Goal: Task Accomplishment & Management: Manage account settings

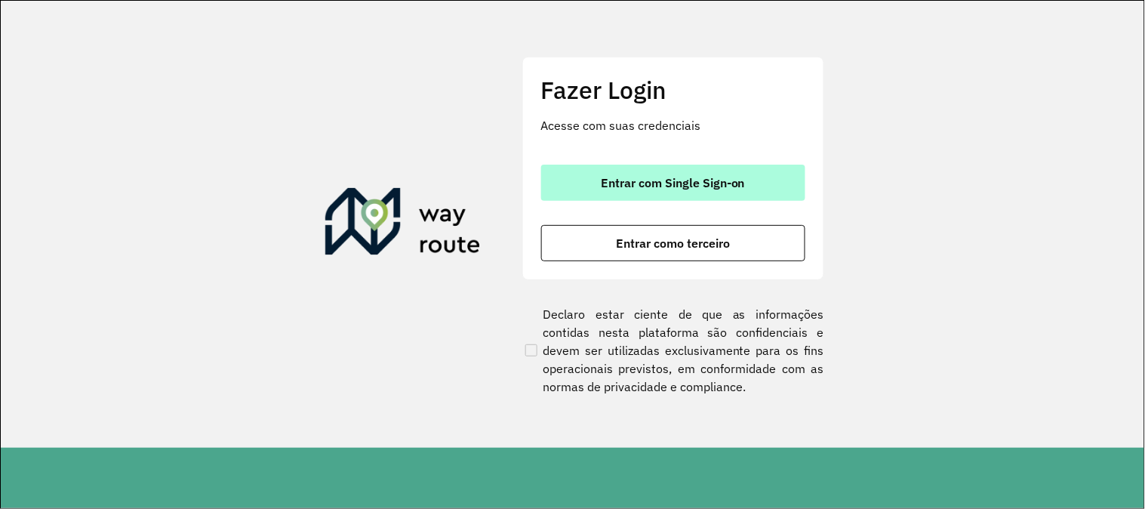
click at [655, 181] on span "Entrar com Single Sign-on" at bounding box center [673, 183] width 144 height 12
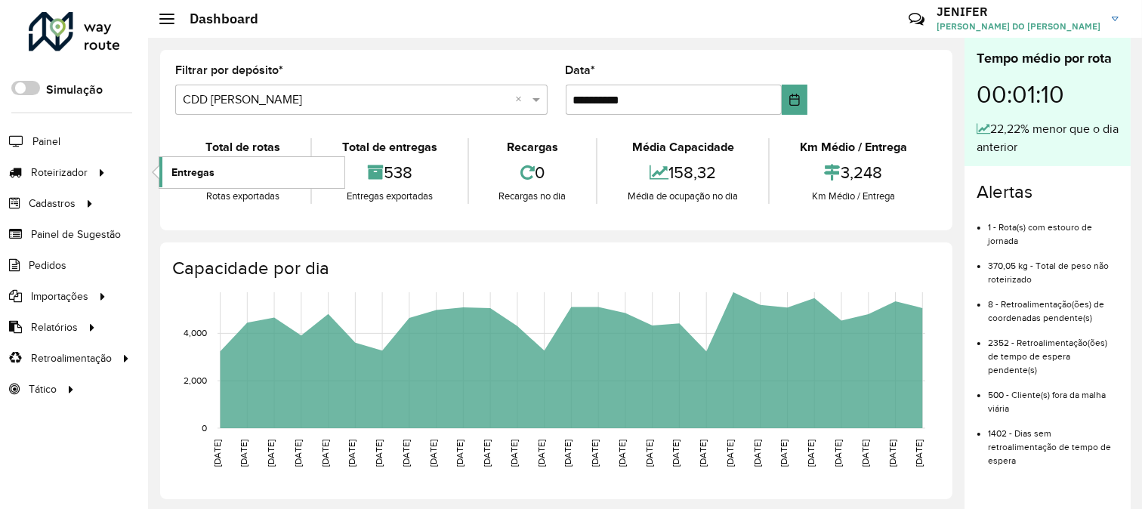
click at [224, 169] on link "Entregas" at bounding box center [251, 172] width 185 height 30
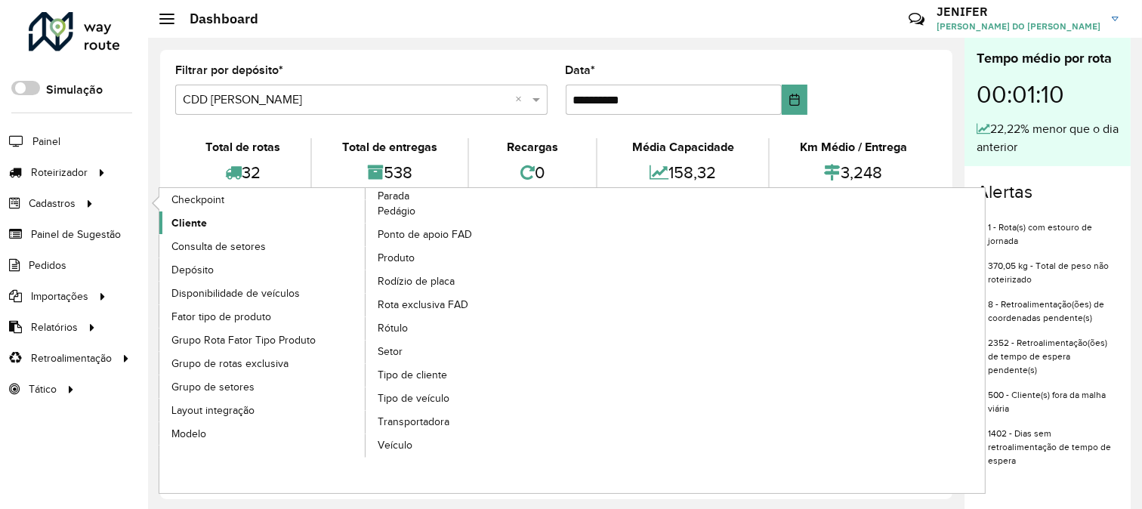
click at [220, 222] on link "Cliente" at bounding box center [262, 222] width 207 height 23
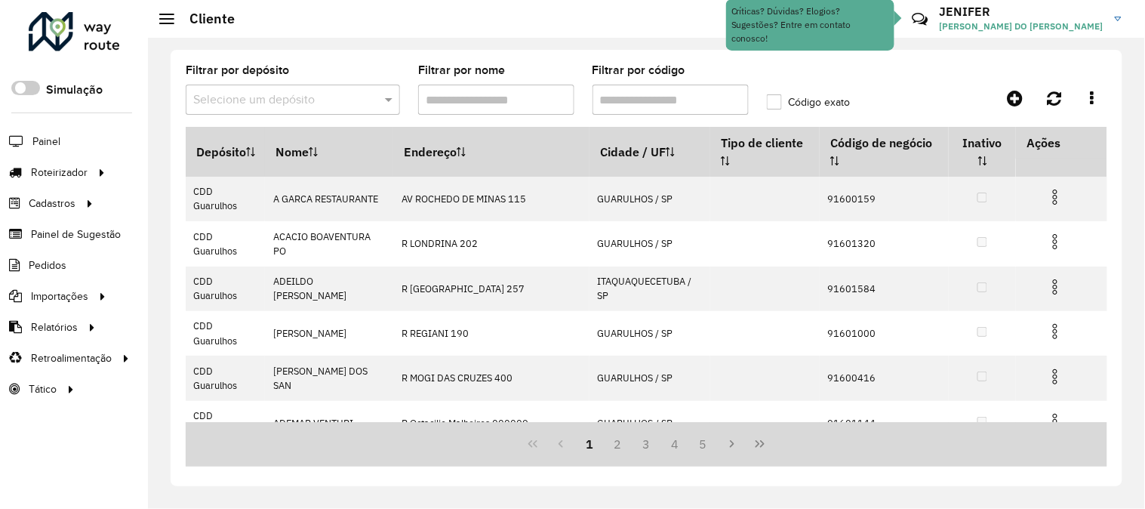
click at [334, 98] on input "text" at bounding box center [277, 100] width 169 height 18
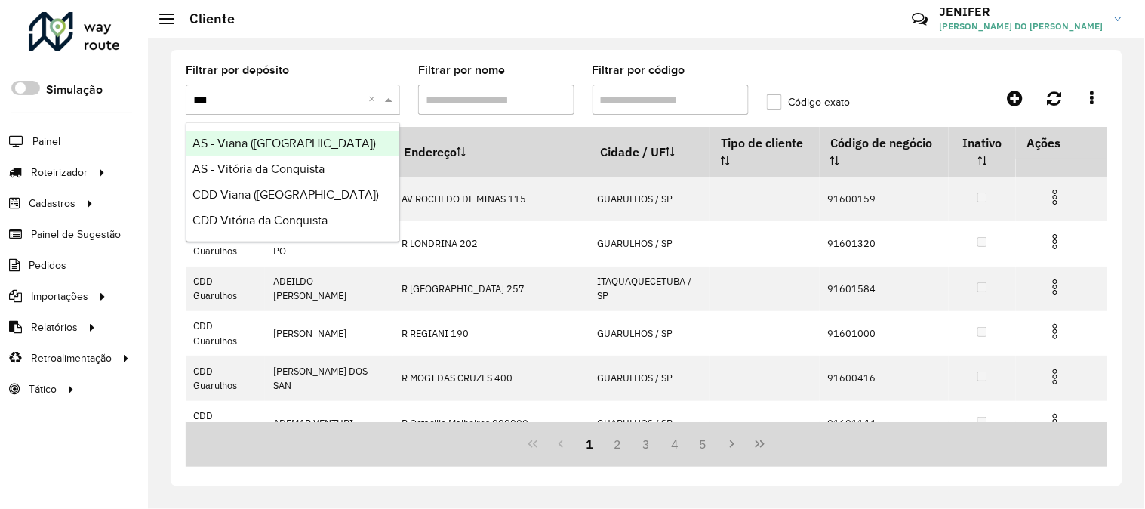
type input "****"
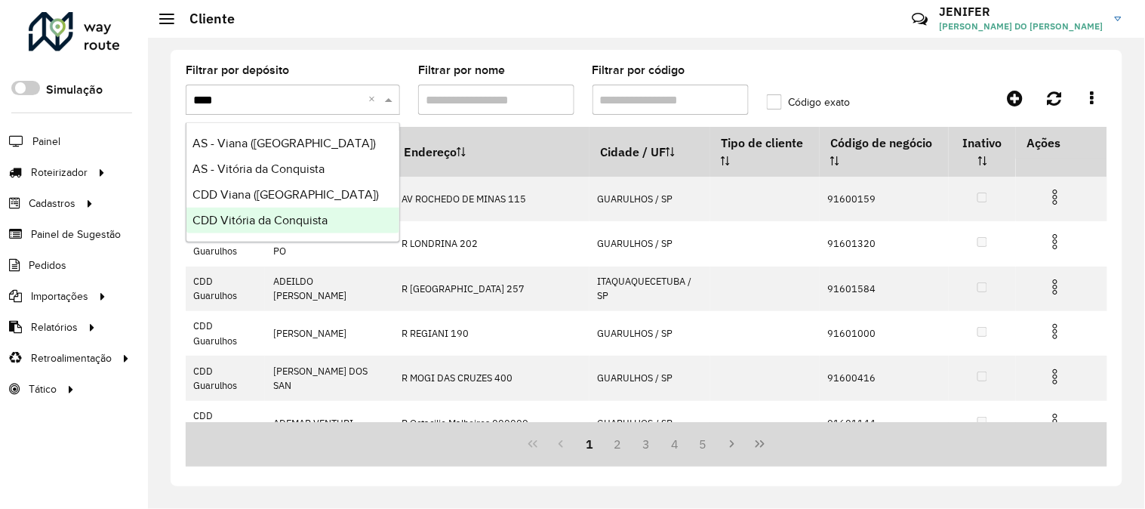
click at [298, 219] on span "CDD Vitória da Conquista" at bounding box center [260, 220] width 135 height 13
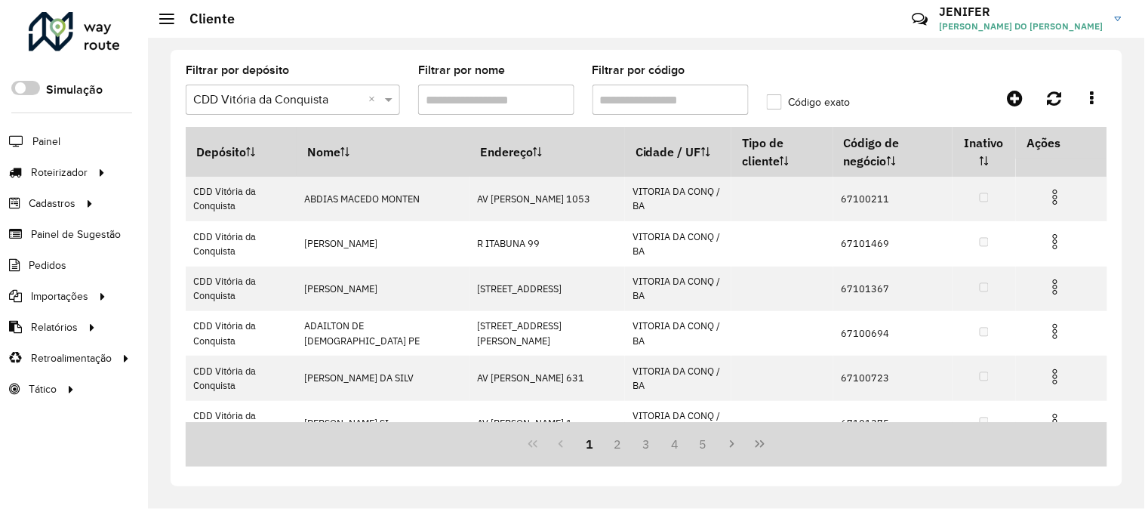
click at [663, 95] on input "Filtrar por código" at bounding box center [671, 100] width 156 height 30
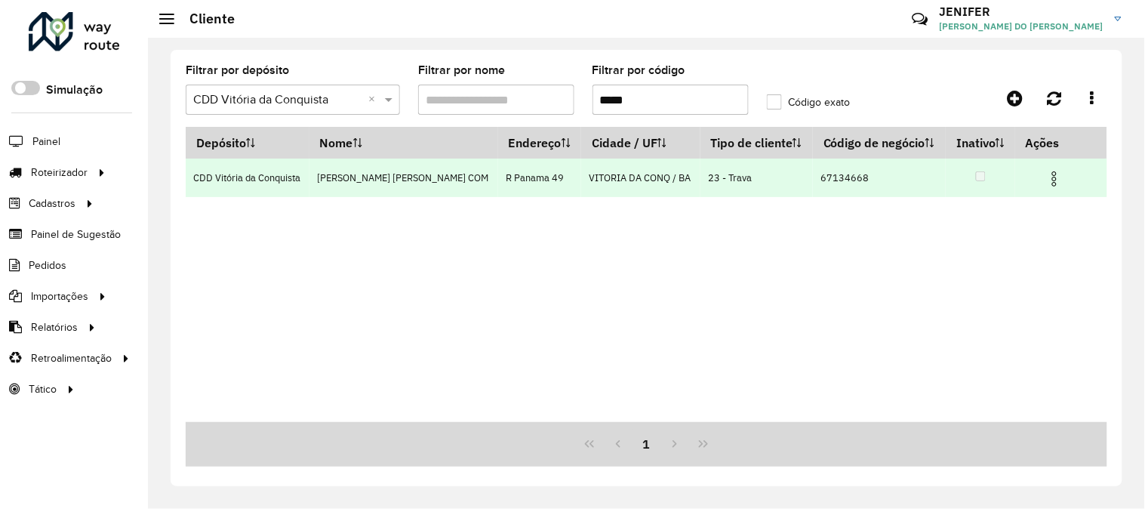
type input "*****"
click at [1052, 171] on img at bounding box center [1055, 179] width 18 height 18
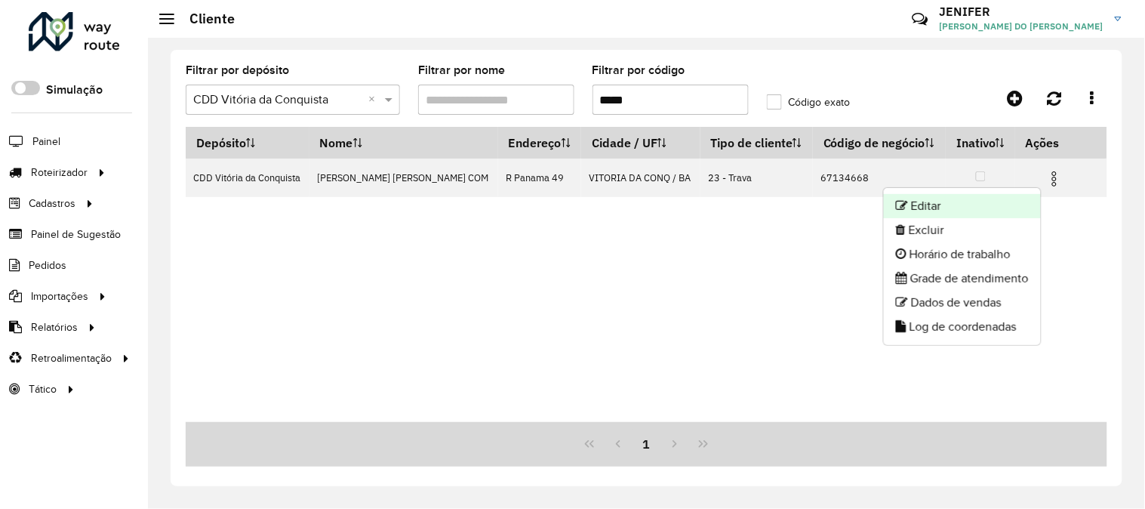
click at [990, 206] on li "Editar" at bounding box center [962, 206] width 157 height 24
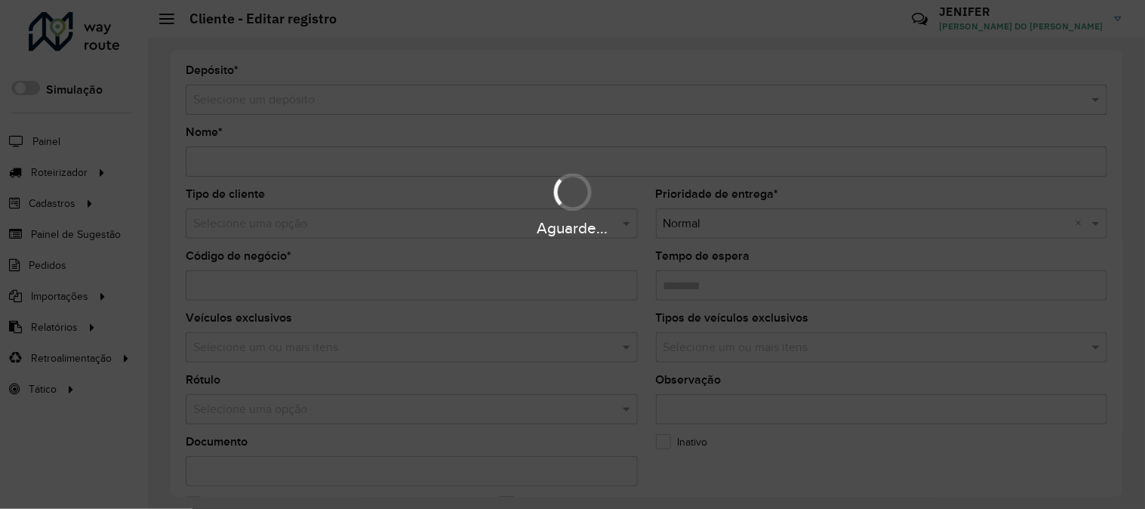
type input "**********"
type input "********"
type input "**********"
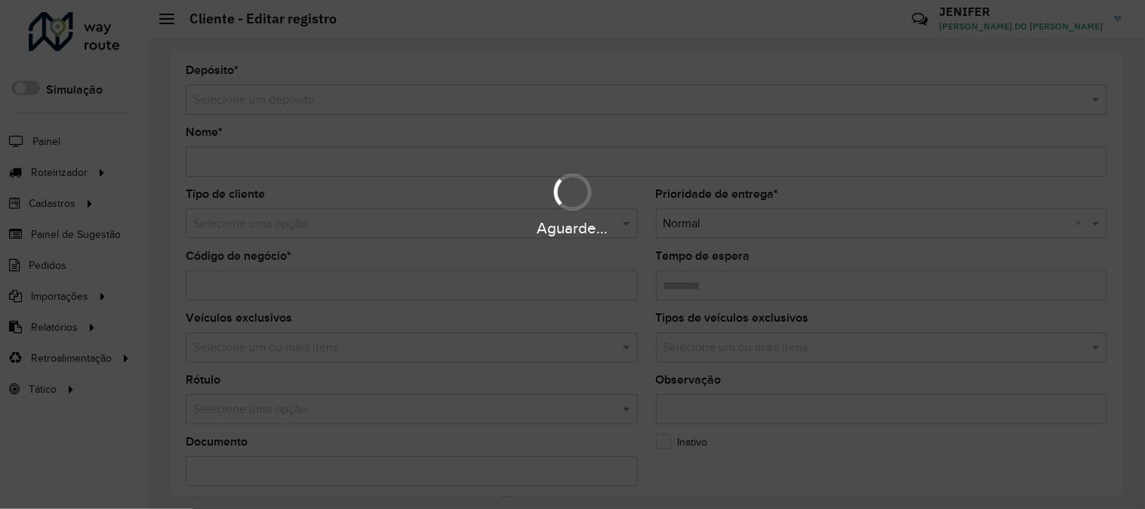
type input "******"
type input "********"
type input "**********"
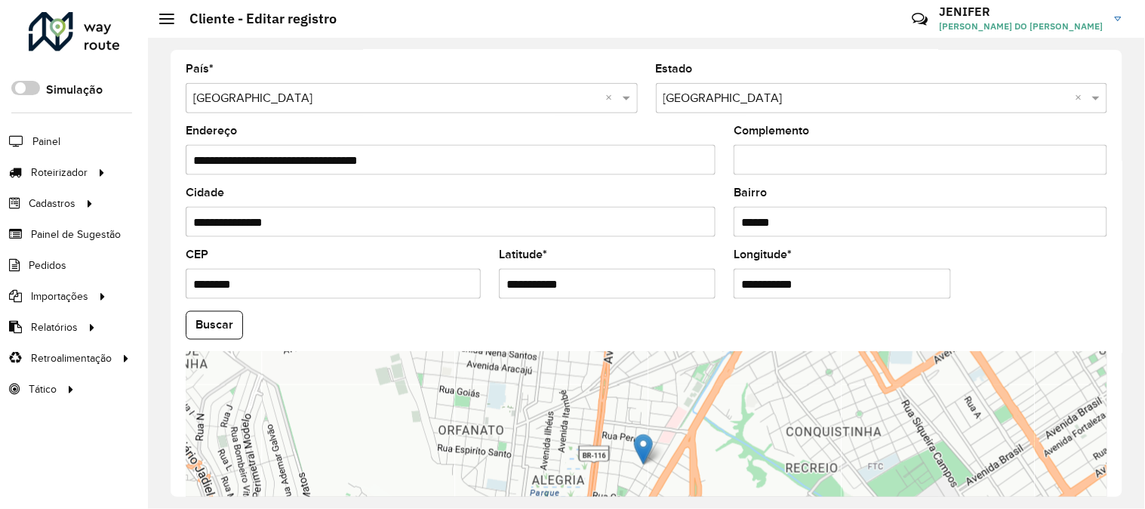
scroll to position [617, 0]
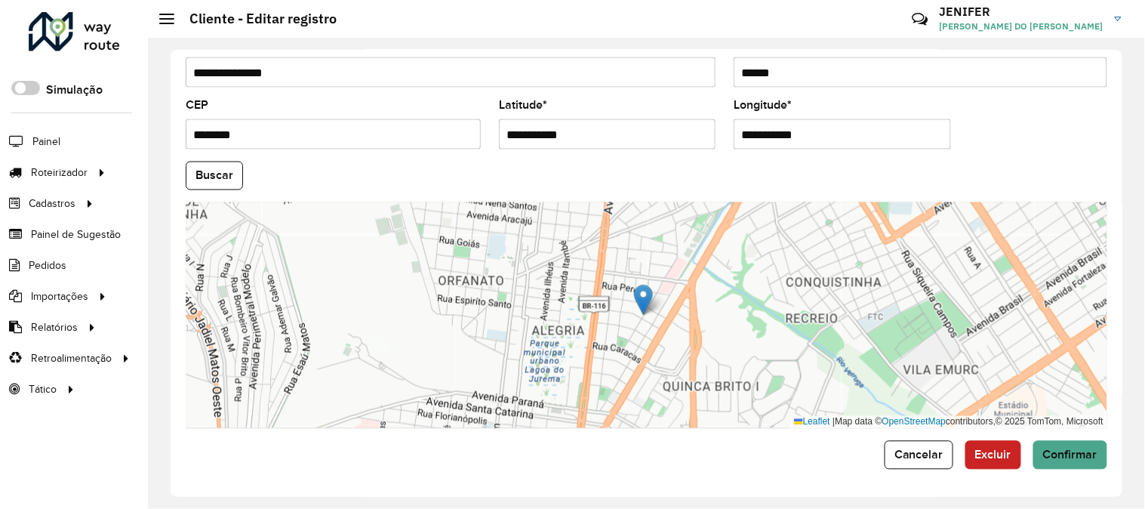
click at [1078, 476] on div "**********" at bounding box center [647, 273] width 952 height 447
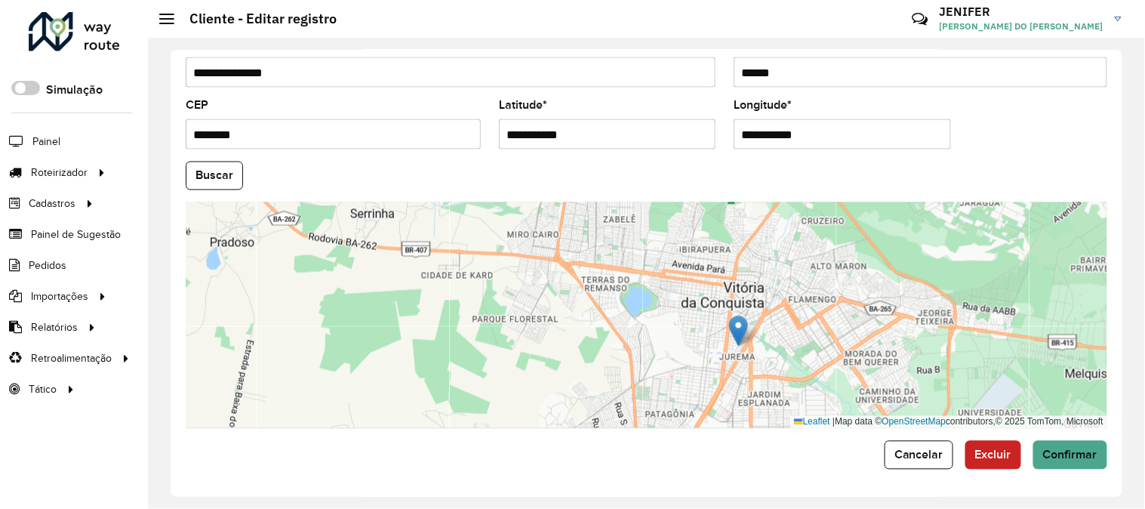
click at [745, 323] on img at bounding box center [738, 331] width 19 height 31
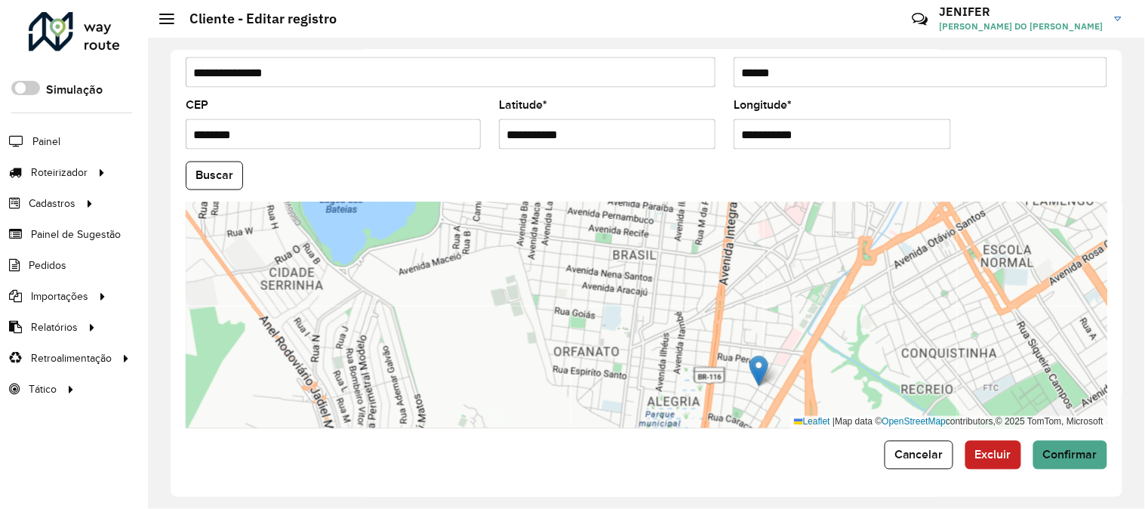
drag, startPoint x: 760, startPoint y: 357, endPoint x: 782, endPoint y: 313, distance: 50.0
click at [782, 313] on div "Leaflet | Map data © OpenStreetMap contributors,© 2025 TomTom, Microsoft" at bounding box center [647, 315] width 922 height 227
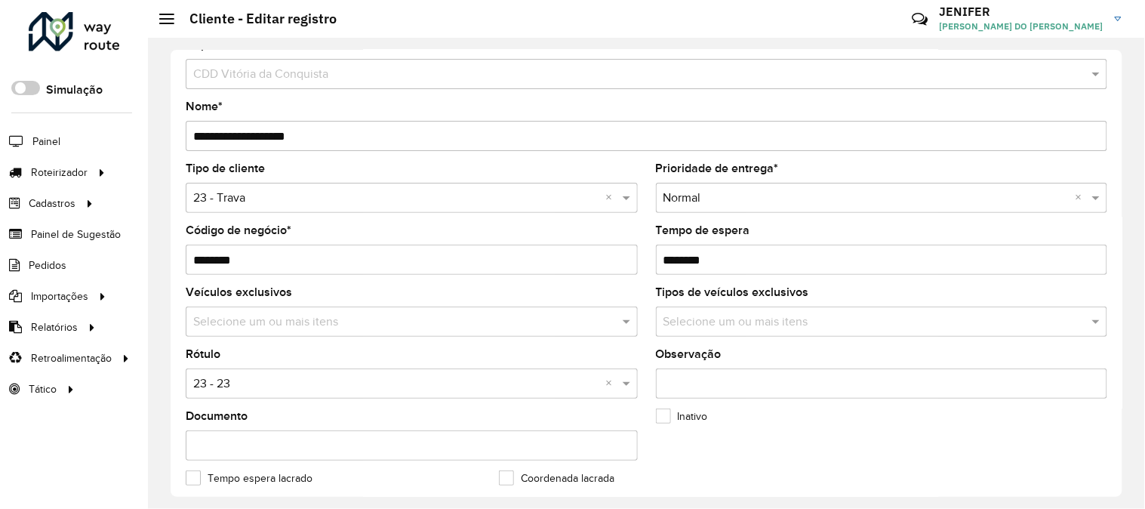
scroll to position [0, 0]
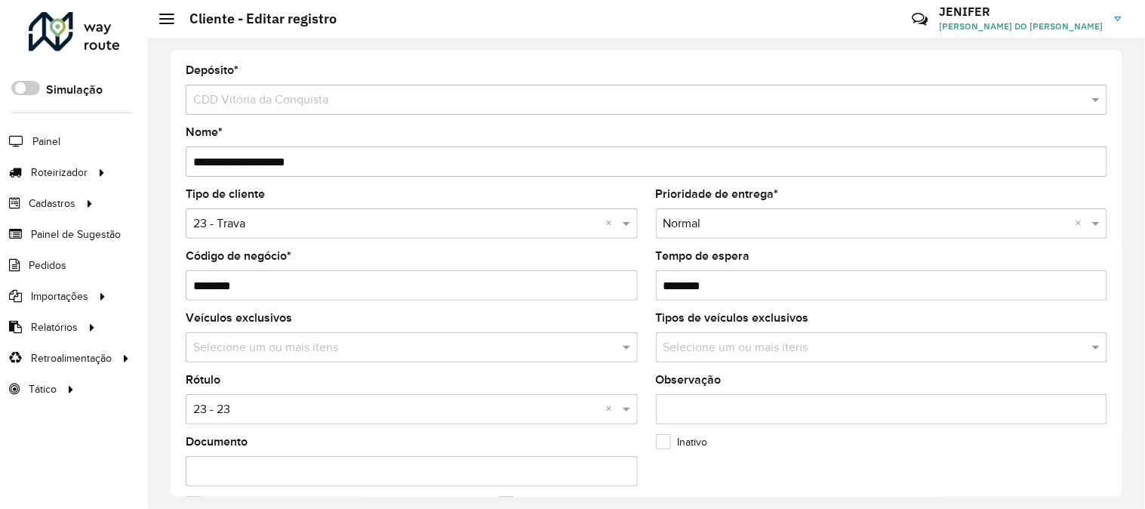
click at [1137, 70] on div "**********" at bounding box center [646, 273] width 997 height 471
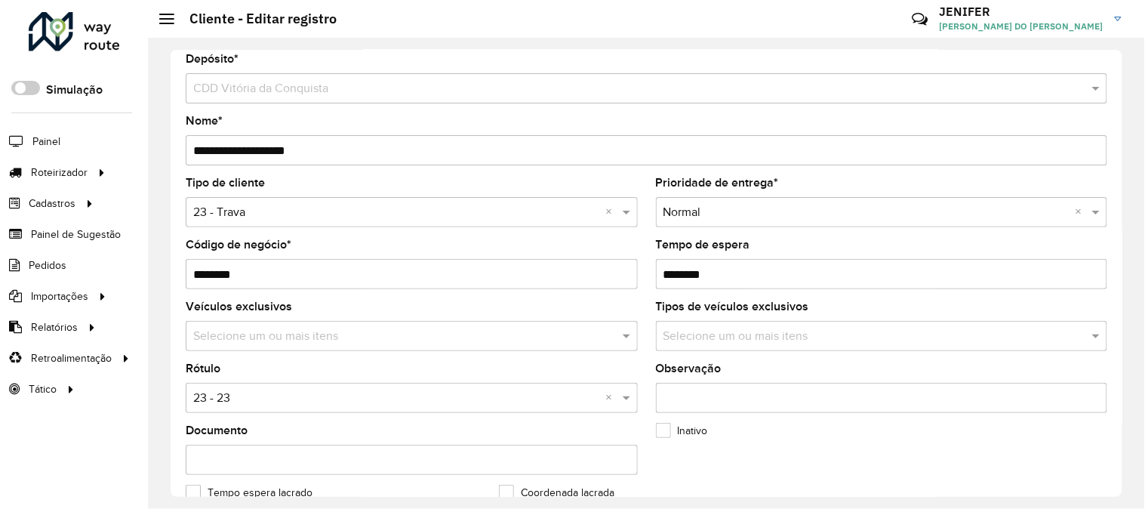
scroll to position [14, 0]
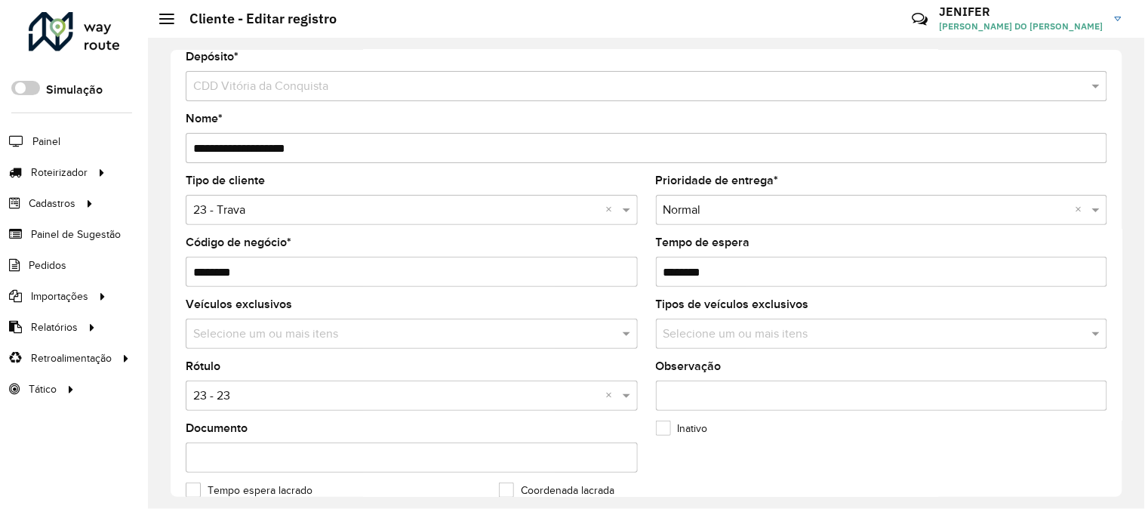
click at [1117, 232] on div "**********" at bounding box center [647, 273] width 952 height 447
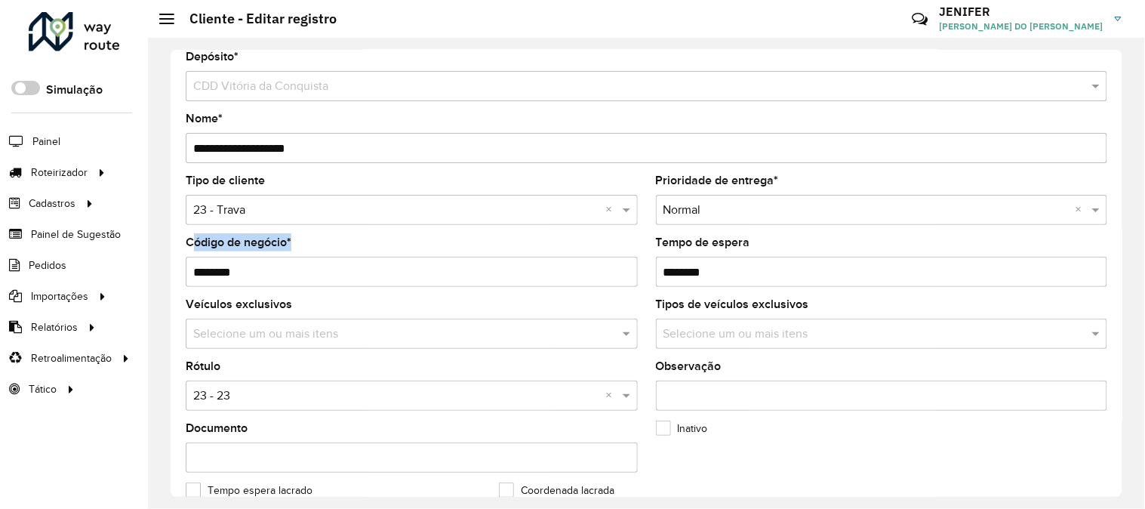
click at [1117, 232] on div "**********" at bounding box center [647, 273] width 952 height 447
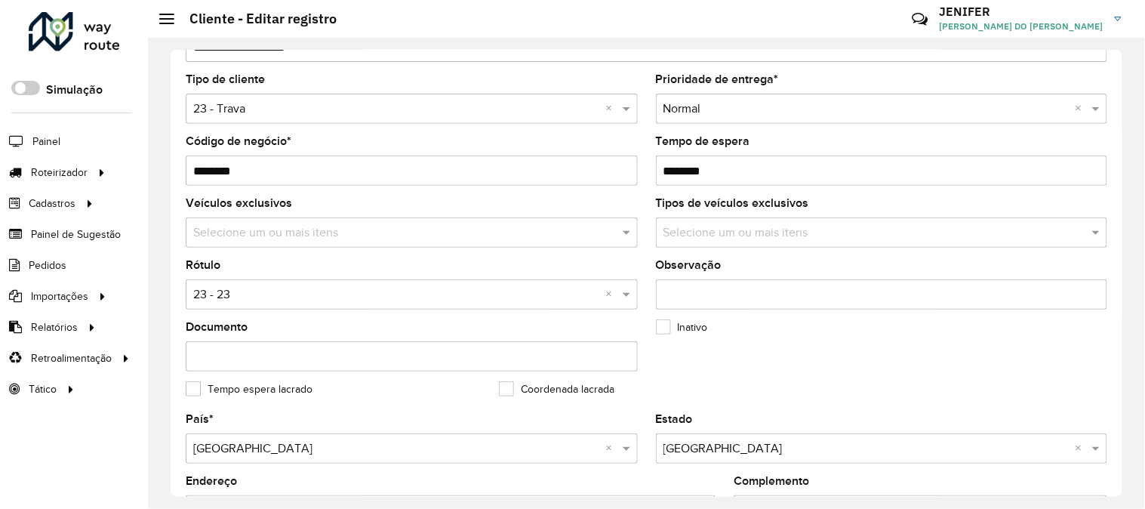
scroll to position [76, 0]
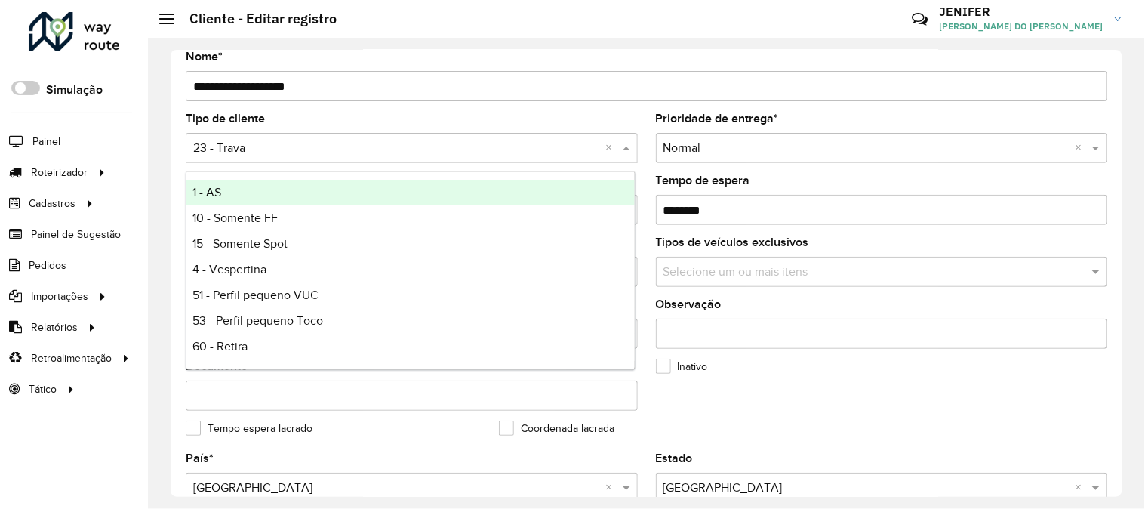
drag, startPoint x: 270, startPoint y: 141, endPoint x: 186, endPoint y: 144, distance: 83.1
click at [186, 144] on div at bounding box center [412, 148] width 452 height 19
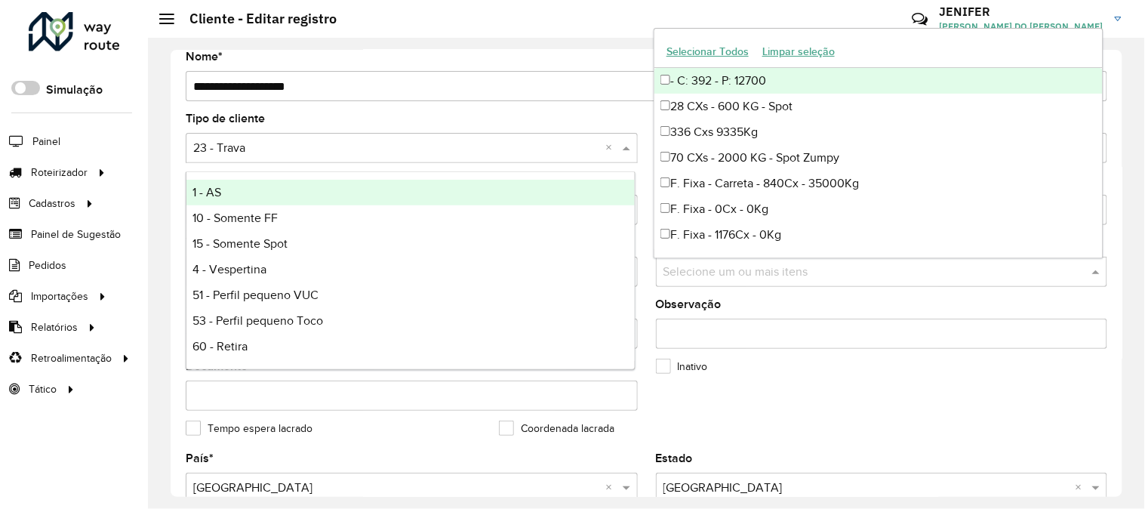
click at [895, 287] on div "Selecione um ou mais itens" at bounding box center [882, 272] width 452 height 30
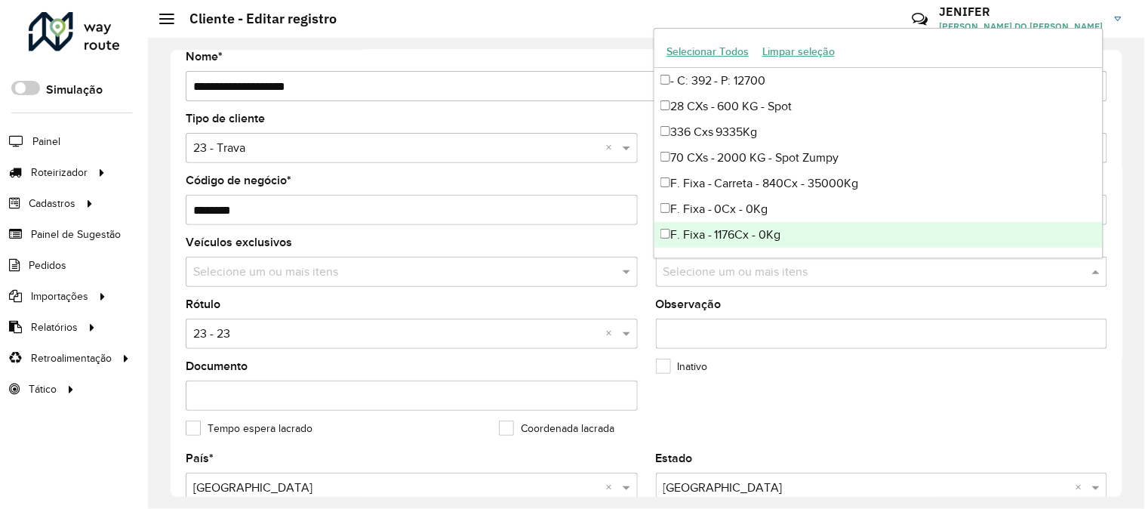
click at [941, 401] on formly-field "Inativo" at bounding box center [803, 392] width 313 height 62
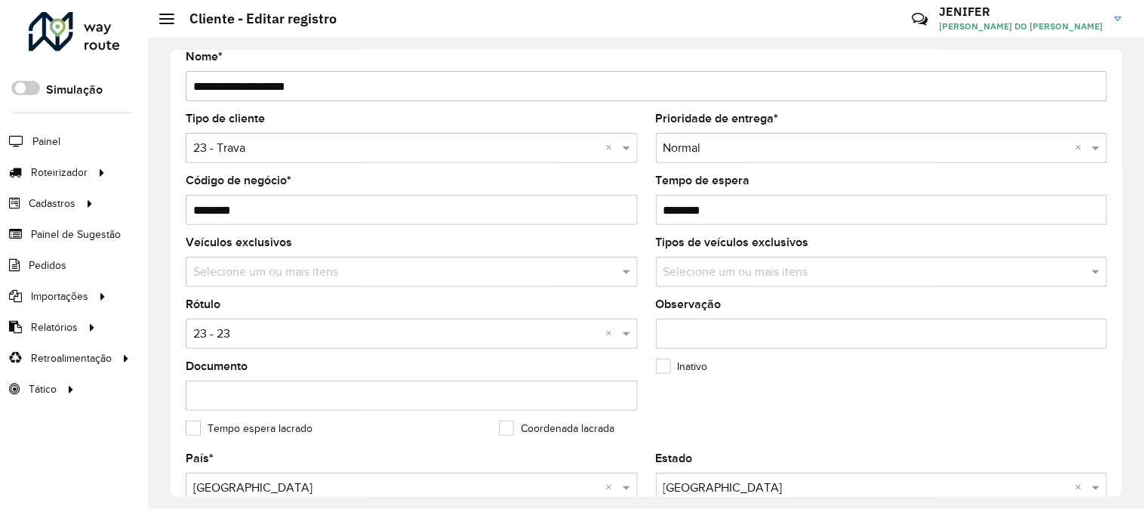
drag, startPoint x: 727, startPoint y: 206, endPoint x: 602, endPoint y: 196, distance: 125.7
click at [602, 196] on formly-group "Tipo de cliente Selecione uma opção × 23 - Trava × Prioridade de entrega * Sele…" at bounding box center [647, 283] width 940 height 340
click at [602, 196] on input "********" at bounding box center [412, 210] width 452 height 30
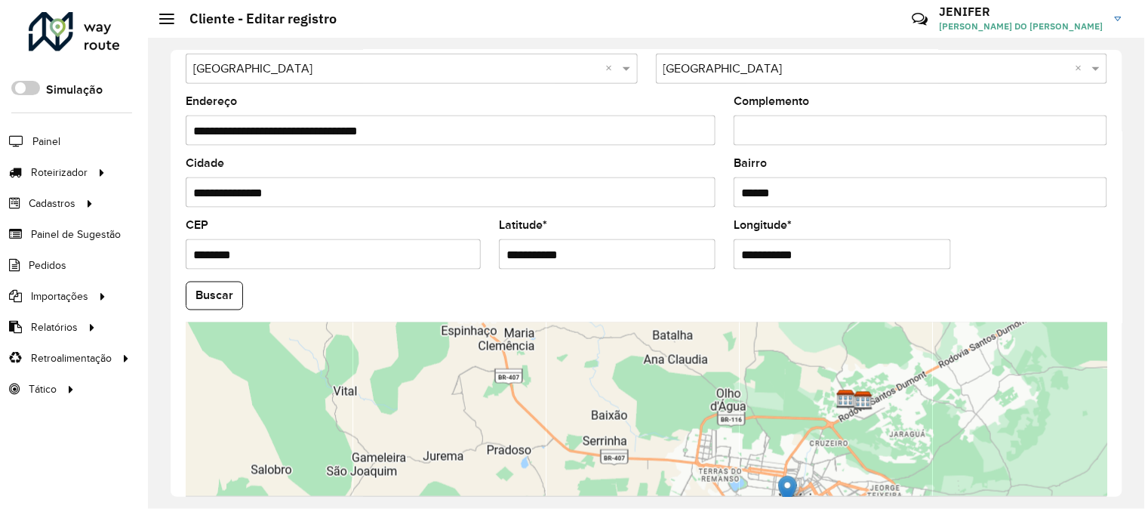
scroll to position [549, 0]
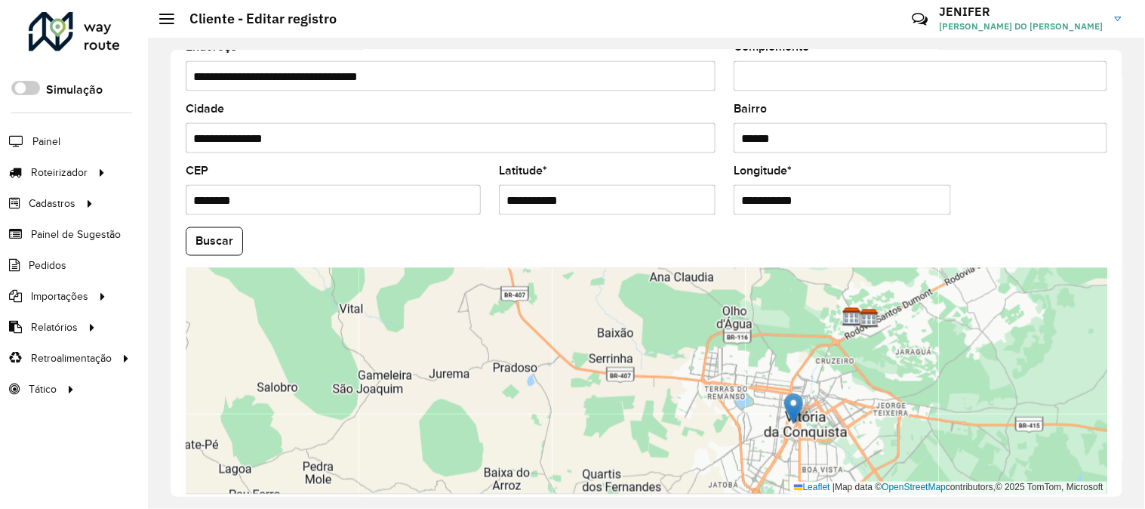
drag, startPoint x: 828, startPoint y: 442, endPoint x: 853, endPoint y: 344, distance: 101.3
click at [853, 344] on div "Leaflet | Map data © OpenStreetMap contributors,© 2025 TomTom, Microsoft" at bounding box center [647, 381] width 922 height 227
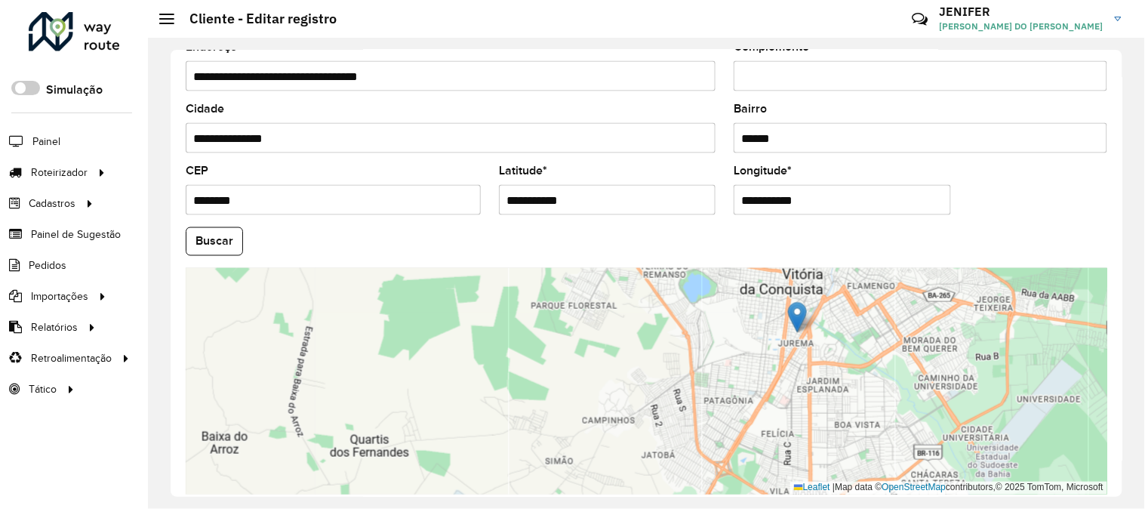
scroll to position [551, 0]
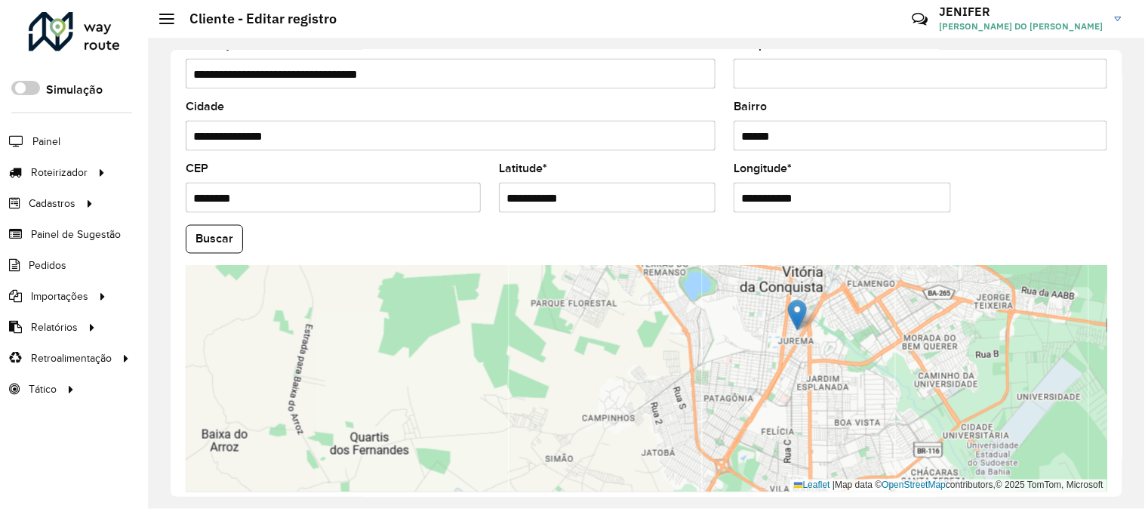
click at [1123, 399] on div "**********" at bounding box center [646, 273] width 997 height 471
drag, startPoint x: 1123, startPoint y: 399, endPoint x: 1123, endPoint y: 428, distance: 29.4
click at [1123, 430] on div "**********" at bounding box center [646, 273] width 997 height 471
drag, startPoint x: 1123, startPoint y: 421, endPoint x: 1113, endPoint y: 464, distance: 44.1
click at [1113, 464] on div "**********" at bounding box center [646, 273] width 997 height 471
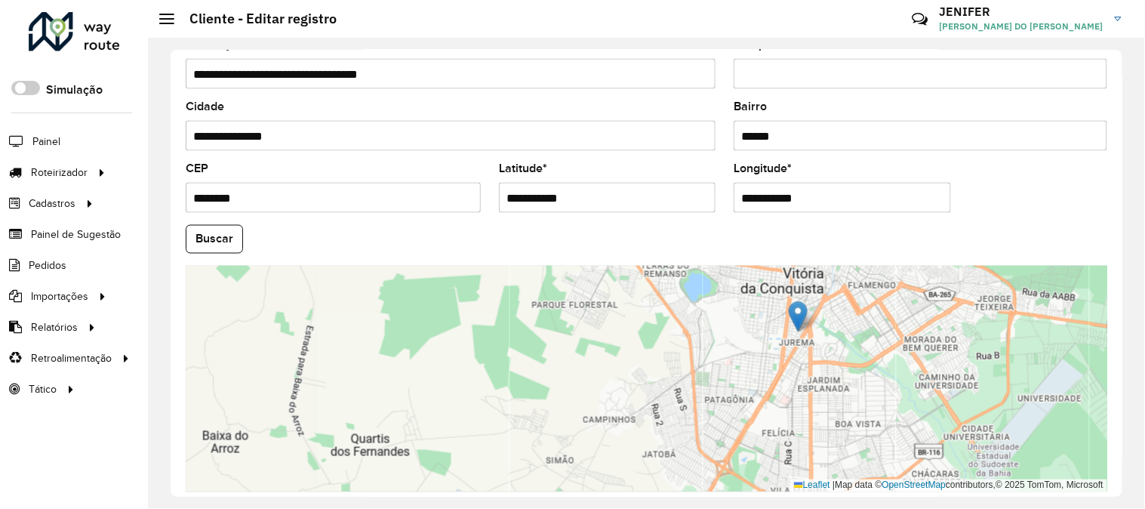
click at [1123, 356] on div "**********" at bounding box center [646, 273] width 997 height 471
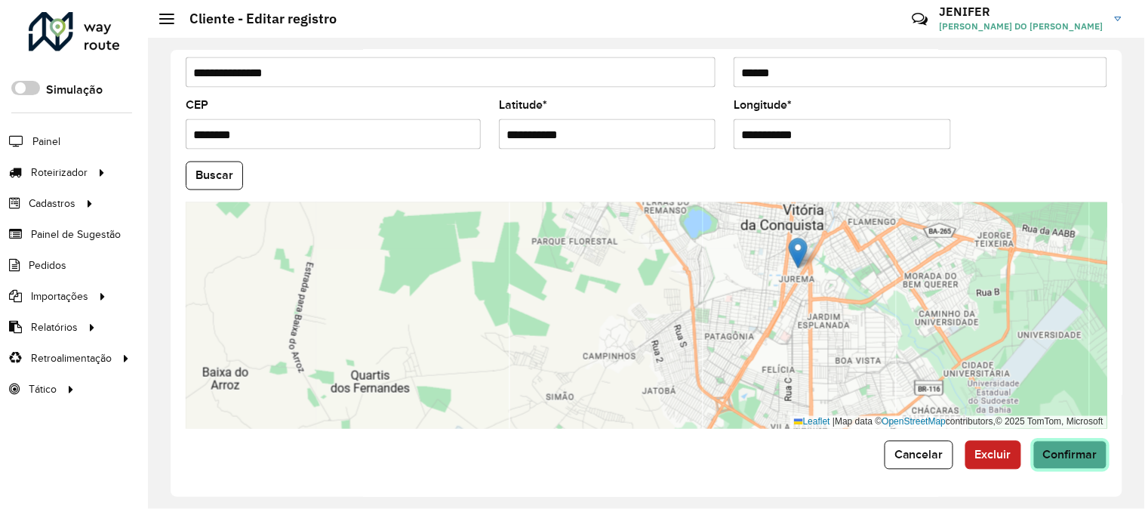
click at [1081, 462] on button "Confirmar" at bounding box center [1071, 455] width 74 height 29
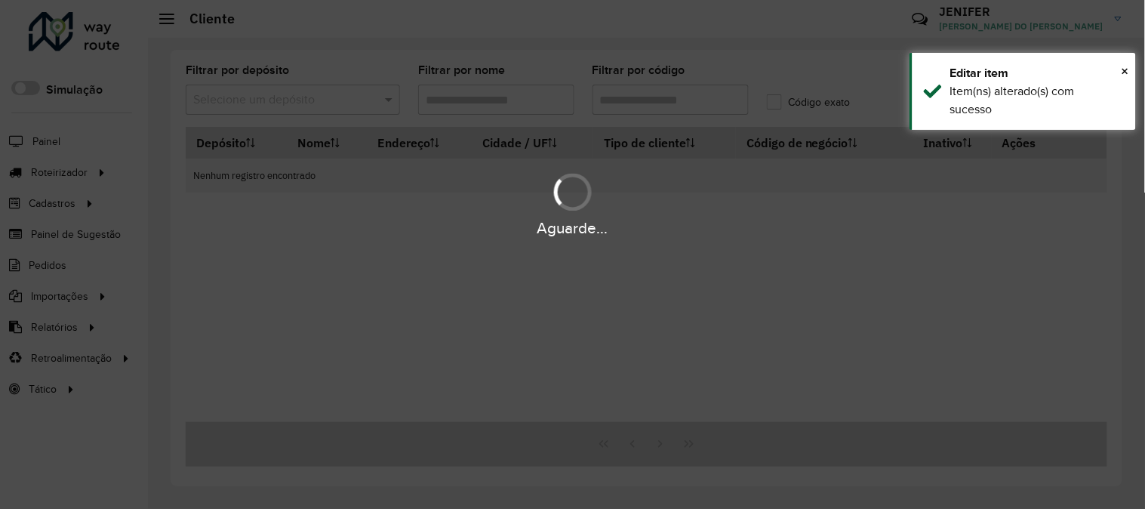
type input "*****"
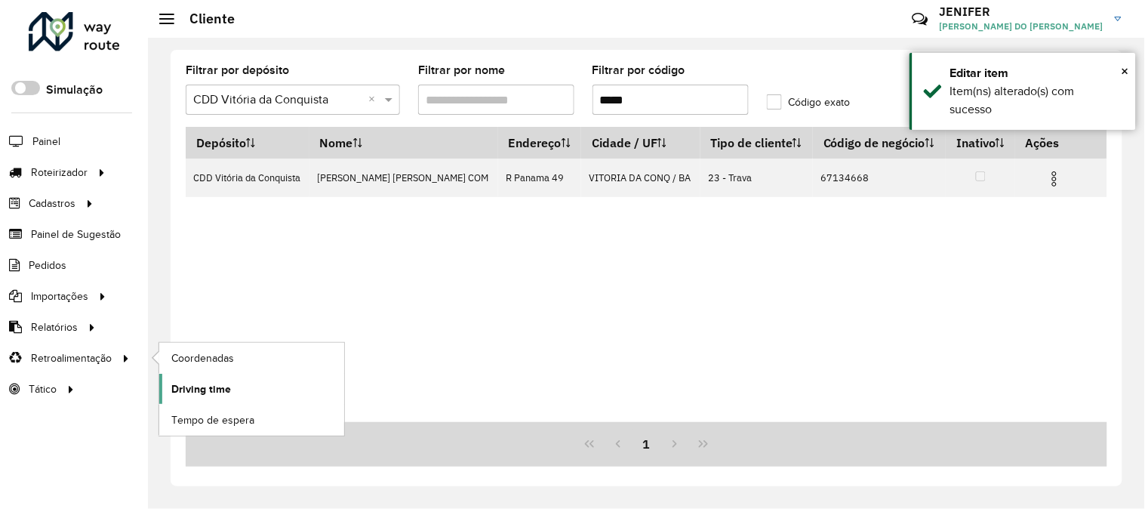
click at [199, 388] on span "Driving time" at bounding box center [201, 389] width 60 height 16
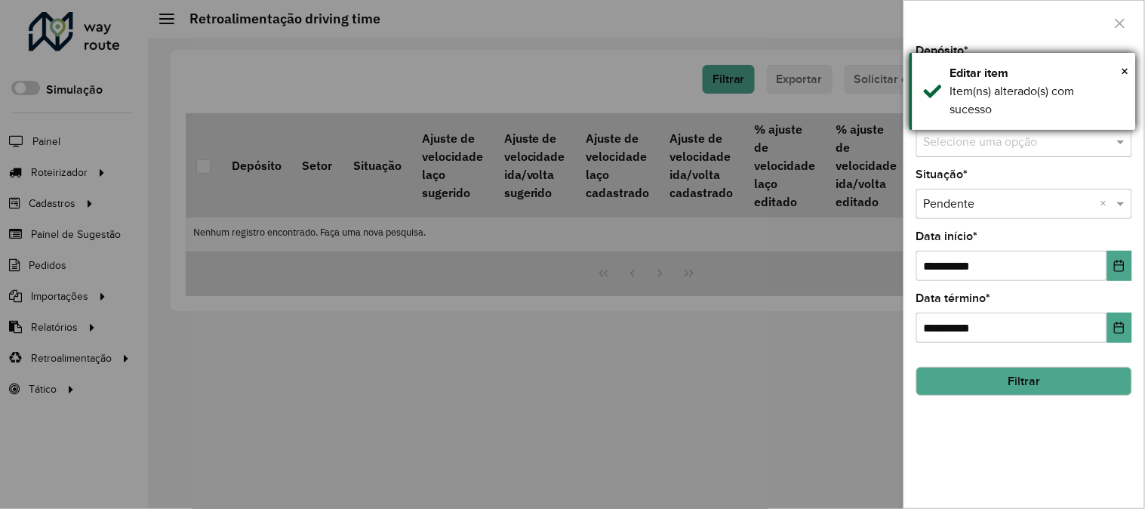
click at [1120, 68] on div "Editar item" at bounding box center [1038, 73] width 174 height 18
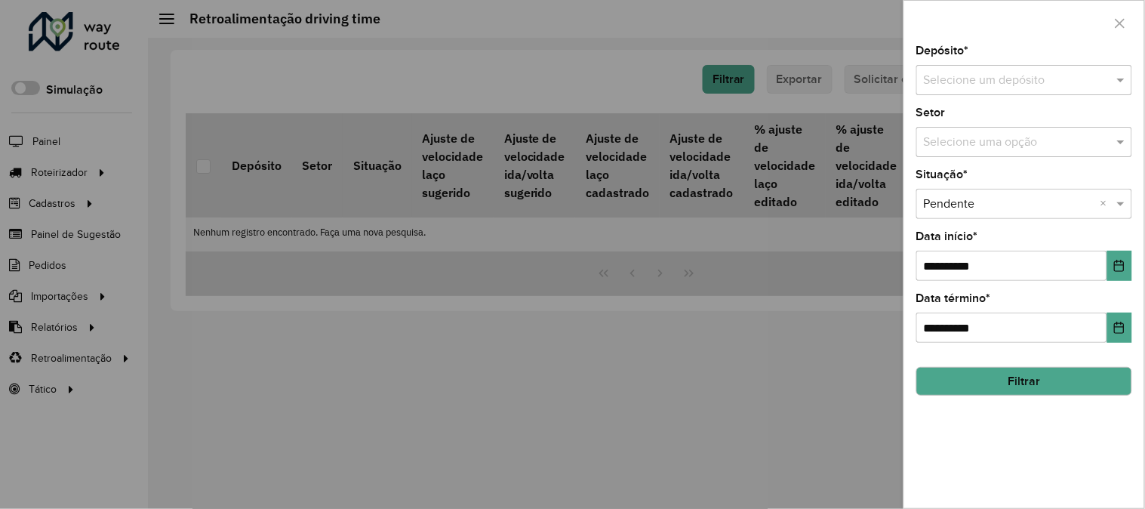
click at [969, 82] on input "text" at bounding box center [1009, 81] width 171 height 18
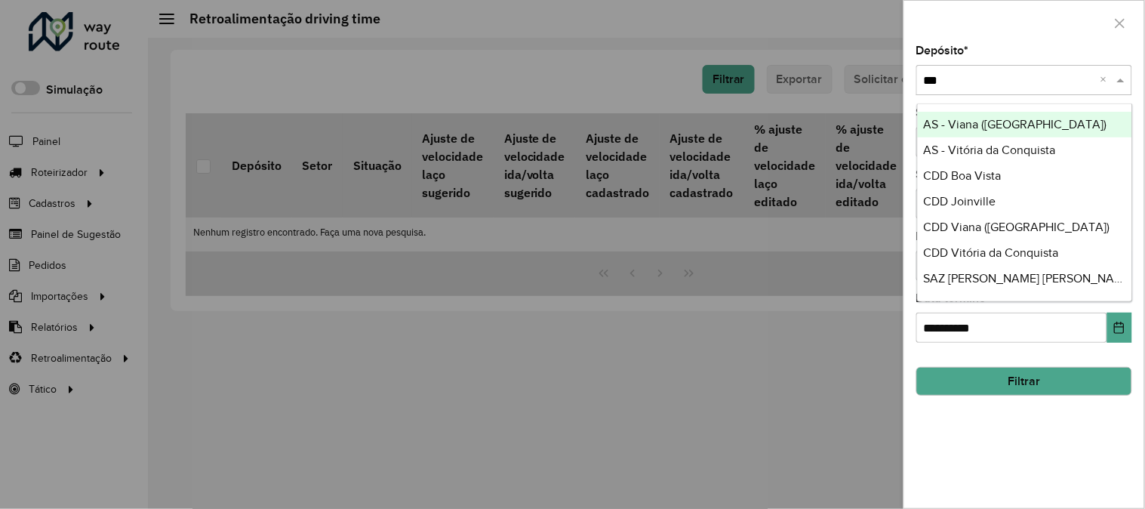
type input "****"
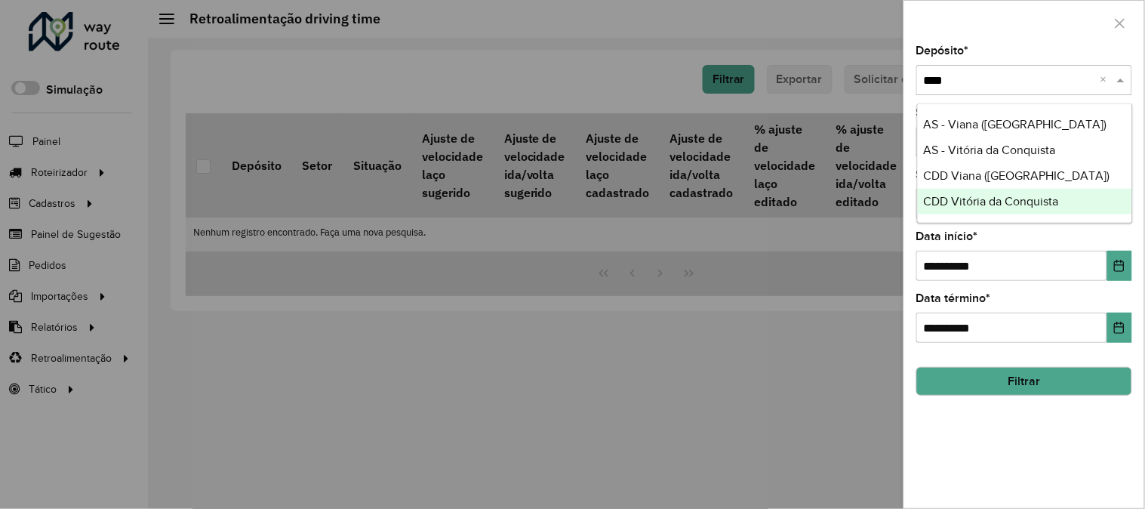
click at [1006, 199] on span "CDD Vitória da Conquista" at bounding box center [991, 201] width 135 height 13
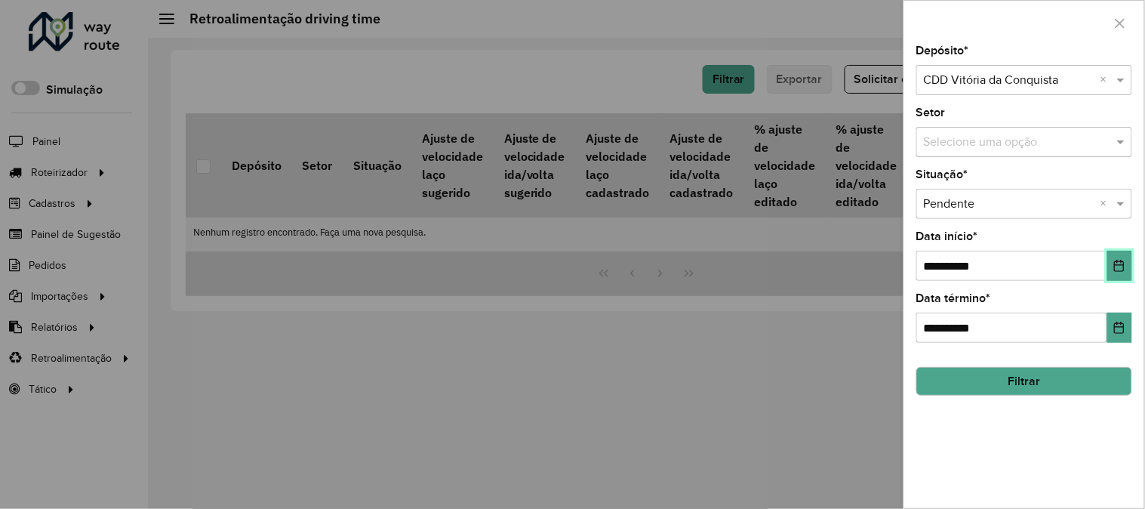
click at [1118, 262] on icon "Choose Date" at bounding box center [1120, 266] width 10 height 12
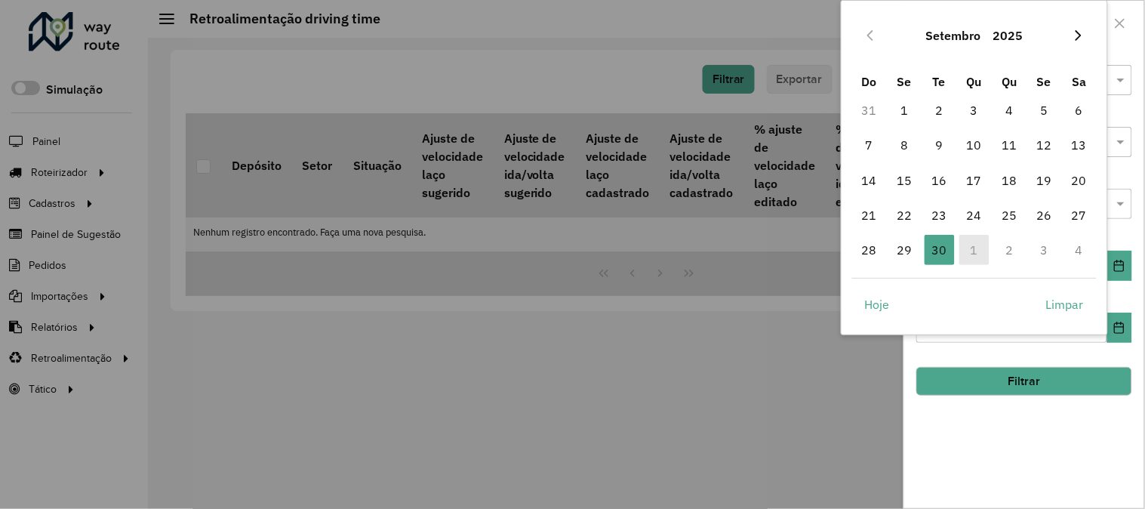
click at [1080, 34] on icon "Next Month" at bounding box center [1079, 35] width 6 height 11
click at [976, 106] on span "1" at bounding box center [975, 110] width 30 height 30
type input "**********"
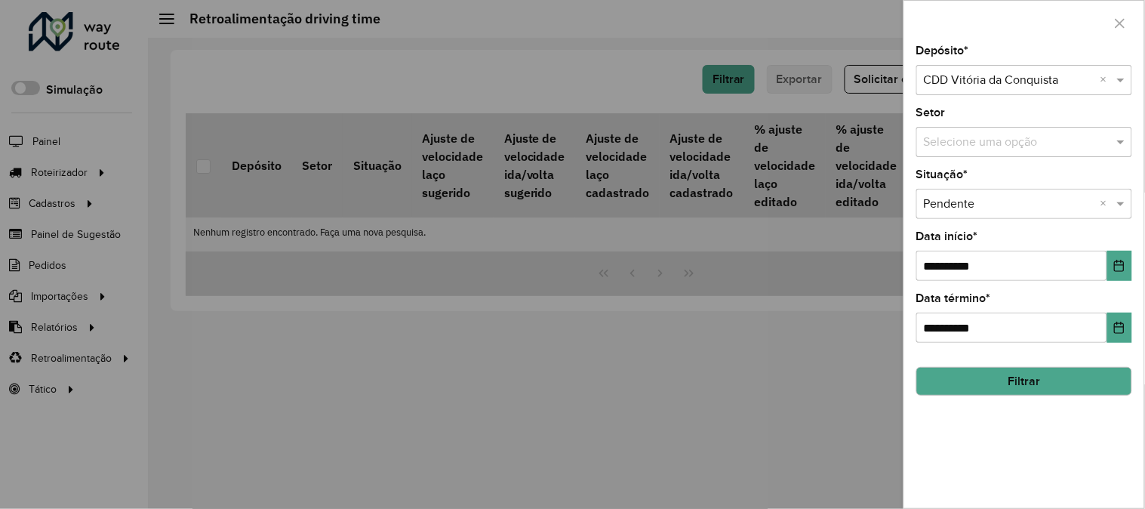
click at [1058, 372] on button "Filtrar" at bounding box center [1025, 381] width 216 height 29
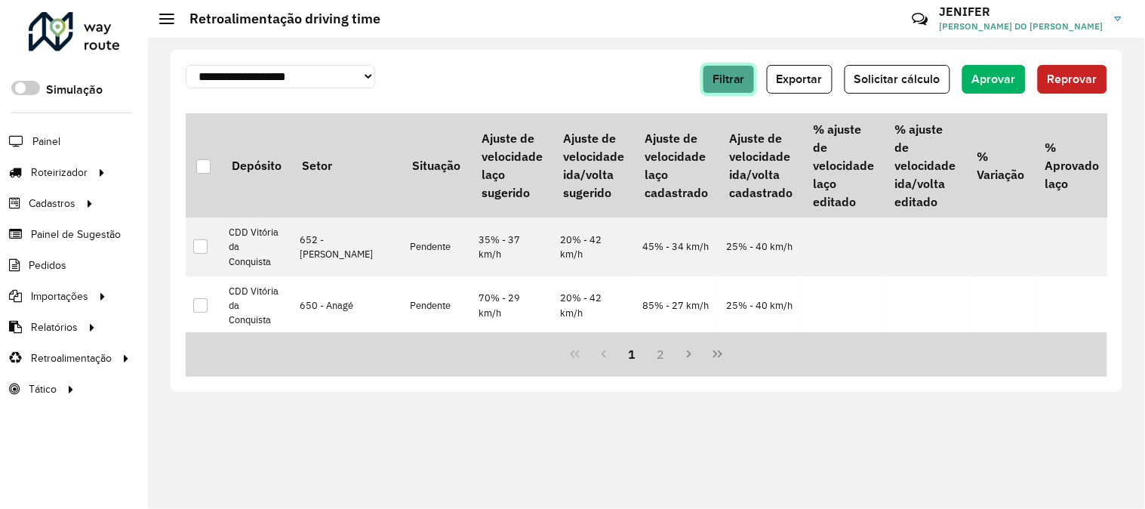
click at [723, 78] on span "Filtrar" at bounding box center [729, 78] width 32 height 13
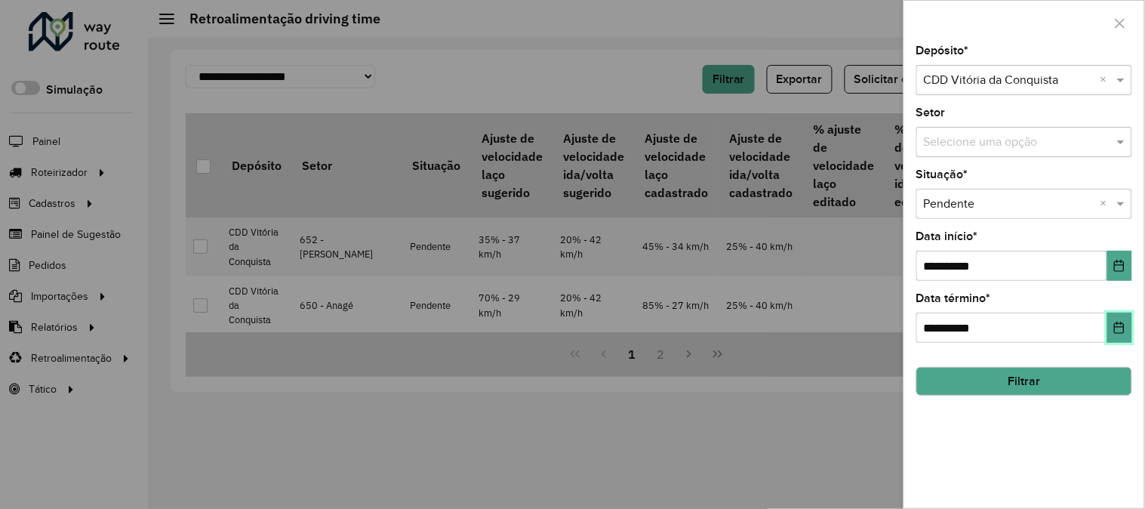
click at [1127, 317] on button "Choose Date" at bounding box center [1120, 328] width 25 height 30
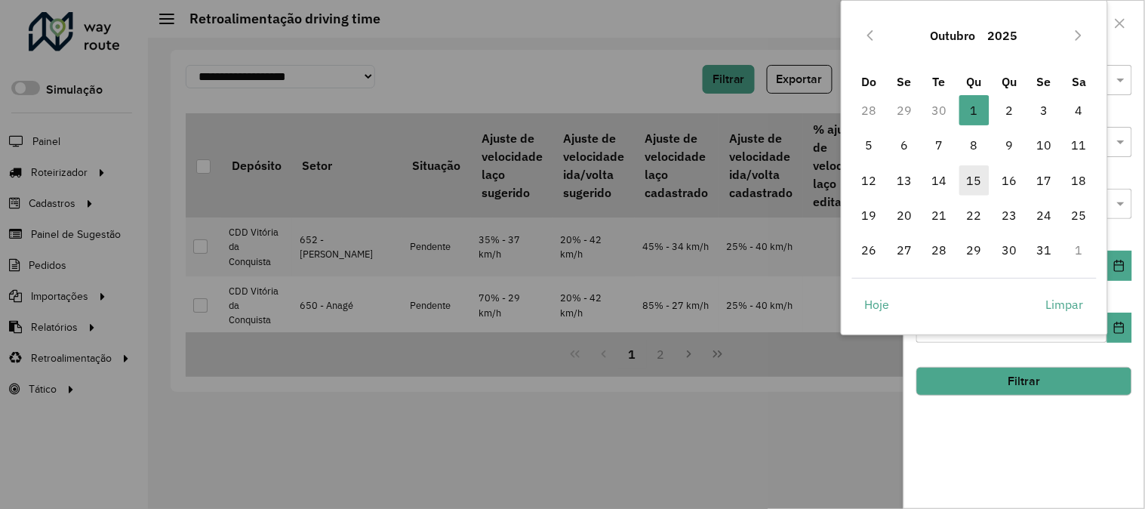
click at [983, 177] on span "15" at bounding box center [975, 180] width 30 height 30
type input "**********"
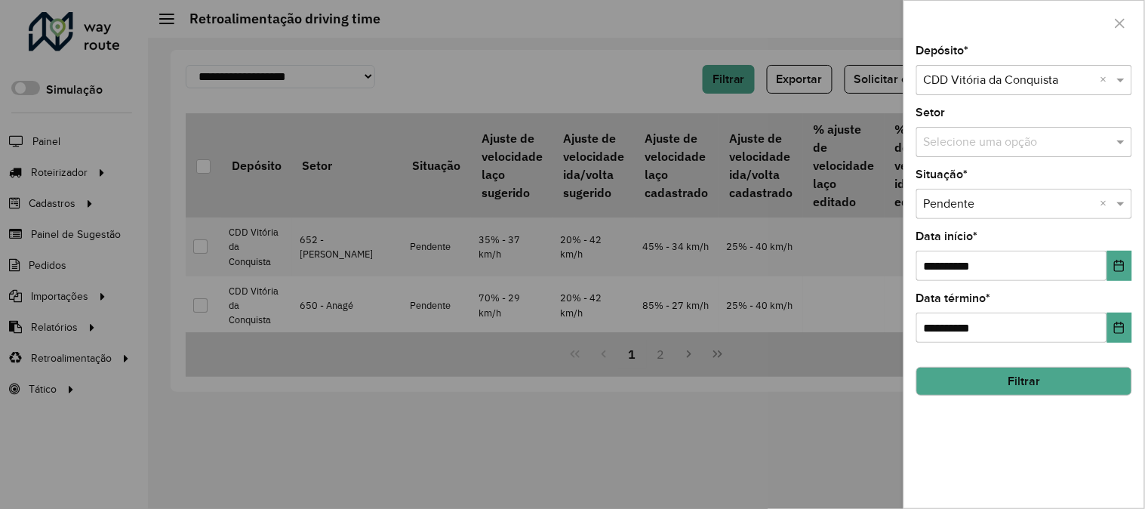
click at [1088, 376] on button "Filtrar" at bounding box center [1025, 381] width 216 height 29
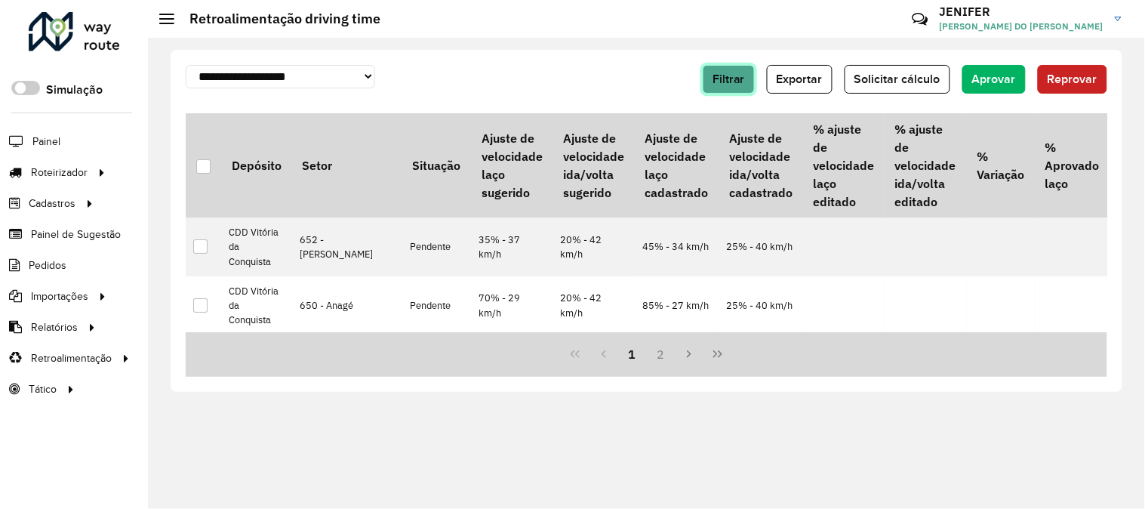
click at [726, 82] on span "Filtrar" at bounding box center [729, 78] width 32 height 13
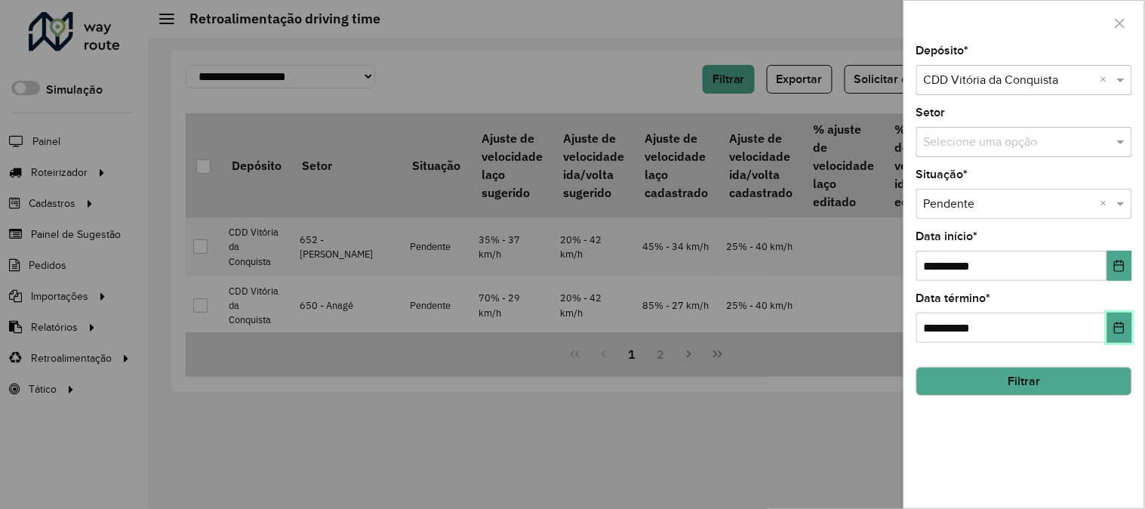
click at [1115, 328] on icon "Choose Date" at bounding box center [1120, 328] width 10 height 12
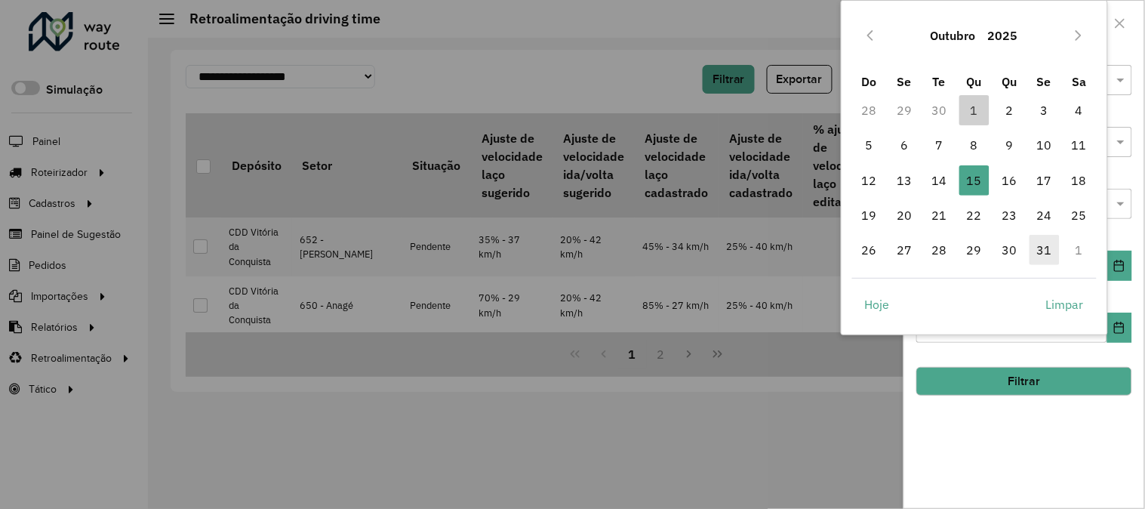
click at [1048, 250] on span "31" at bounding box center [1045, 250] width 30 height 30
type input "**********"
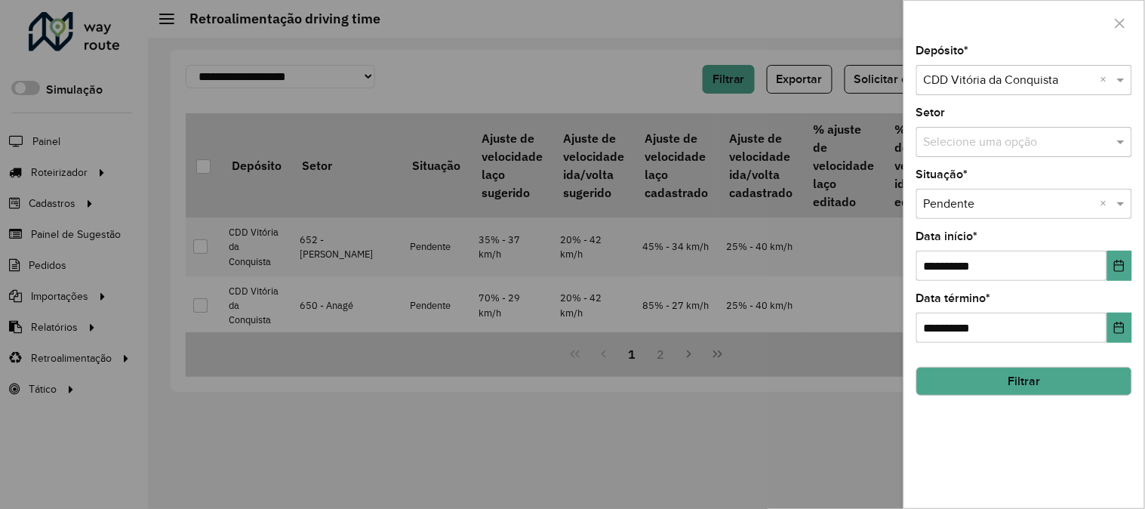
click at [1042, 384] on button "Filtrar" at bounding box center [1025, 381] width 216 height 29
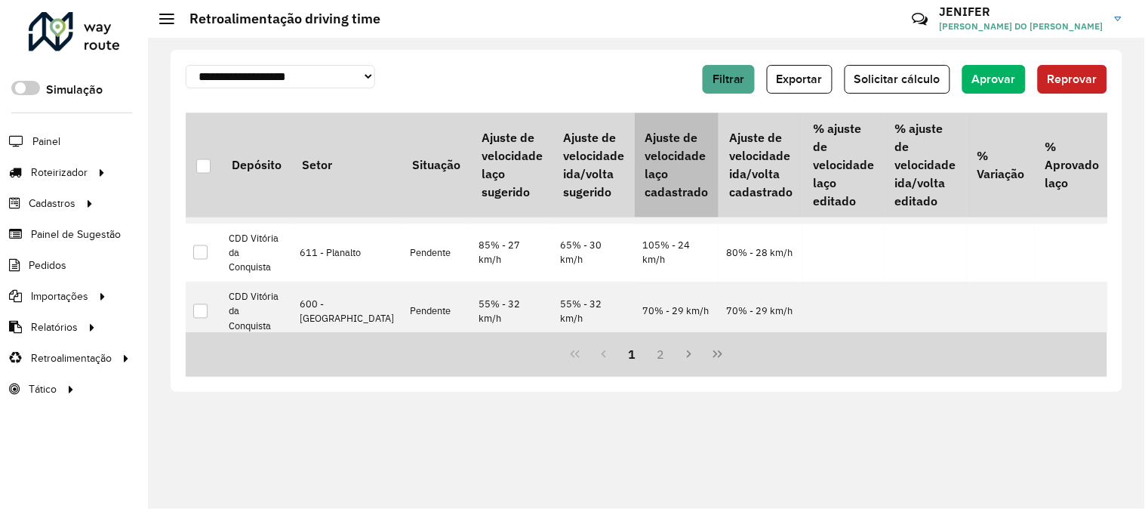
scroll to position [1060, 0]
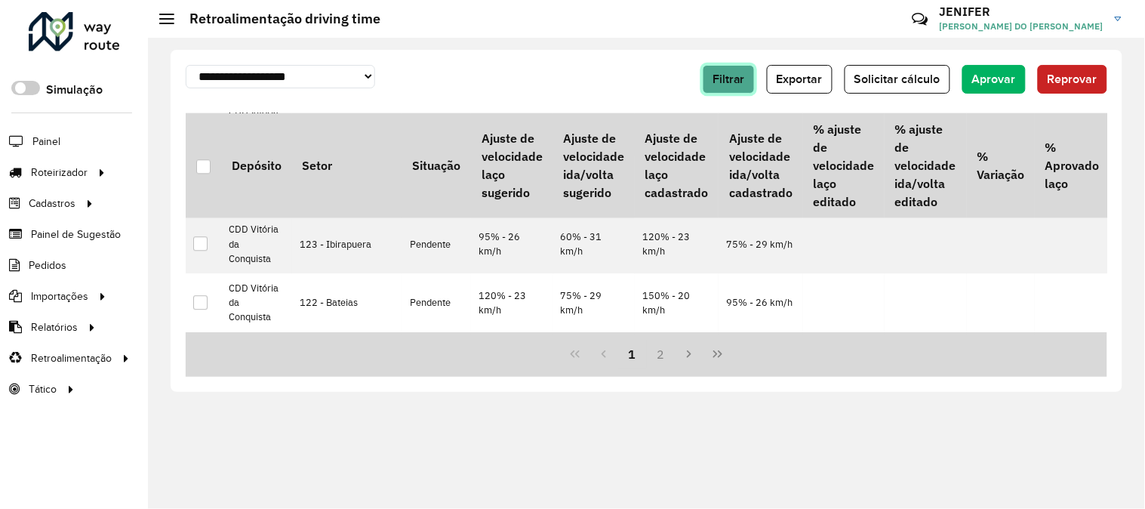
click at [722, 86] on button "Filtrar" at bounding box center [729, 79] width 52 height 29
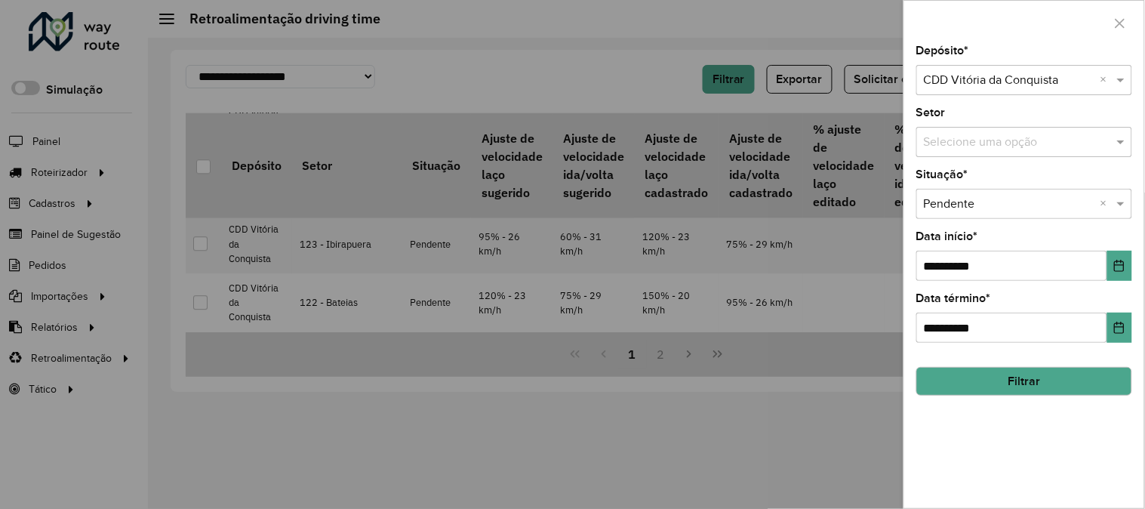
click at [1059, 378] on button "Filtrar" at bounding box center [1025, 381] width 216 height 29
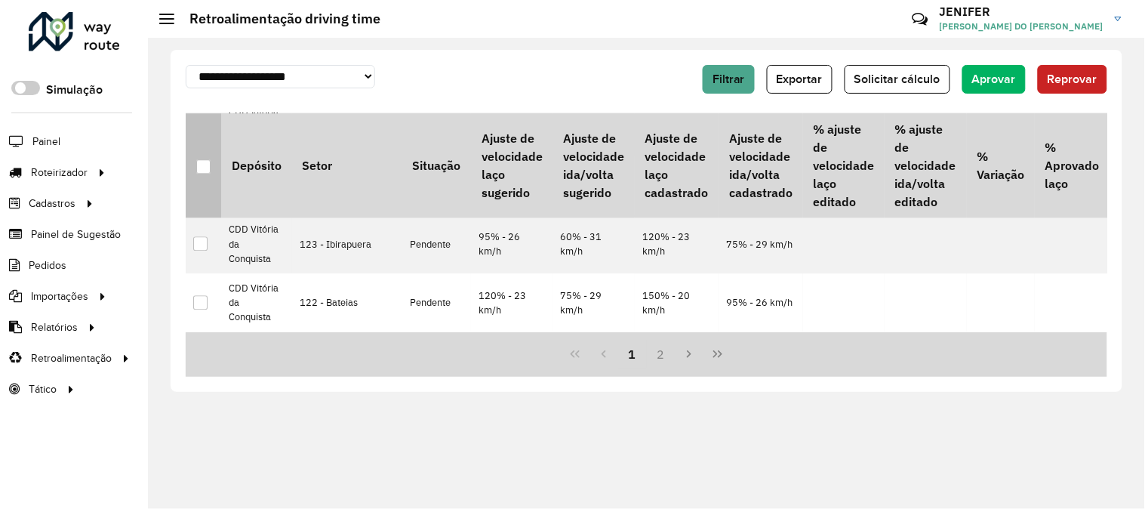
click at [206, 169] on div at bounding box center [203, 166] width 14 height 14
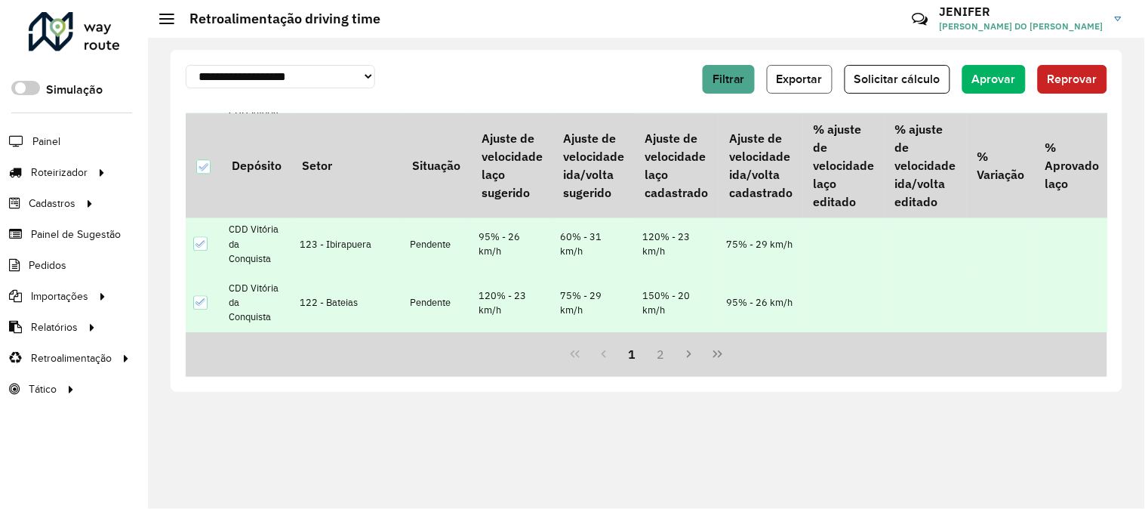
click at [791, 80] on span "Exportar" at bounding box center [800, 78] width 46 height 13
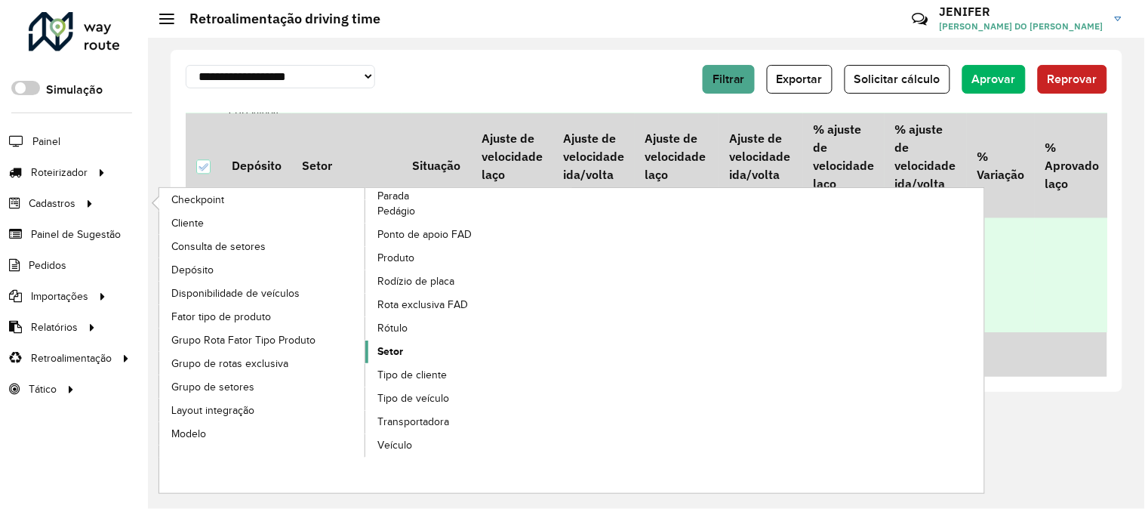
click at [391, 347] on span "Setor" at bounding box center [391, 352] width 26 height 16
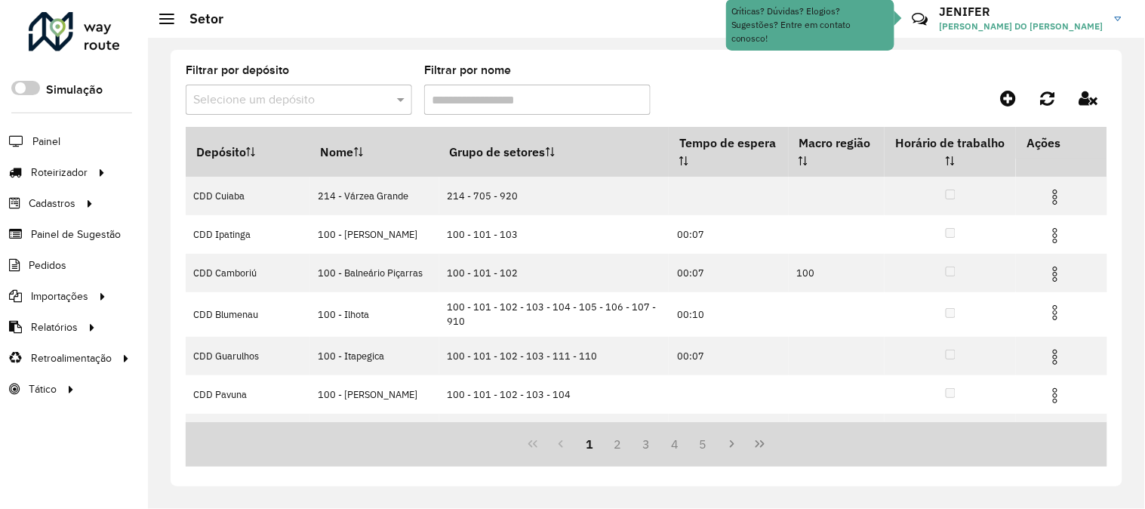
click at [302, 101] on input "text" at bounding box center [283, 100] width 181 height 18
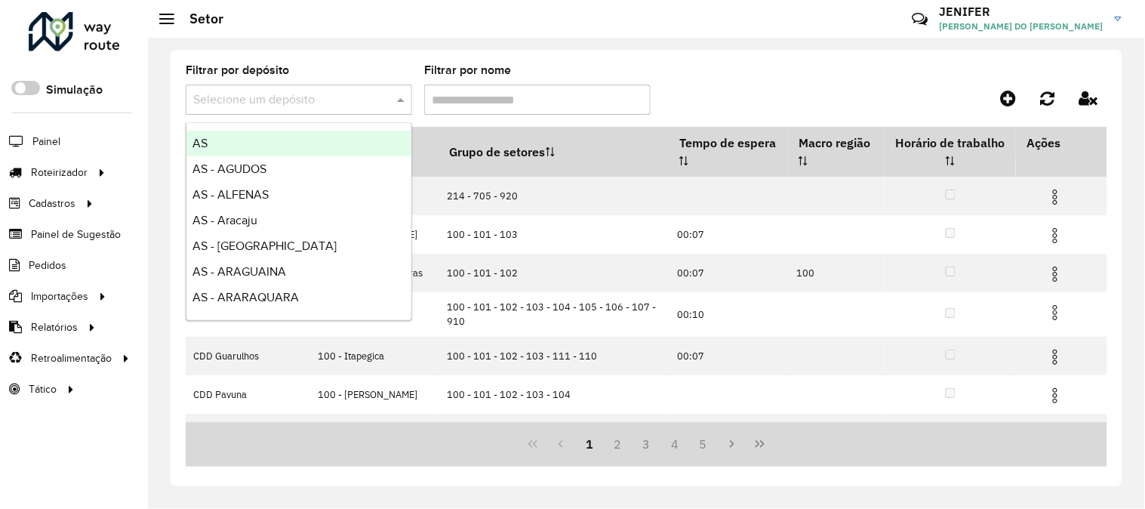
click at [302, 101] on input "text" at bounding box center [283, 100] width 181 height 18
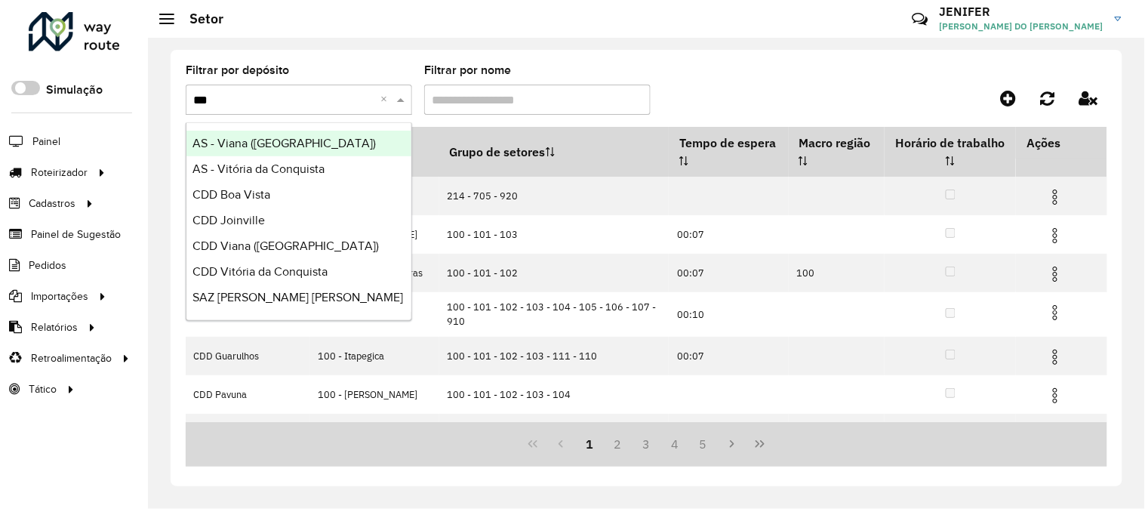
type input "****"
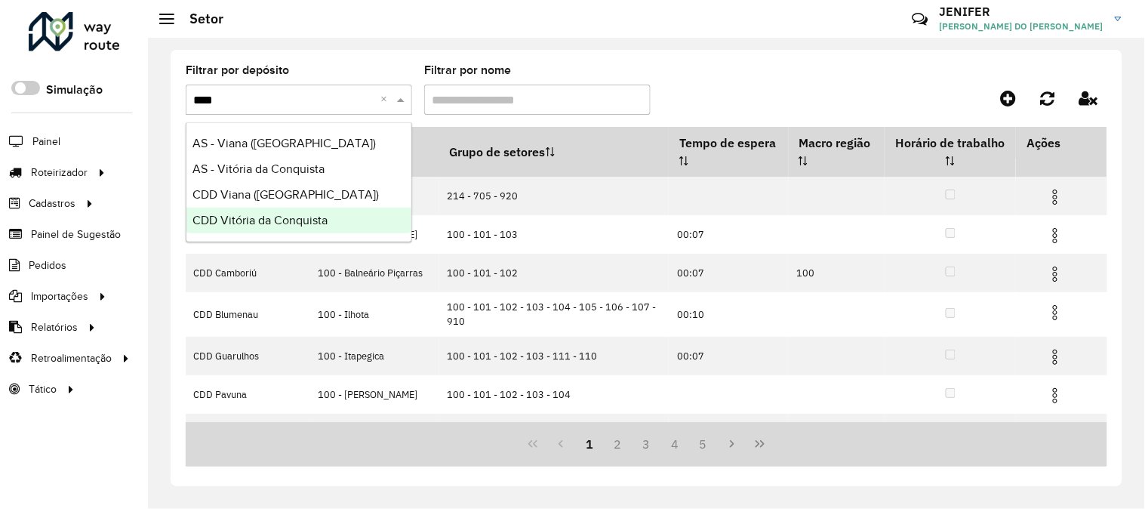
click at [304, 214] on span "CDD Vitória da Conquista" at bounding box center [260, 220] width 135 height 13
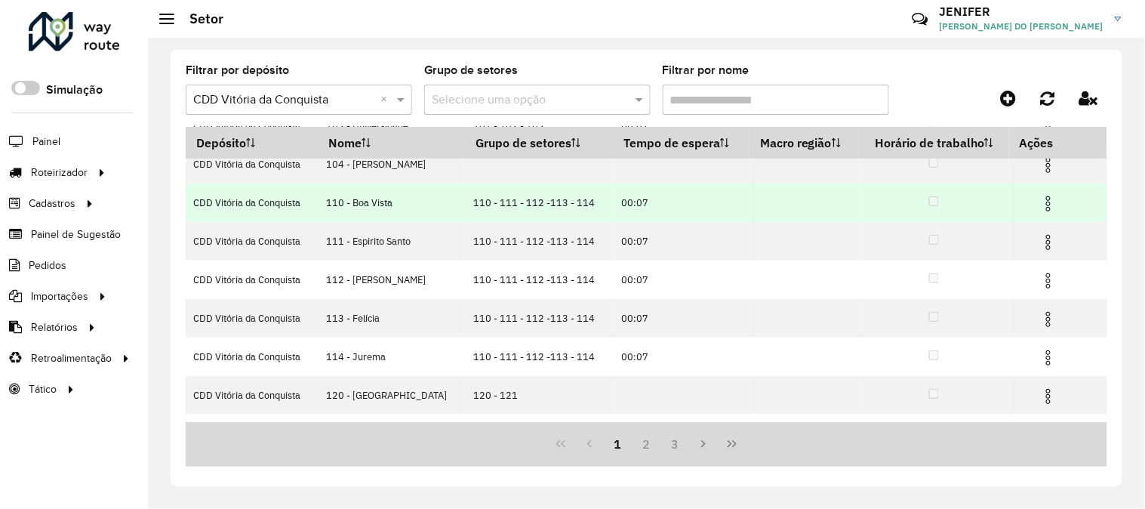
scroll to position [199, 0]
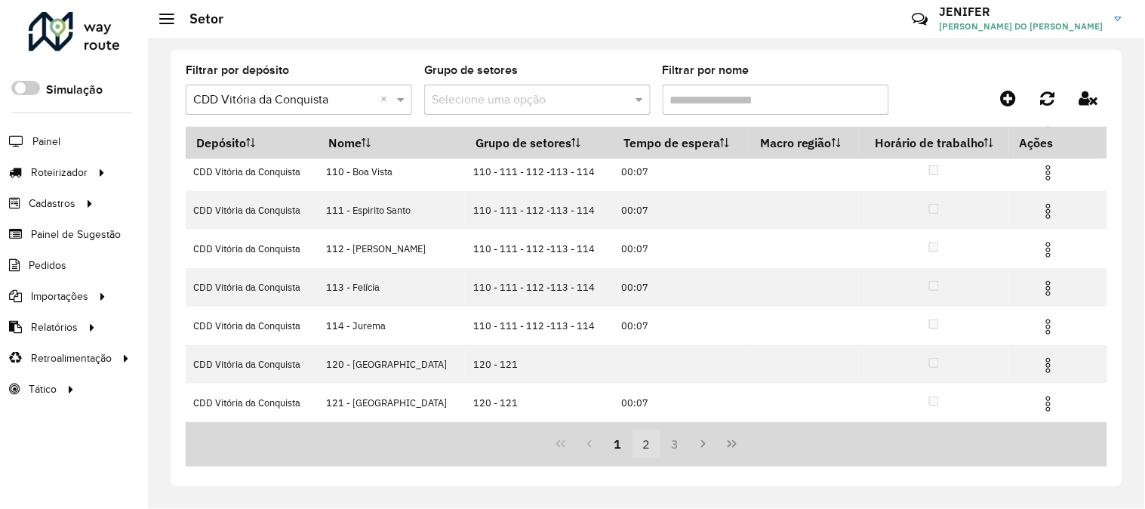
click at [646, 444] on button "2" at bounding box center [647, 444] width 29 height 29
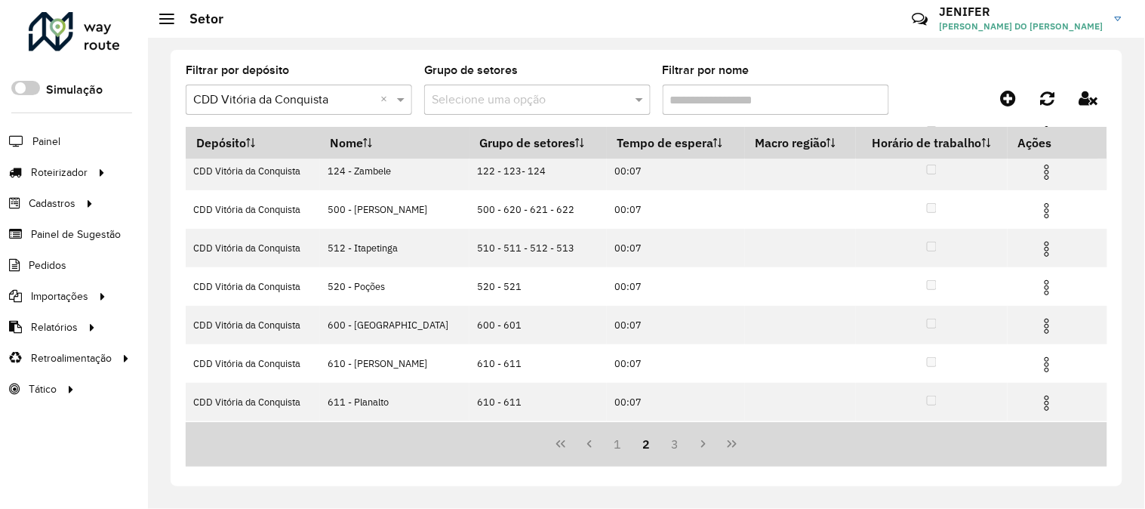
scroll to position [168, 0]
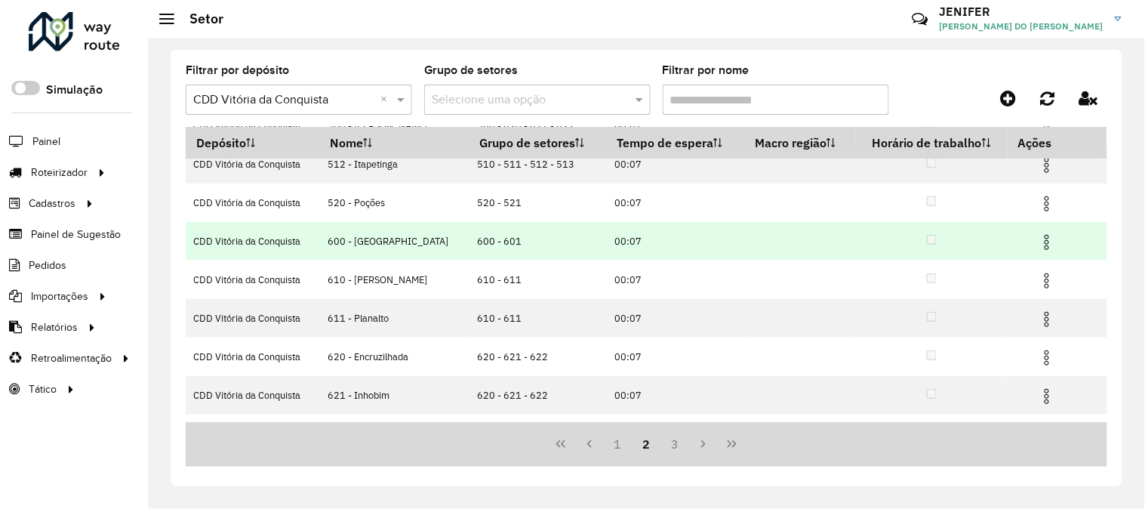
click at [1042, 236] on img at bounding box center [1047, 242] width 18 height 18
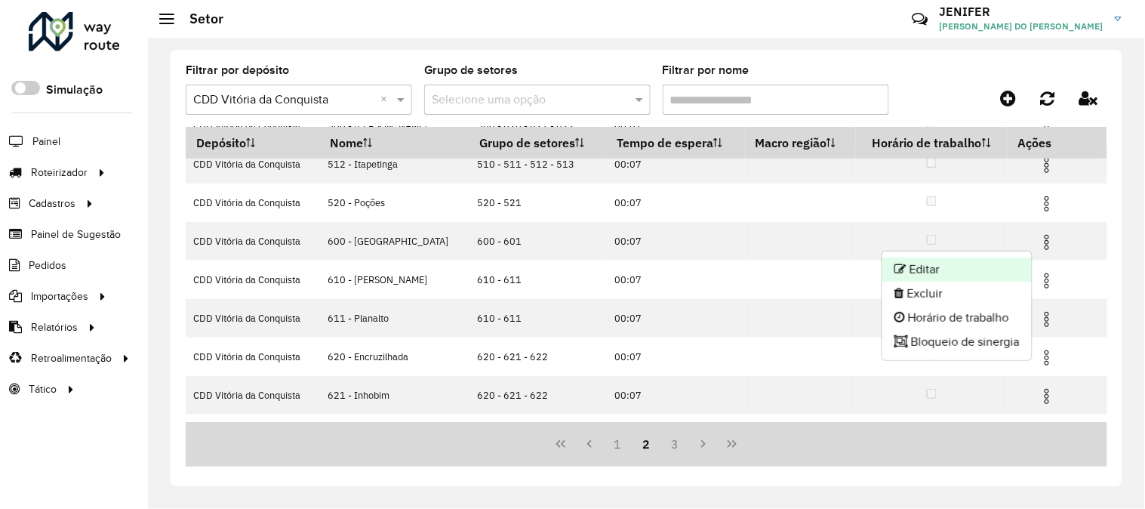
click at [972, 259] on li "Editar" at bounding box center [957, 269] width 149 height 24
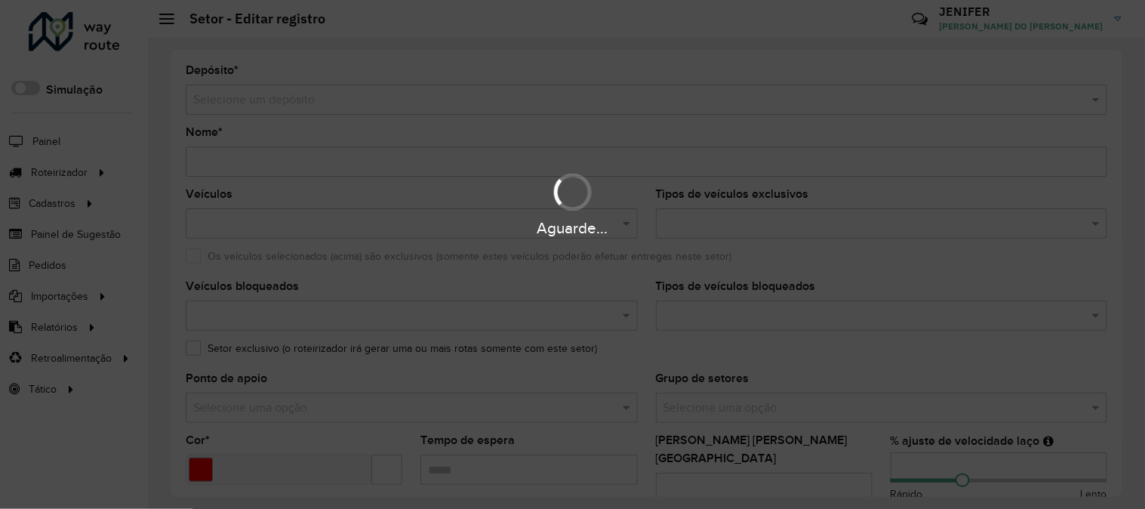
type input "**********"
type input "*******"
type input "*****"
type input "*"
type input "**"
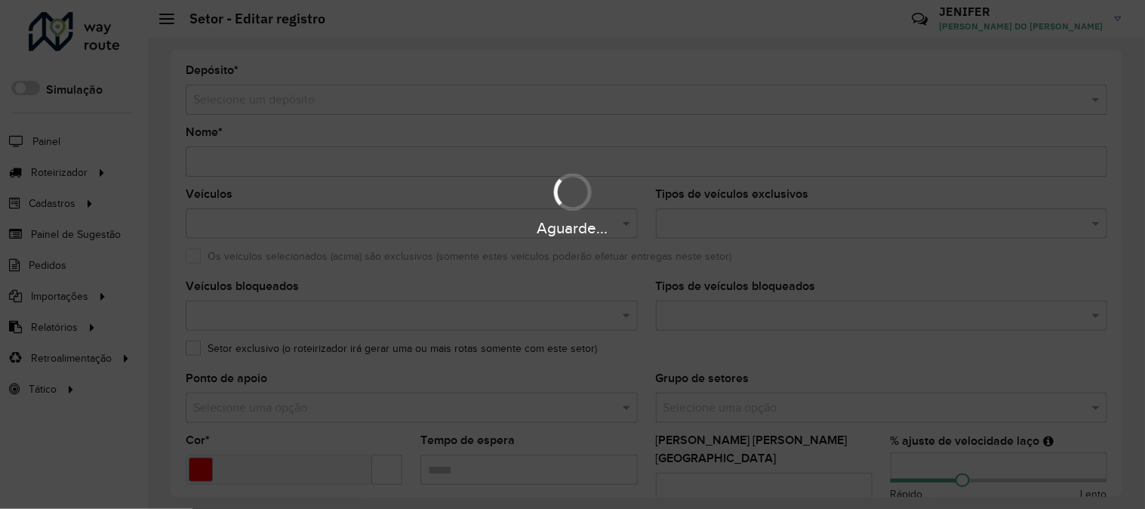
type input "**"
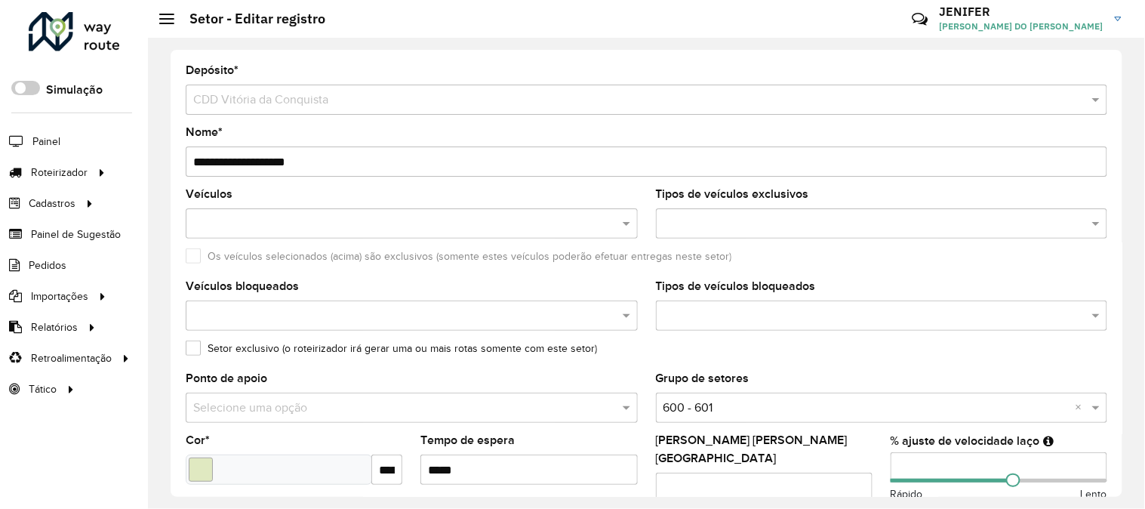
drag, startPoint x: 1123, startPoint y: 195, endPoint x: 1117, endPoint y: 294, distance: 99.8
click at [1117, 294] on div "**********" at bounding box center [646, 273] width 997 height 471
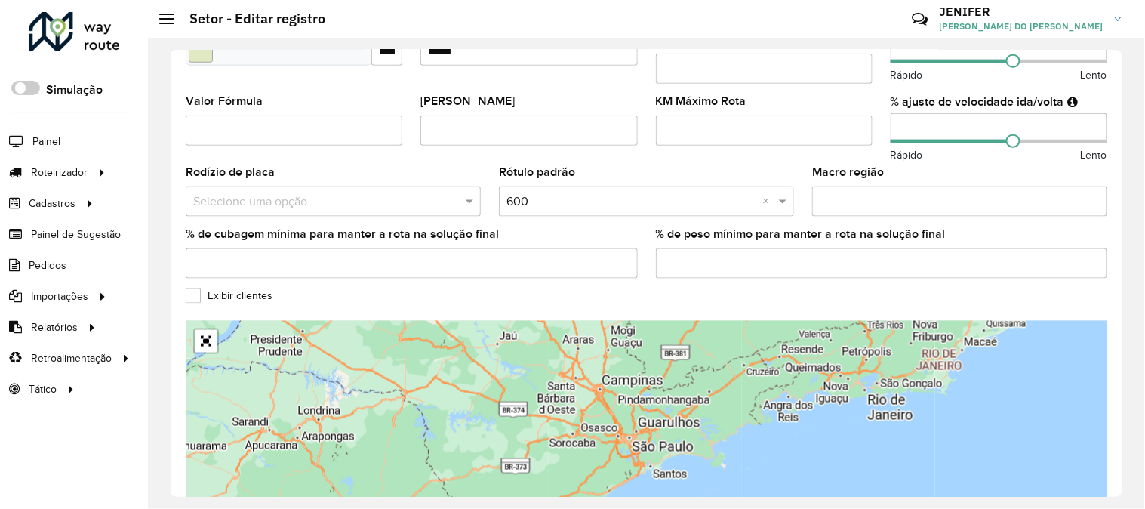
scroll to position [496, 0]
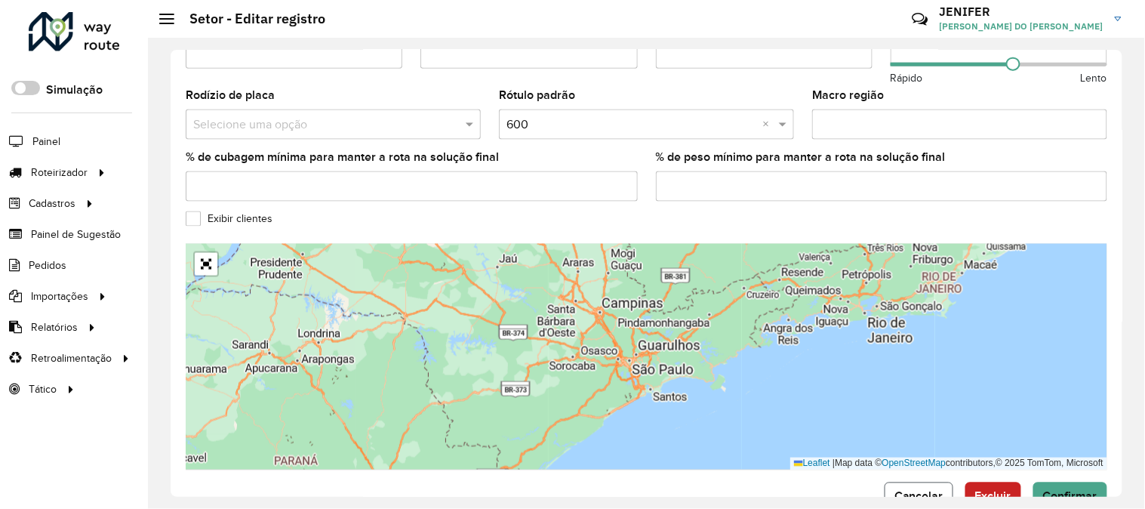
click at [901, 490] on span "Cancelar" at bounding box center [919, 496] width 49 height 13
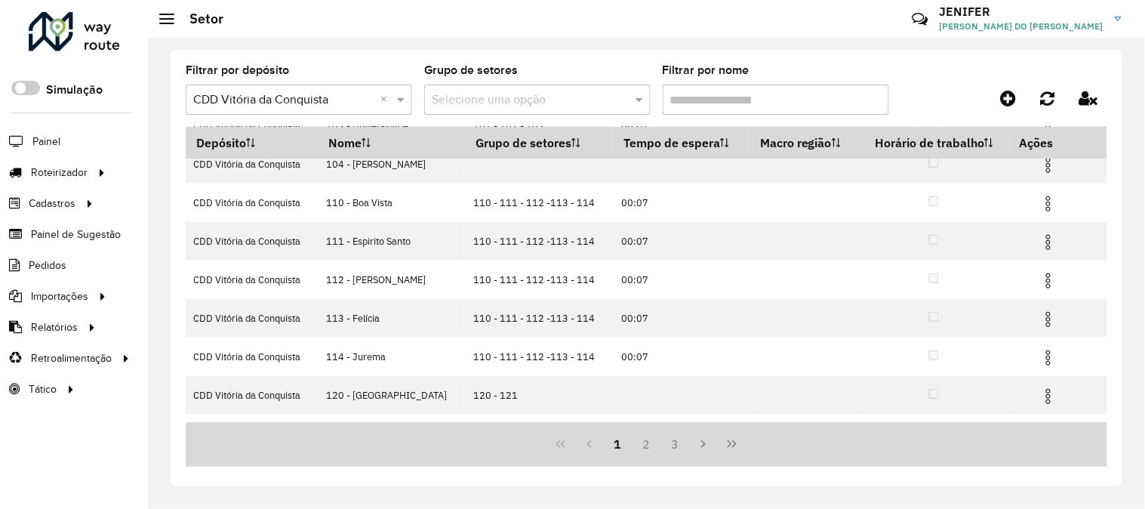
scroll to position [199, 0]
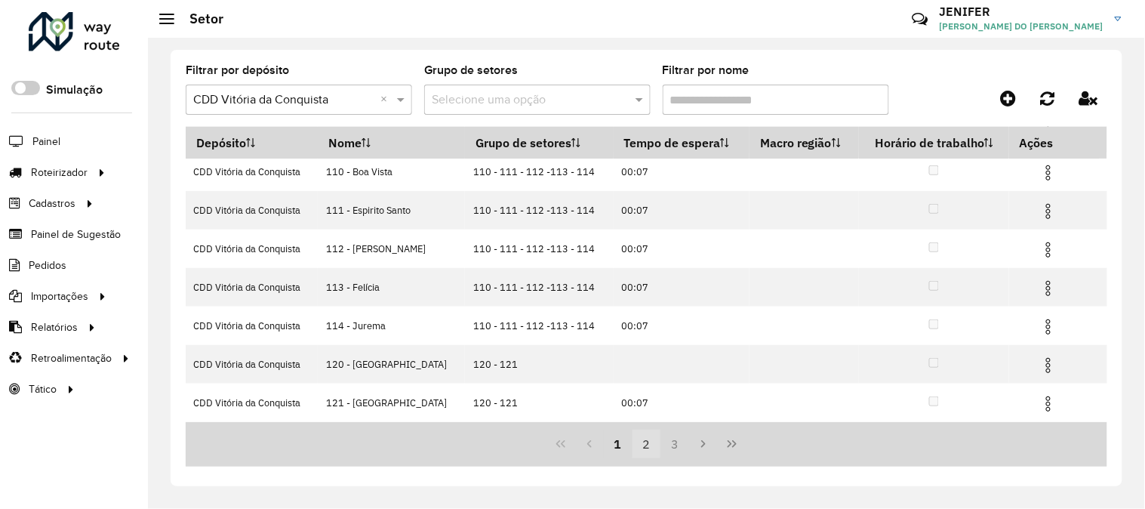
click at [650, 441] on button "2" at bounding box center [647, 444] width 29 height 29
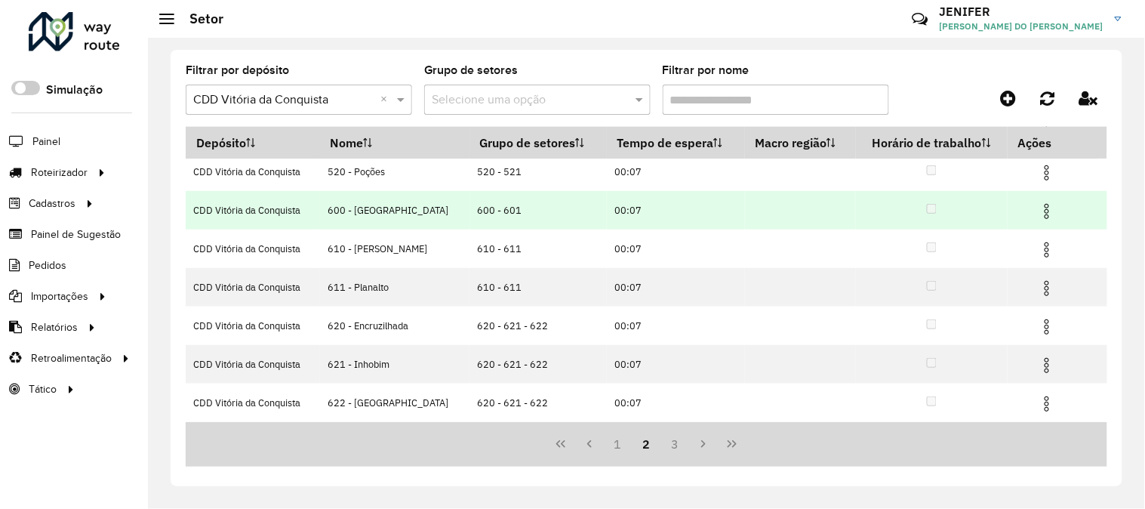
scroll to position [0, 0]
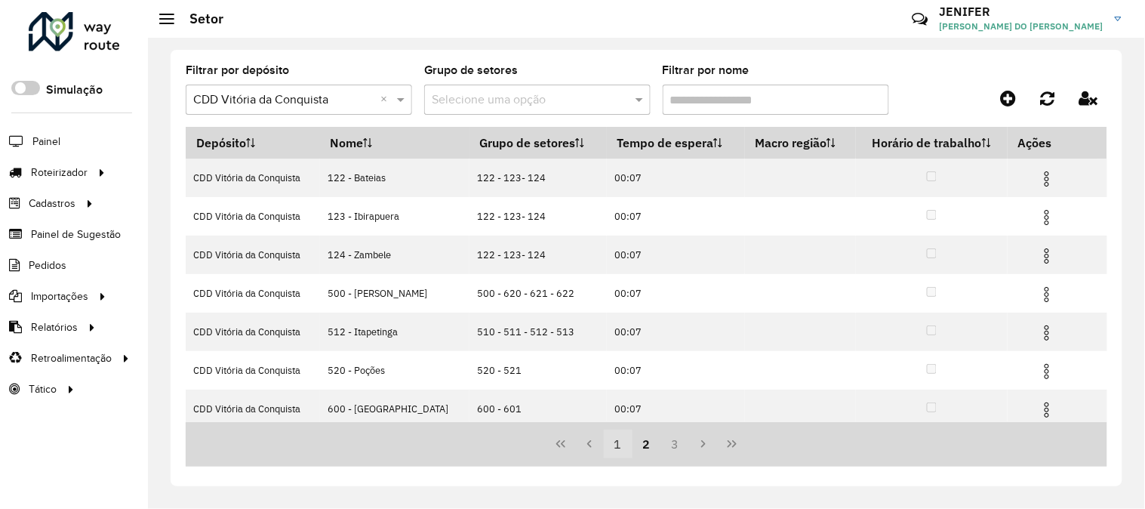
click at [618, 448] on button "1" at bounding box center [618, 444] width 29 height 29
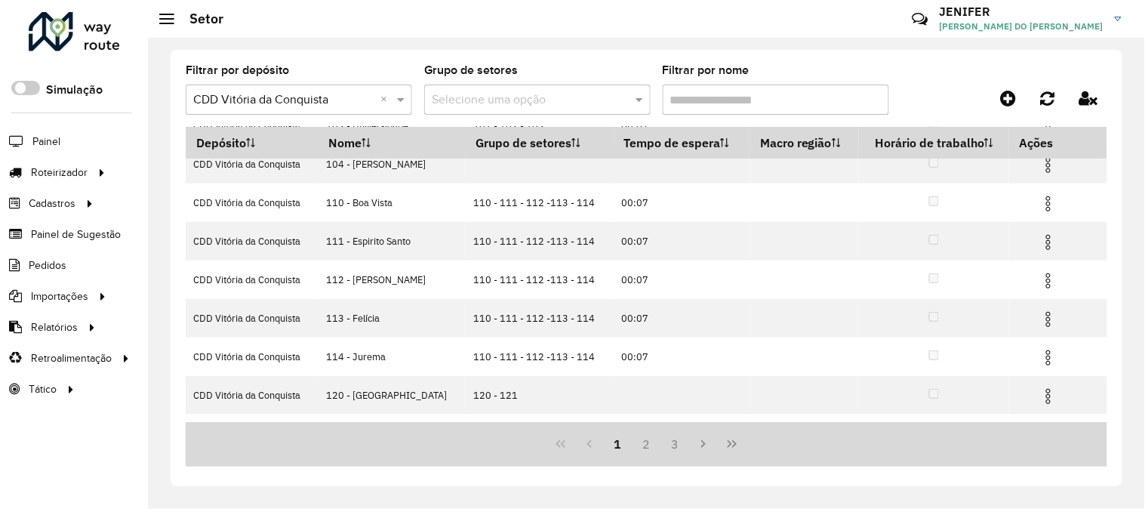
scroll to position [199, 0]
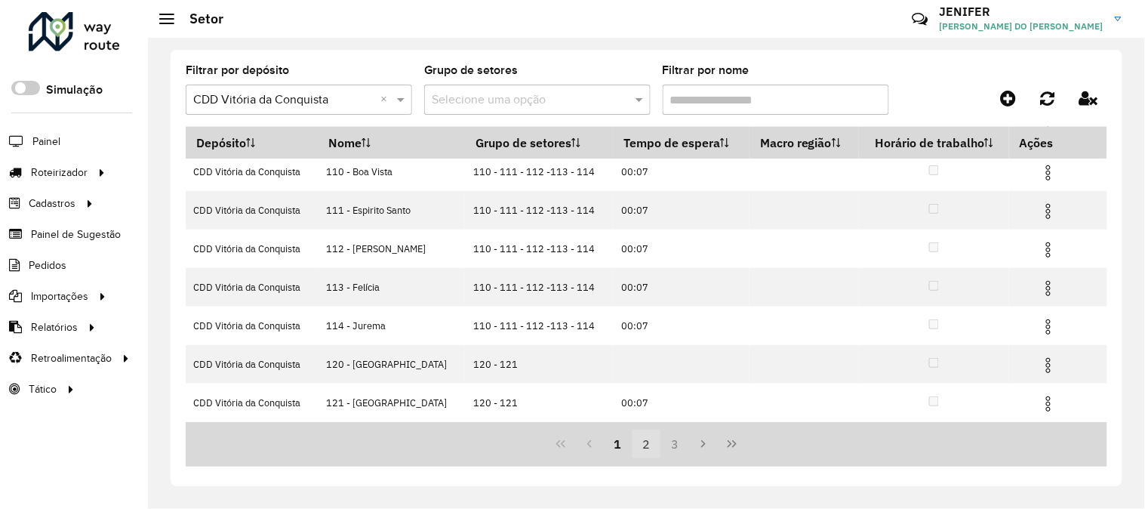
click at [643, 448] on button "2" at bounding box center [647, 444] width 29 height 29
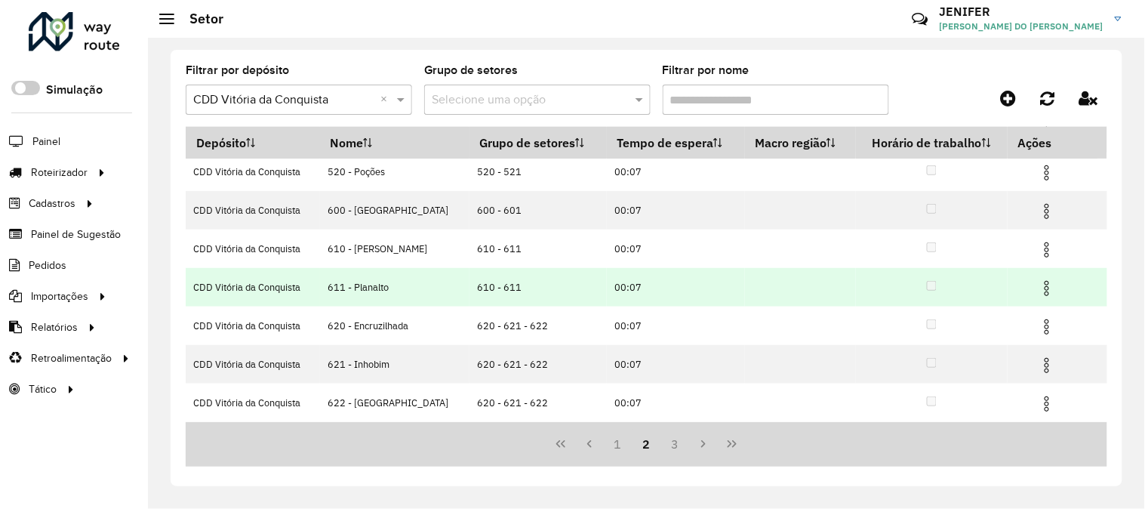
scroll to position [0, 0]
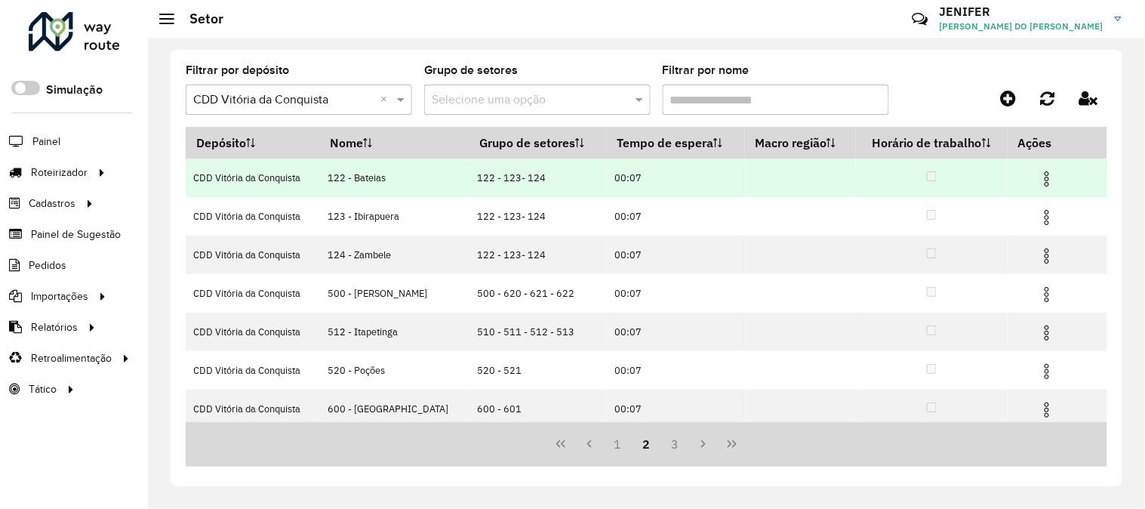
click at [1042, 174] on img at bounding box center [1047, 179] width 18 height 18
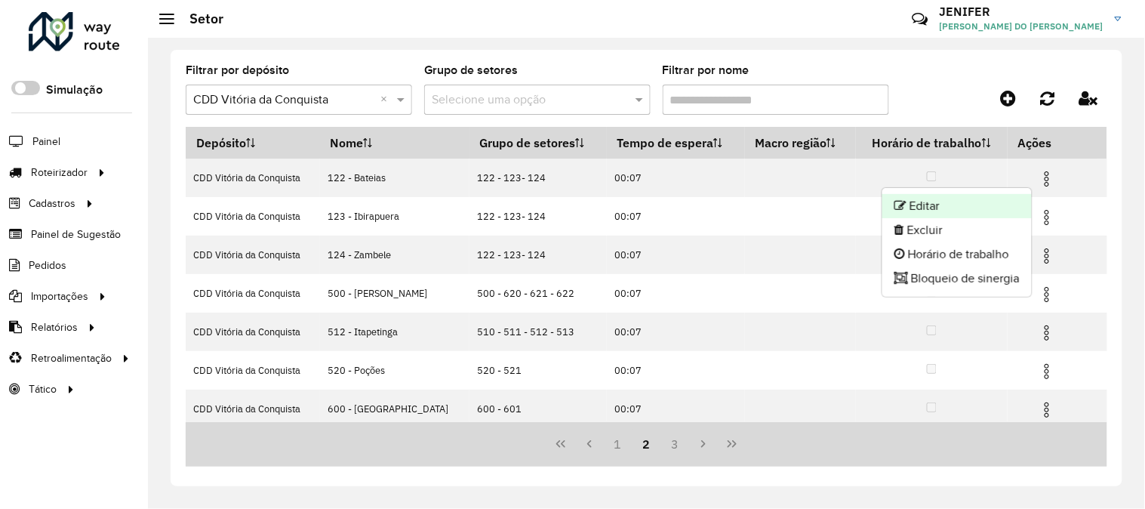
click at [967, 196] on li "Editar" at bounding box center [957, 206] width 149 height 24
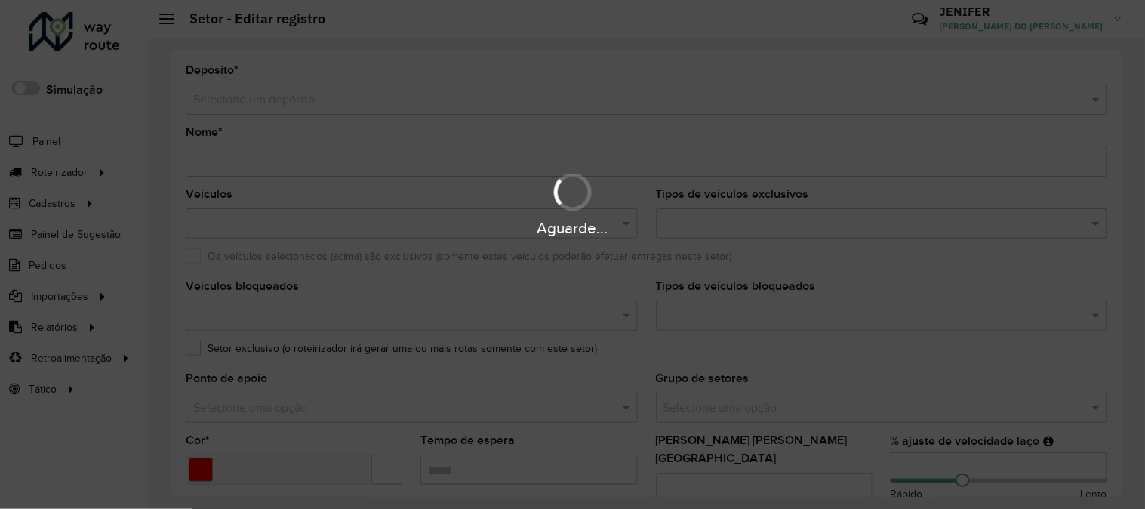
type input "**********"
type input "*******"
type input "*****"
type input "***"
type input "**"
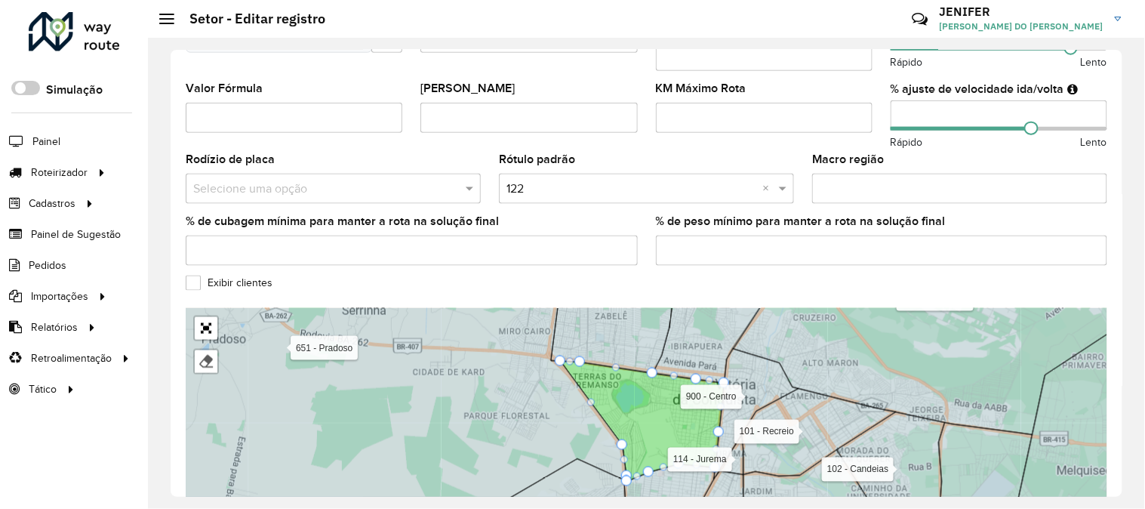
scroll to position [529, 0]
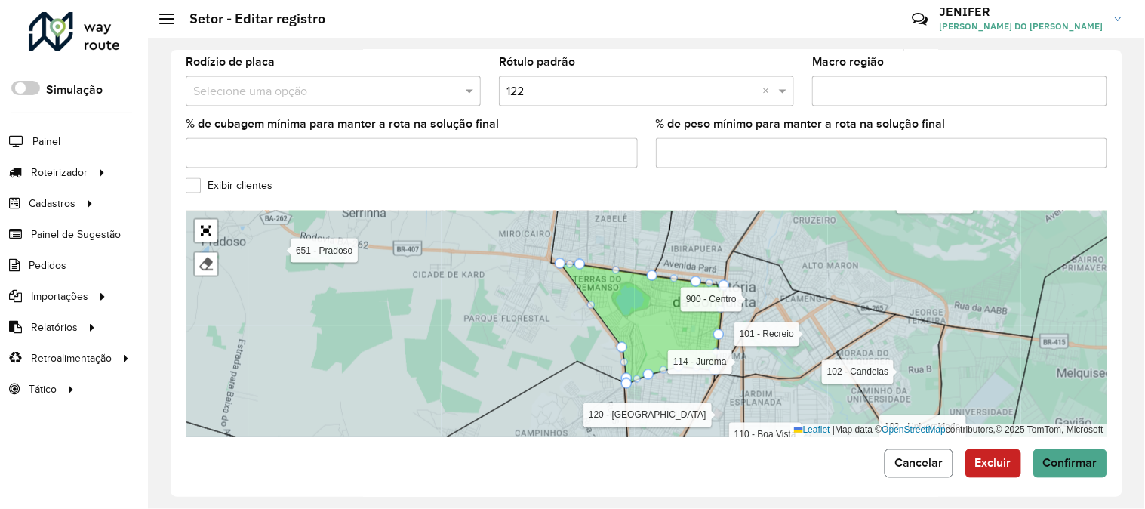
click at [901, 457] on span "Cancelar" at bounding box center [919, 463] width 49 height 13
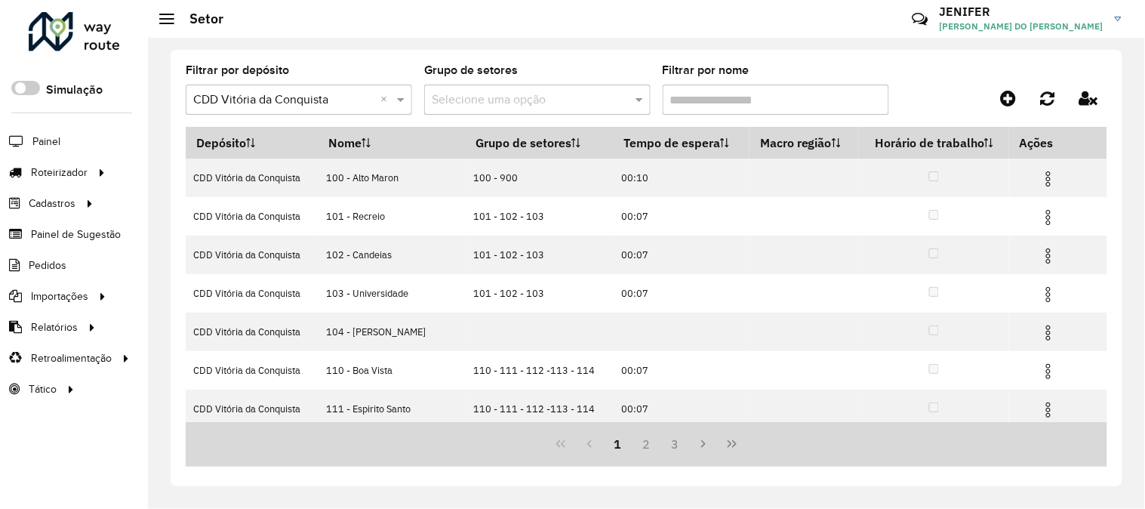
scroll to position [199, 0]
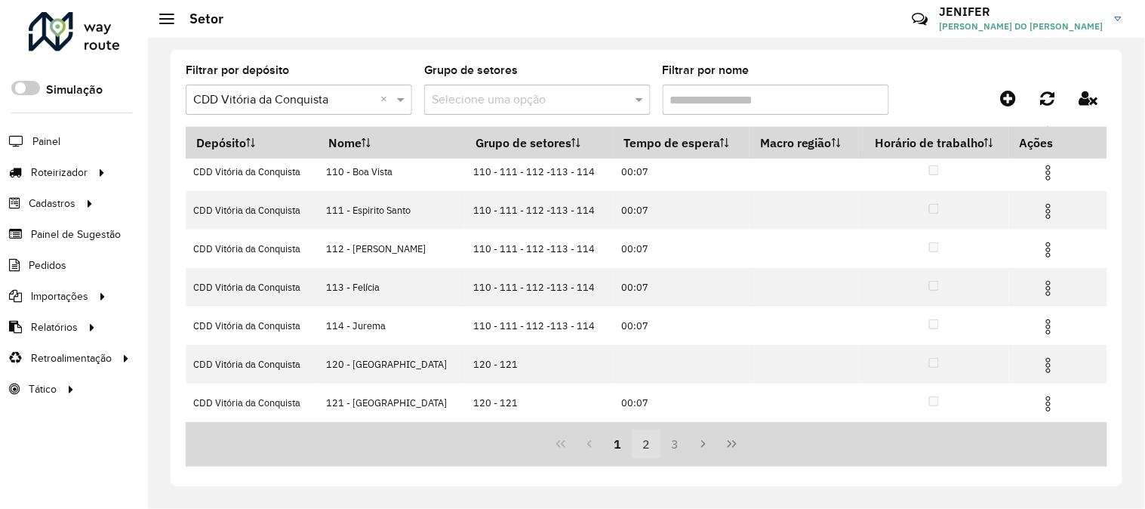
click at [648, 445] on button "2" at bounding box center [647, 444] width 29 height 29
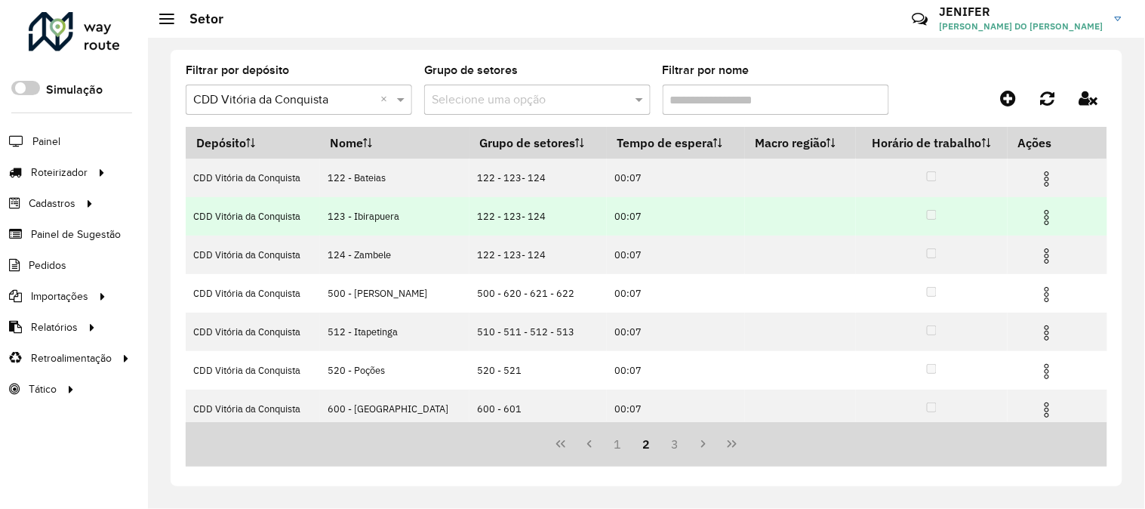
click at [1043, 212] on img at bounding box center [1047, 217] width 18 height 18
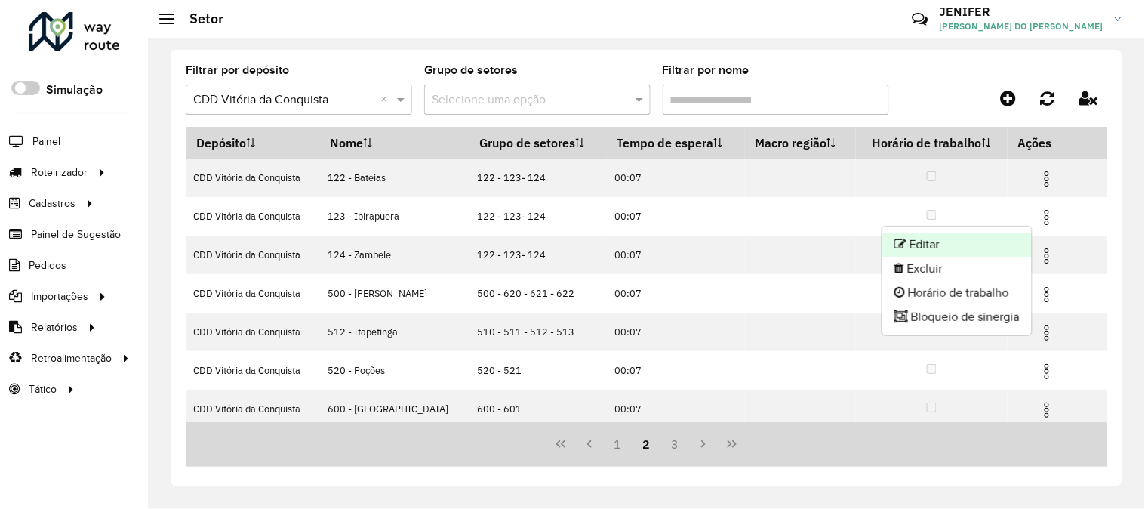
click at [957, 239] on li "Editar" at bounding box center [957, 245] width 149 height 24
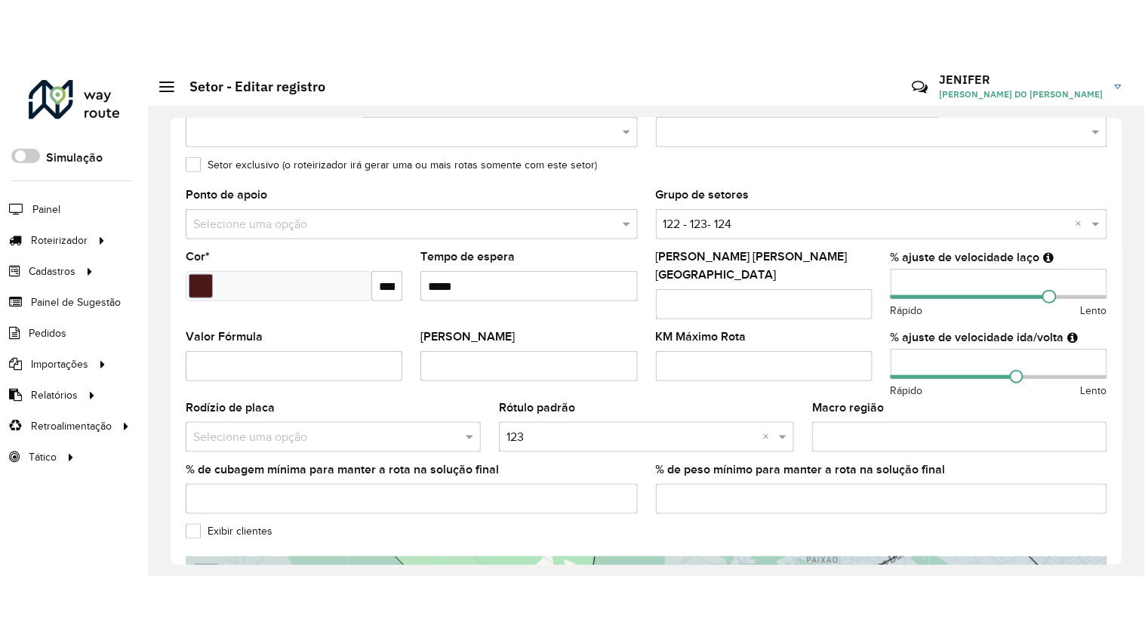
scroll to position [529, 0]
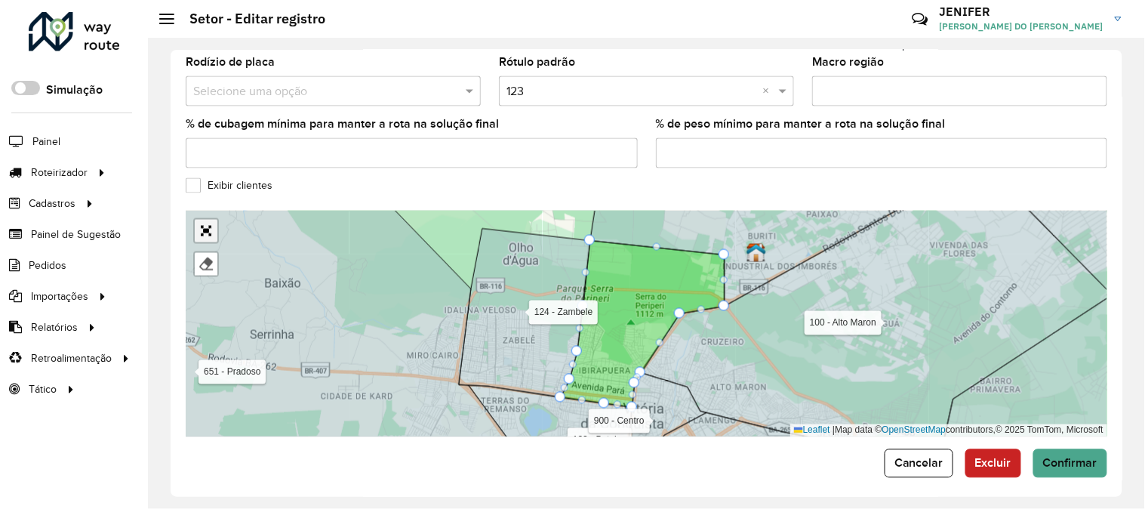
click at [206, 220] on link "Abrir mapa em tela cheia" at bounding box center [206, 231] width 23 height 23
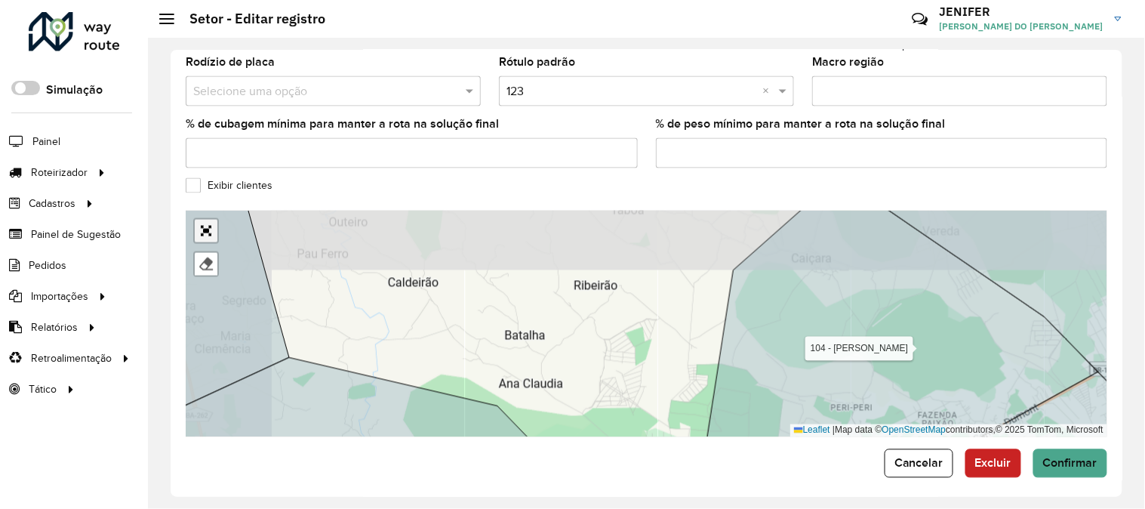
scroll to position [156, 0]
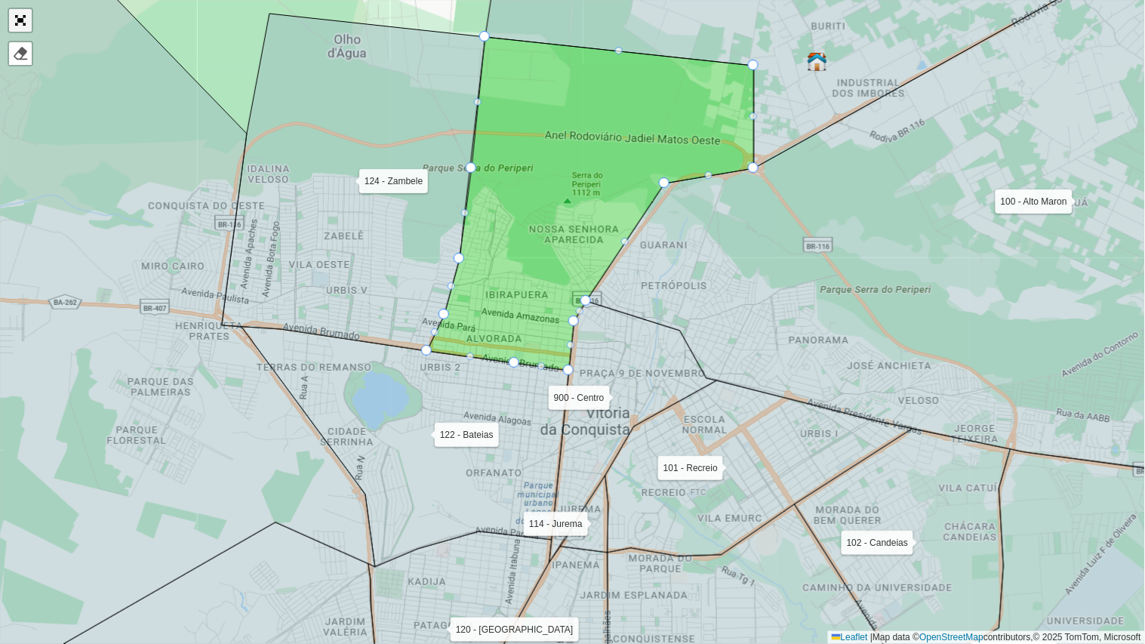
click at [14, 16] on link "Abrir mapa em tela cheia" at bounding box center [20, 20] width 23 height 23
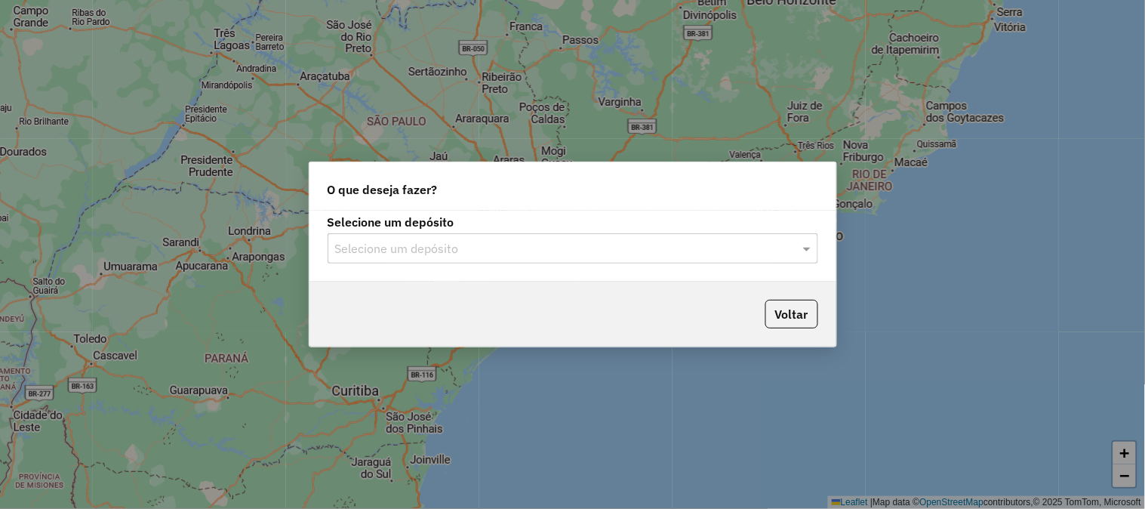
click at [491, 243] on input "text" at bounding box center [557, 249] width 445 height 18
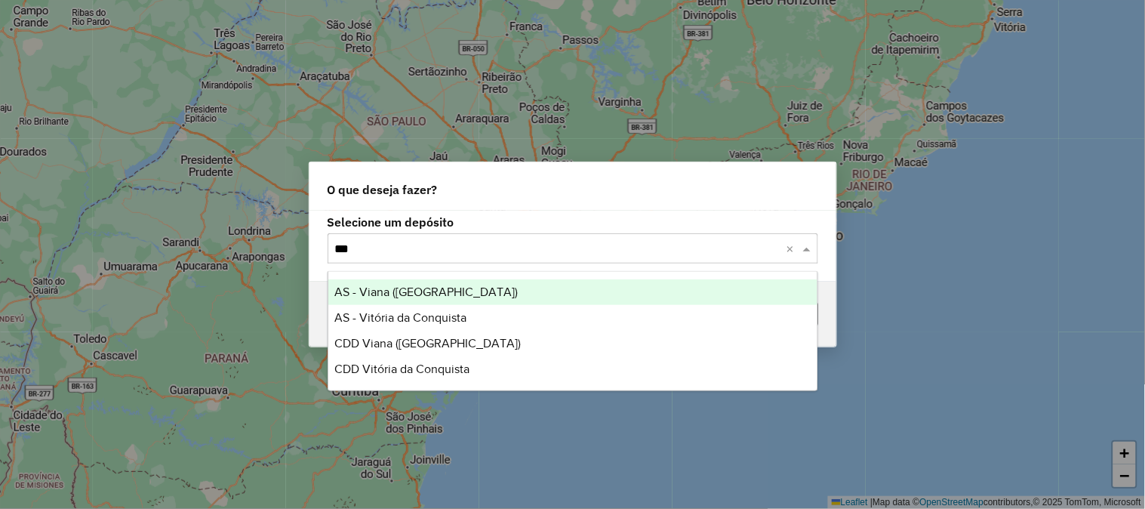
type input "****"
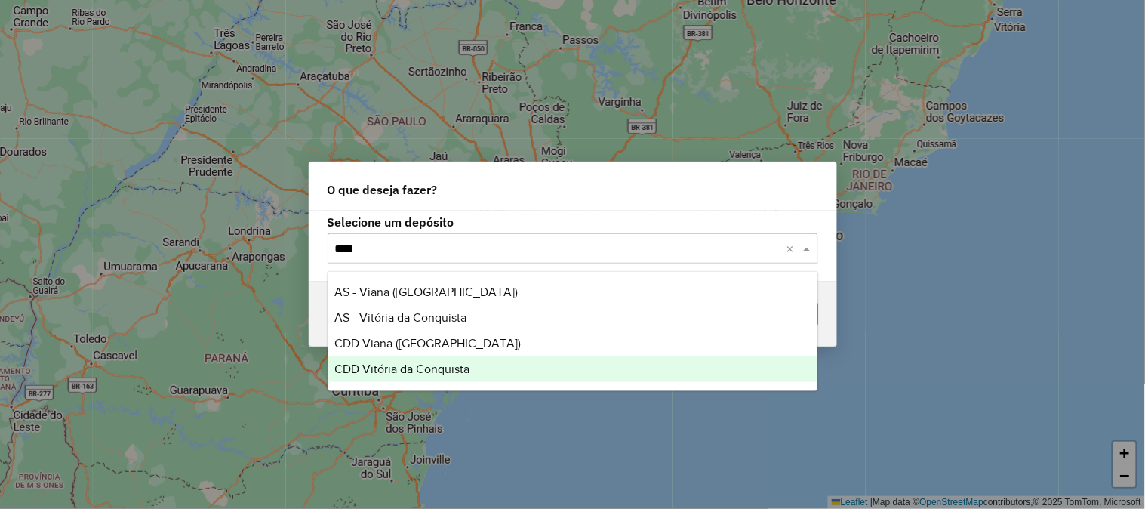
click at [451, 365] on span "CDD Vitória da Conquista" at bounding box center [401, 368] width 135 height 13
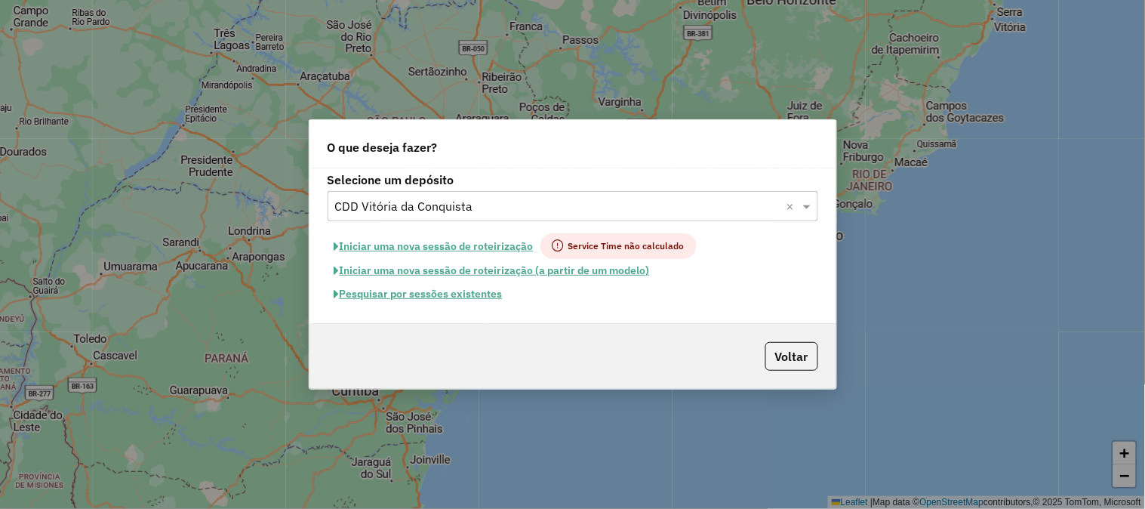
click at [426, 295] on button "Pesquisar por sessões existentes" at bounding box center [419, 293] width 182 height 23
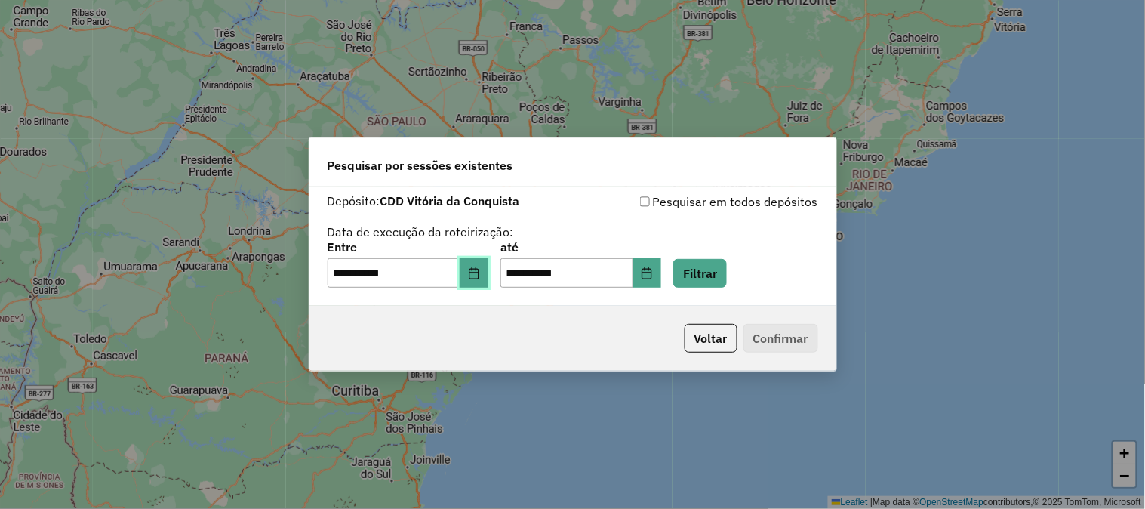
click at [480, 277] on icon "Choose Date" at bounding box center [474, 273] width 12 height 12
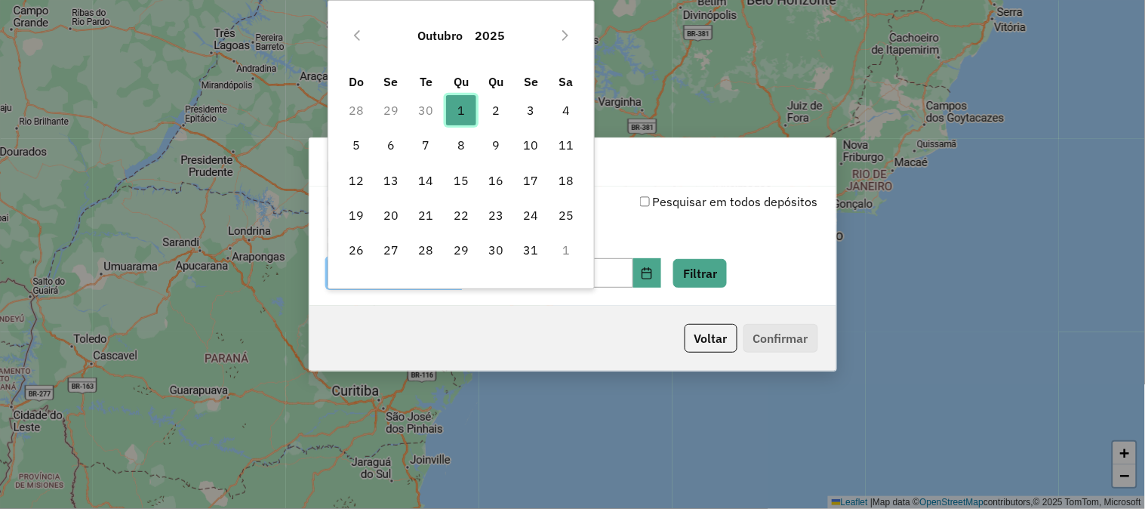
click at [453, 112] on span "1" at bounding box center [461, 110] width 30 height 30
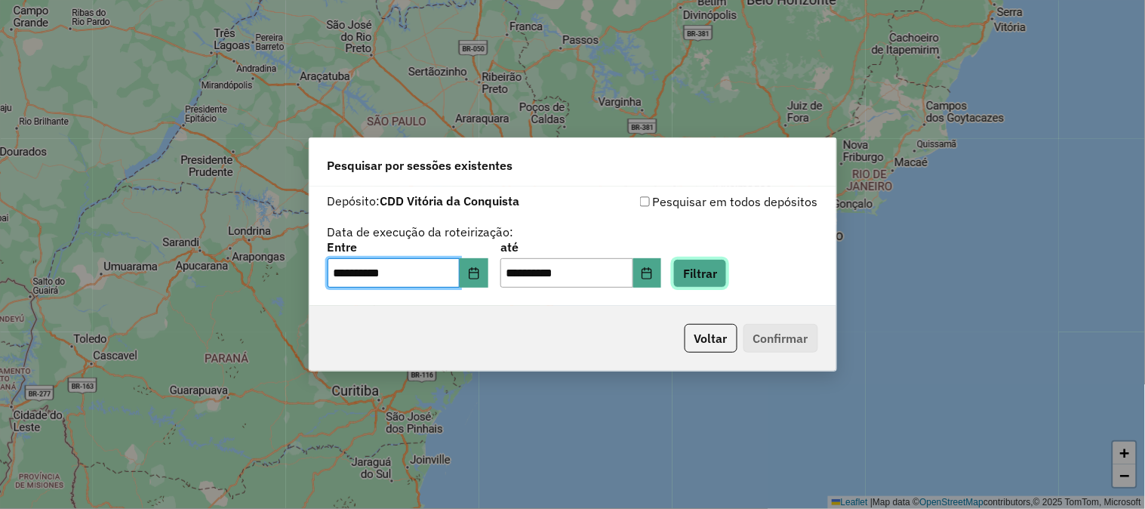
click at [727, 276] on button "Filtrar" at bounding box center [700, 273] width 54 height 29
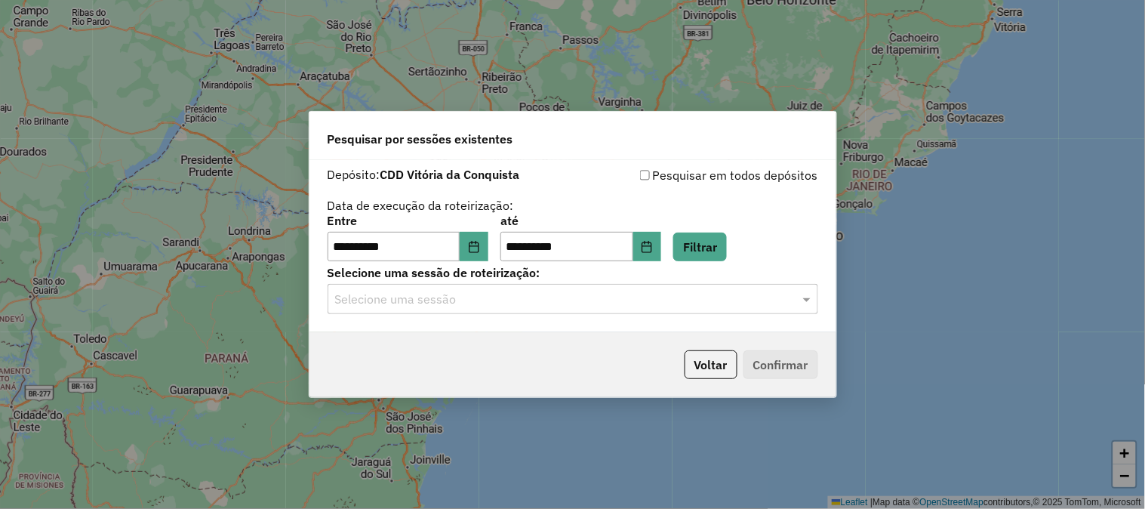
click at [555, 299] on input "text" at bounding box center [557, 300] width 445 height 18
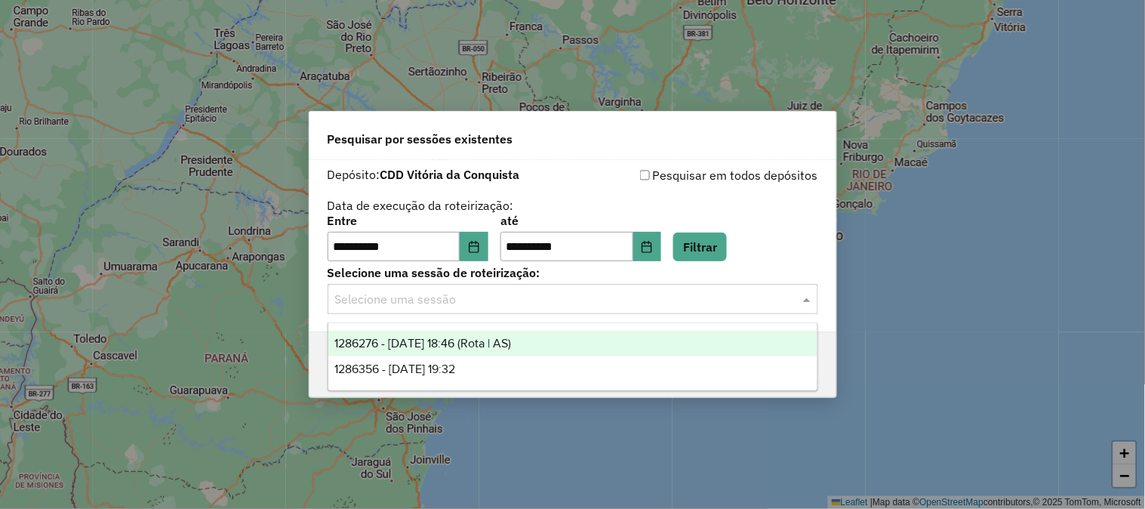
click at [510, 346] on span "1286276 - 01/10/2025 18:46 (Rota | AS)" at bounding box center [422, 343] width 177 height 13
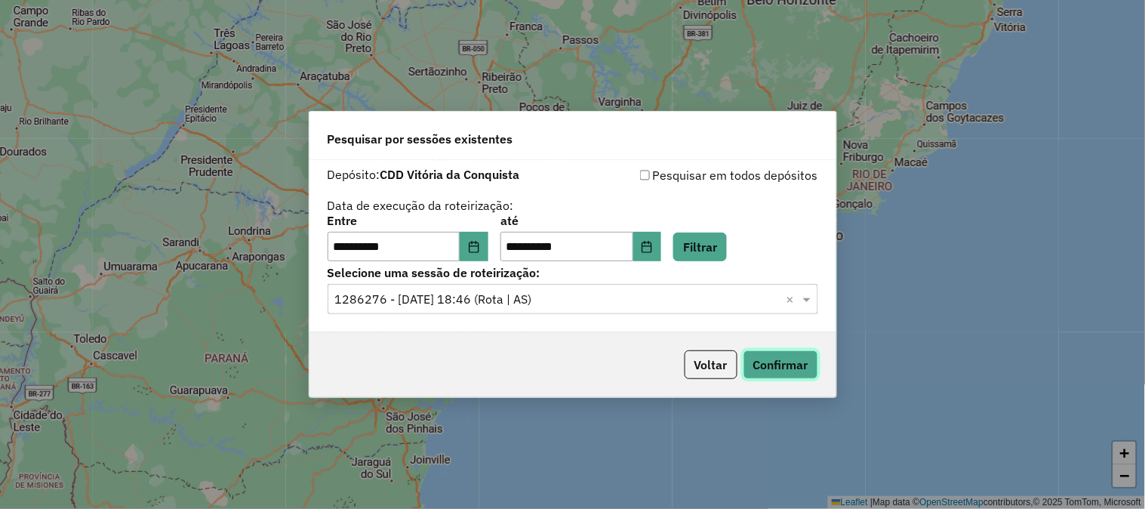
click at [783, 351] on button "Confirmar" at bounding box center [781, 364] width 75 height 29
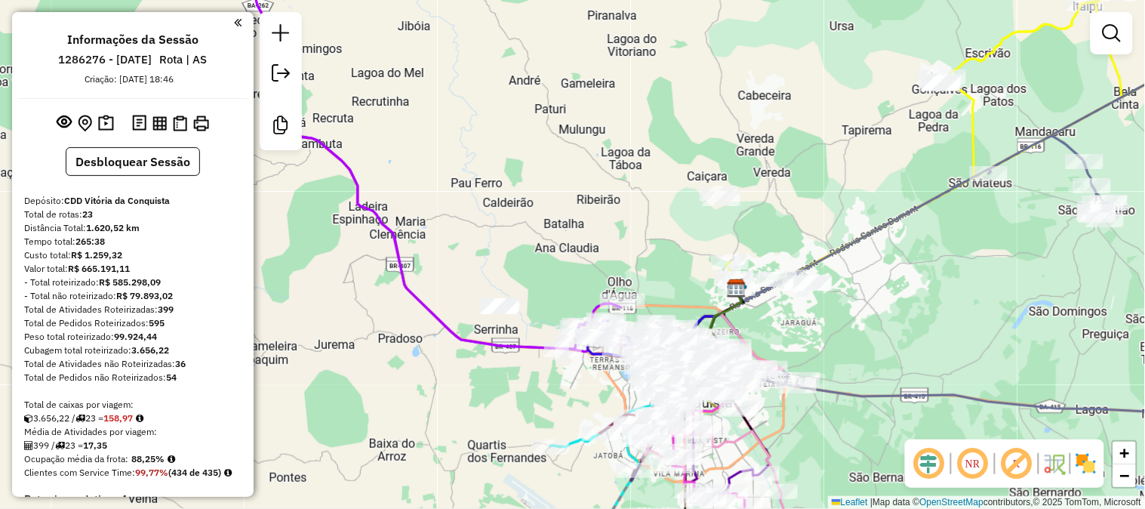
drag, startPoint x: 620, startPoint y: 247, endPoint x: 633, endPoint y: 123, distance: 124.5
click at [633, 123] on div "Janela de atendimento Grade de atendimento Capacidade Transportadoras Veículos …" at bounding box center [572, 254] width 1145 height 509
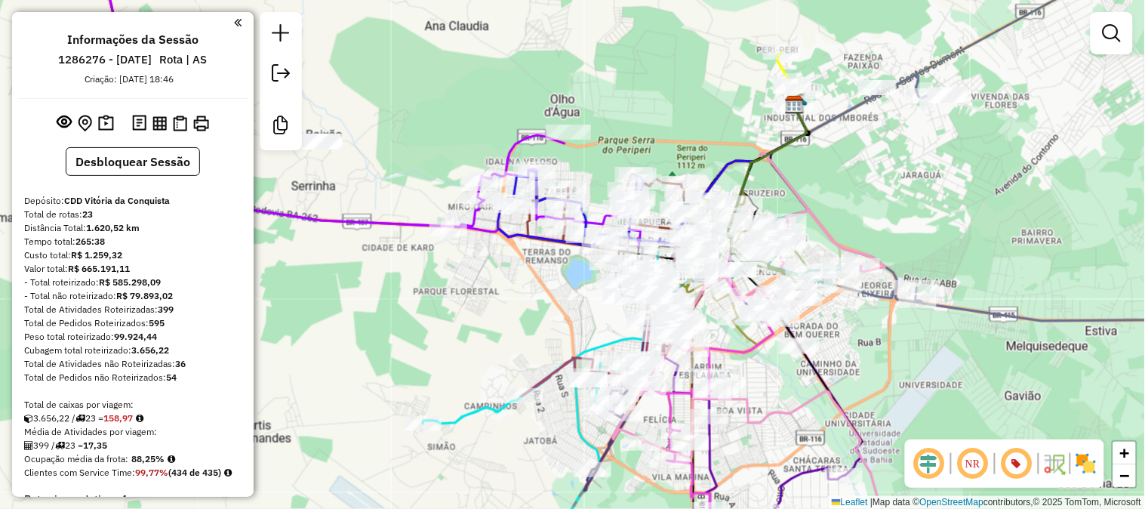
drag, startPoint x: 941, startPoint y: 236, endPoint x: 858, endPoint y: 199, distance: 91.2
click at [866, 202] on div "Janela de atendimento Grade de atendimento Capacidade Transportadoras Veículos …" at bounding box center [572, 254] width 1145 height 509
click at [858, 199] on div "Janela de atendimento Grade de atendimento Capacidade Transportadoras Veículos …" at bounding box center [572, 254] width 1145 height 509
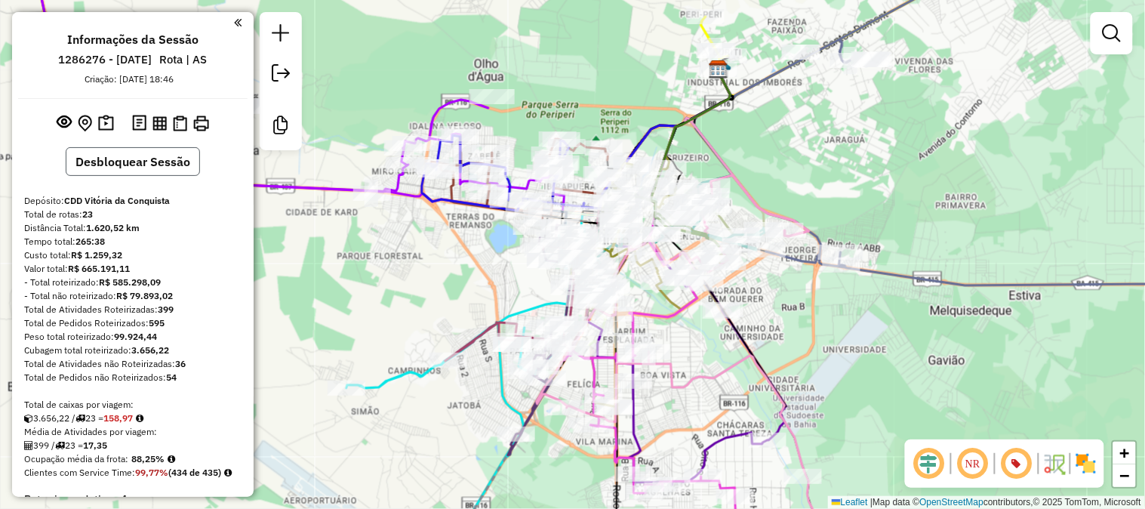
click at [161, 159] on button "Desbloquear Sessão" at bounding box center [133, 161] width 134 height 29
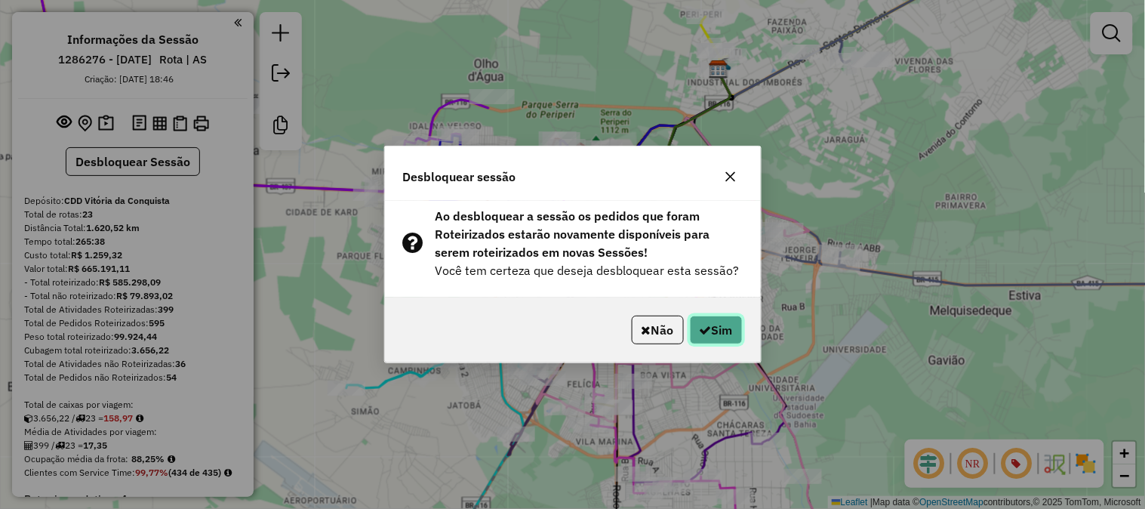
click at [710, 332] on button "Sim" at bounding box center [716, 330] width 53 height 29
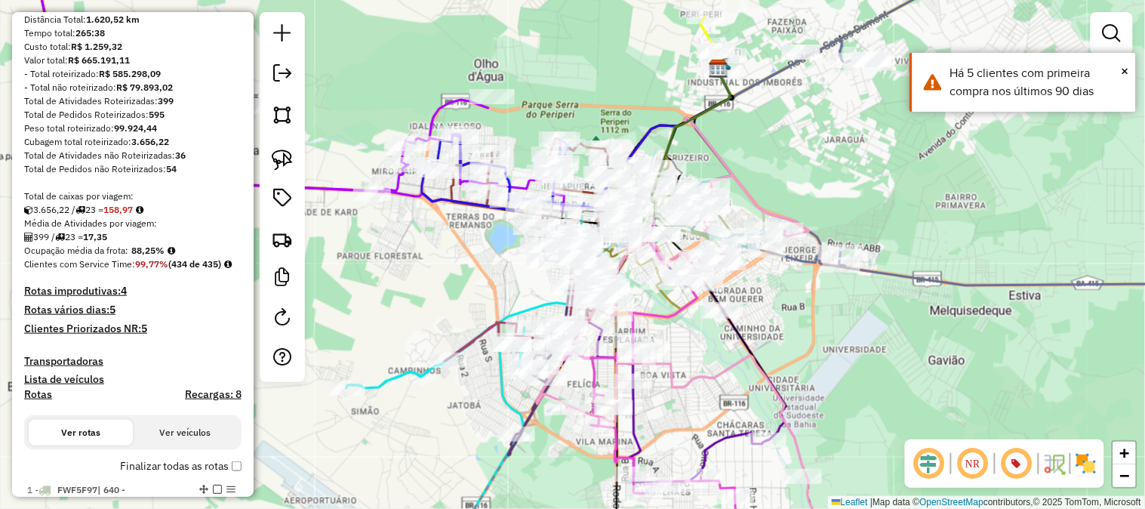
scroll to position [503, 0]
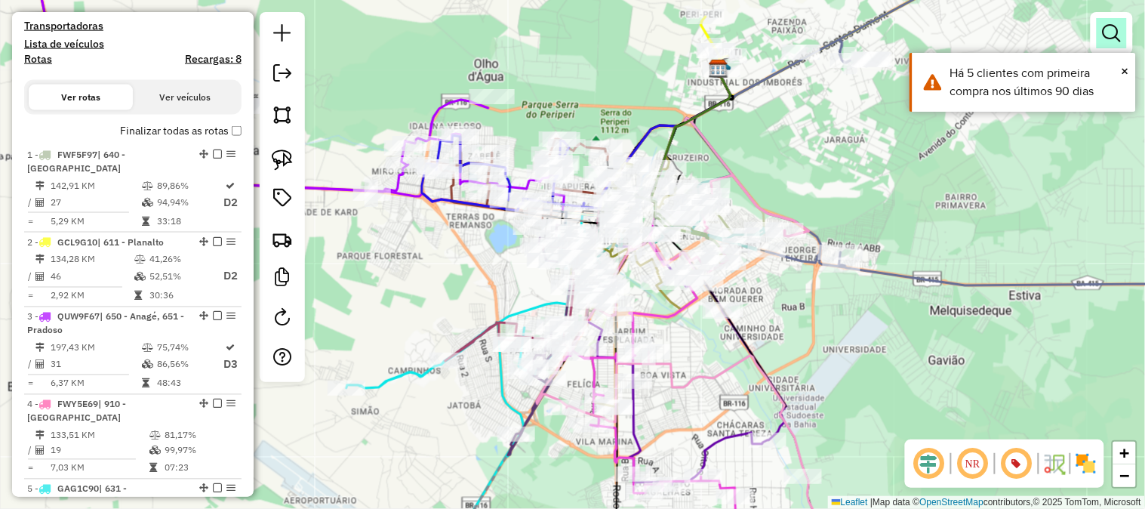
click at [1121, 23] on link at bounding box center [1112, 33] width 30 height 30
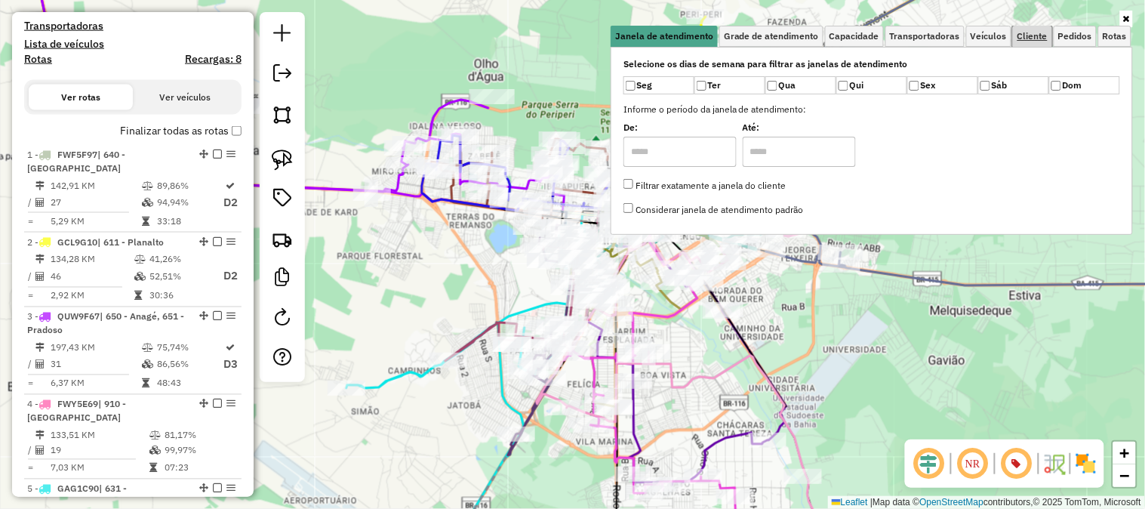
click at [1022, 42] on link "Cliente" at bounding box center [1032, 36] width 39 height 21
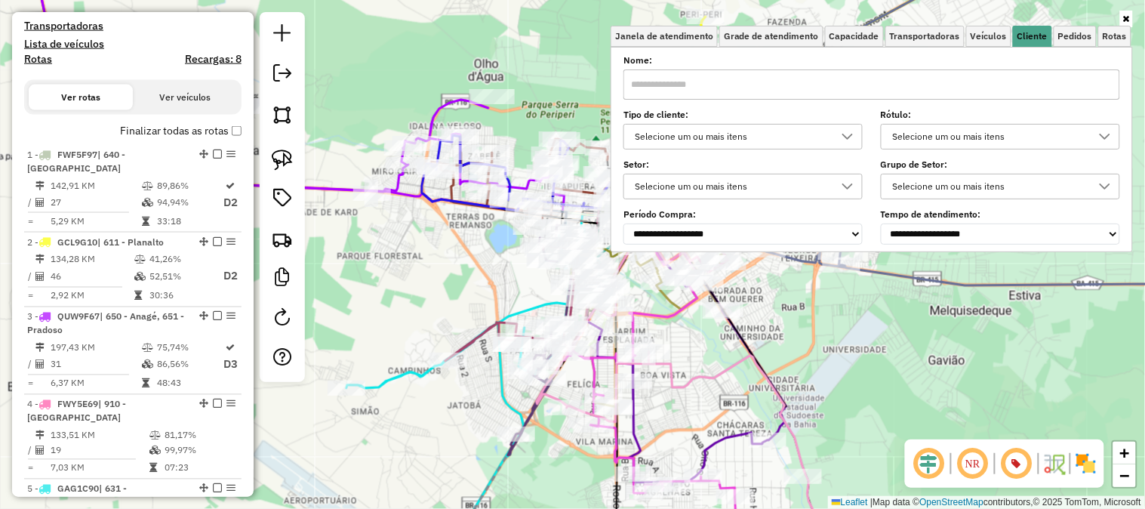
click at [685, 121] on label "Tipo de cliente:" at bounding box center [743, 115] width 239 height 14
click at [683, 134] on div "Selecione um ou mais itens" at bounding box center [731, 137] width 203 height 24
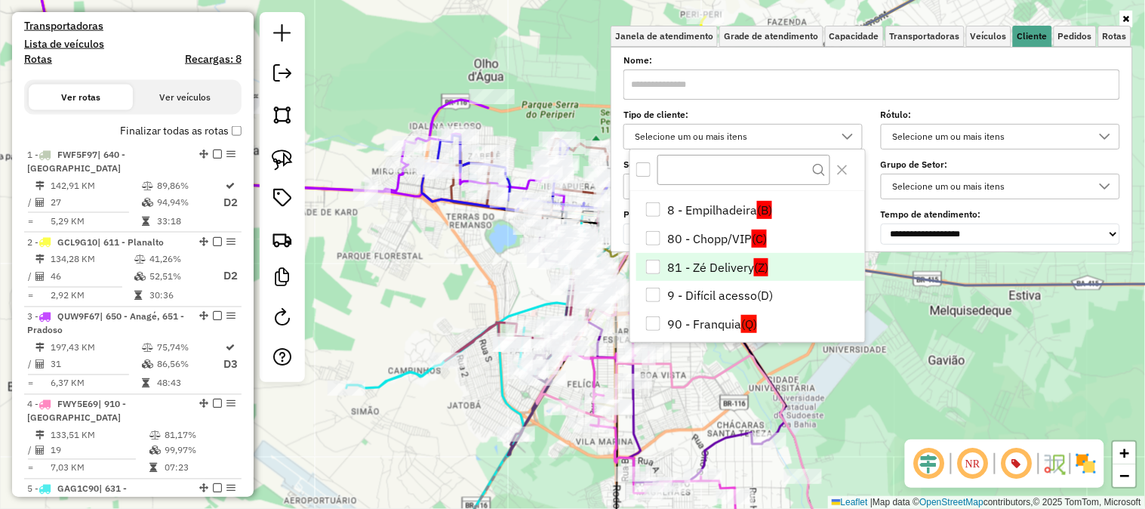
scroll to position [260, 0]
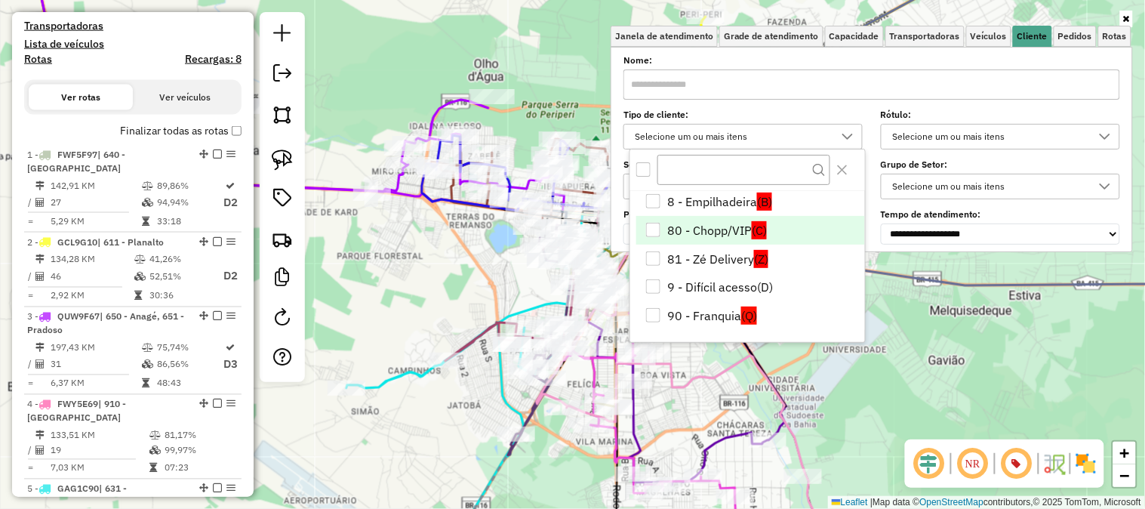
click at [710, 227] on li "80 - Chopp/VIP (C)" at bounding box center [750, 230] width 229 height 29
click at [945, 349] on div "Janela de atendimento Grade de atendimento Capacidade Transportadoras Veículos …" at bounding box center [572, 254] width 1145 height 509
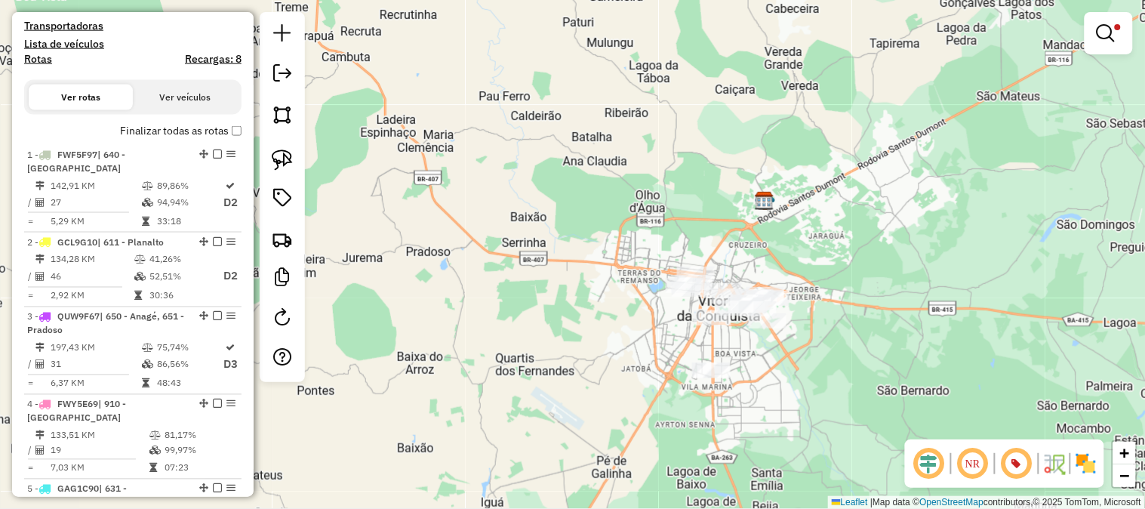
drag, startPoint x: 892, startPoint y: 288, endPoint x: 889, endPoint y: 223, distance: 65.7
click at [892, 228] on div "Limpar filtros Janela de atendimento Grade de atendimento Capacidade Transporta…" at bounding box center [572, 254] width 1145 height 509
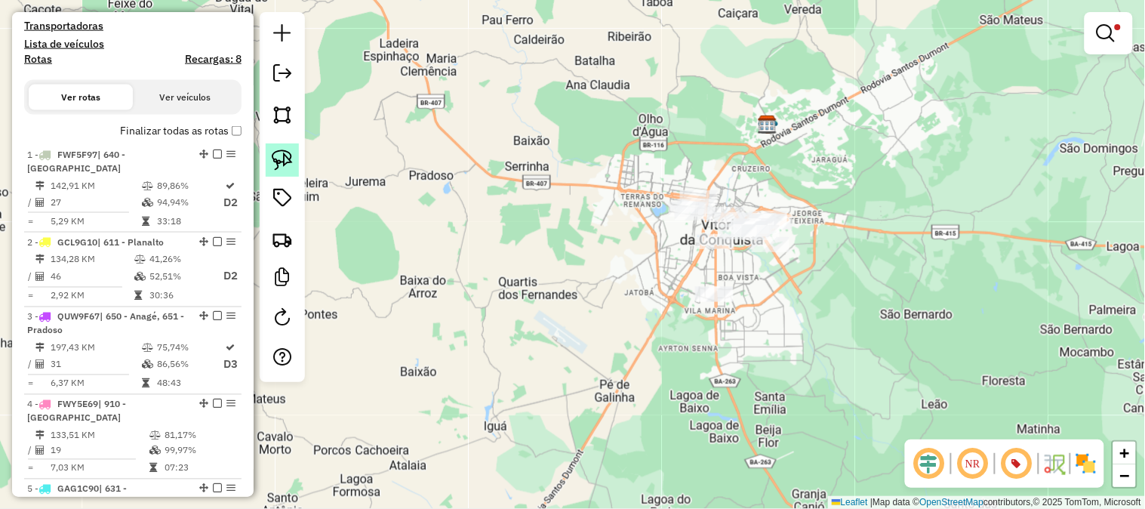
click at [289, 162] on img at bounding box center [282, 159] width 21 height 21
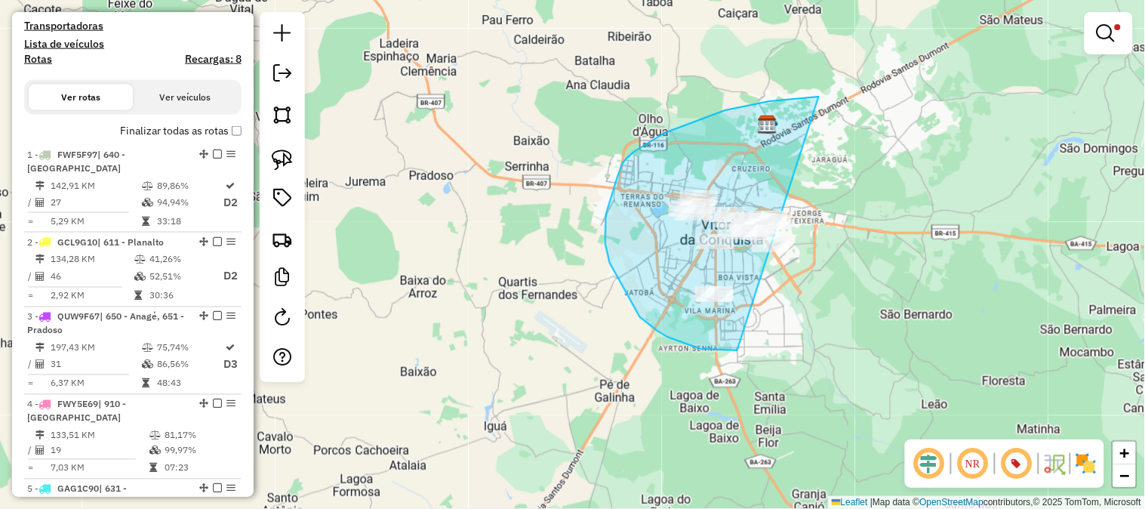
drag, startPoint x: 818, startPoint y: 97, endPoint x: 889, endPoint y: 300, distance: 216.1
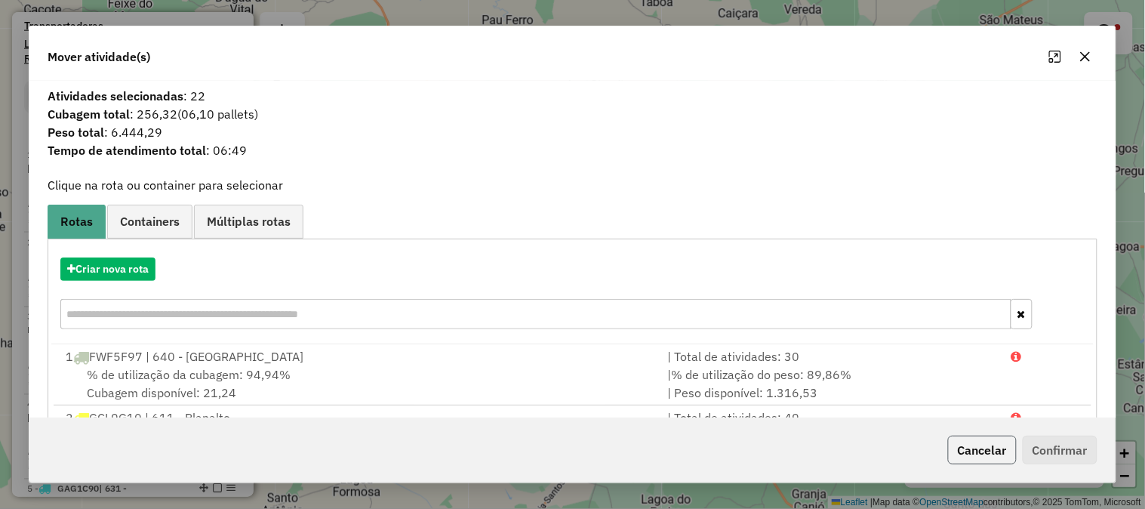
click at [984, 453] on button "Cancelar" at bounding box center [982, 450] width 69 height 29
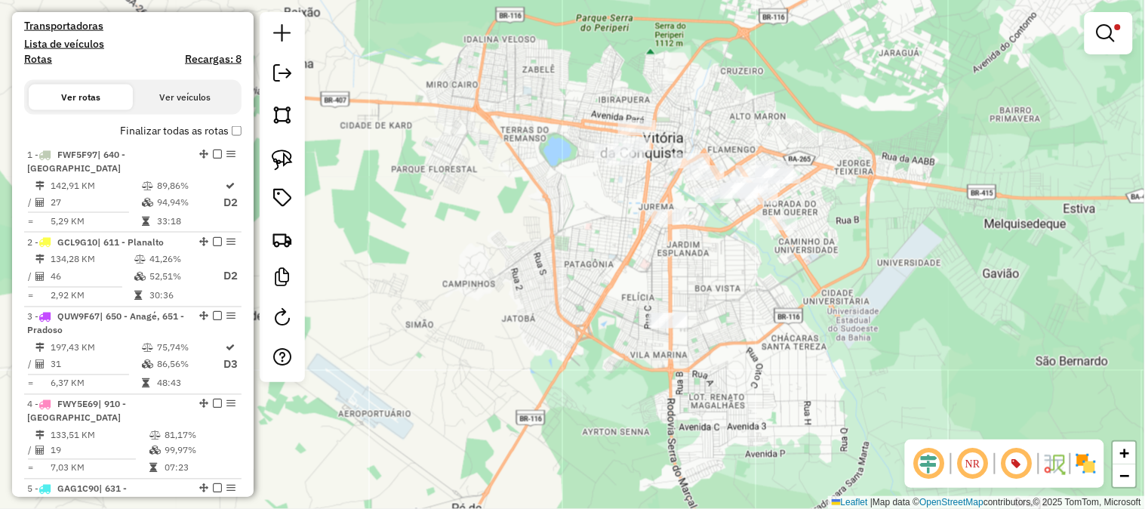
drag, startPoint x: 846, startPoint y: 207, endPoint x: 858, endPoint y: 190, distance: 21.6
click at [858, 190] on div "Limpar filtros Janela de atendimento Grade de atendimento Capacidade Transporta…" at bounding box center [572, 254] width 1145 height 509
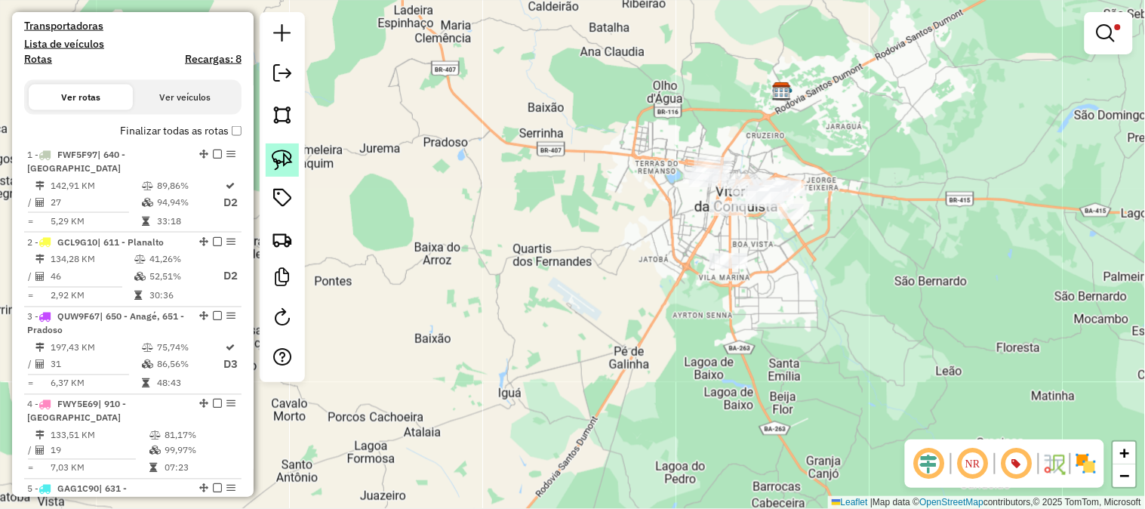
click at [287, 159] on img at bounding box center [282, 159] width 21 height 21
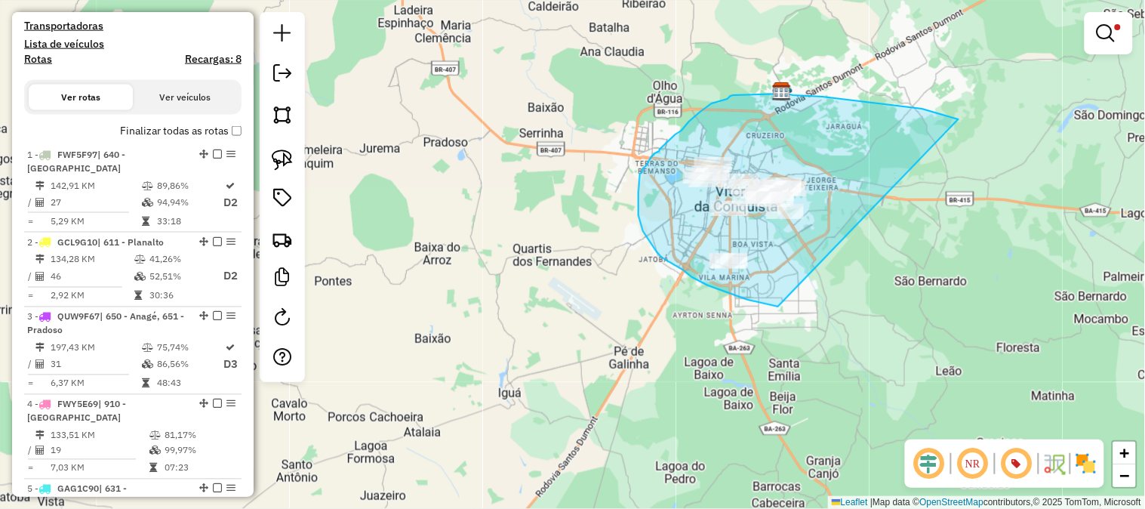
drag, startPoint x: 941, startPoint y: 115, endPoint x: 812, endPoint y: 303, distance: 228.5
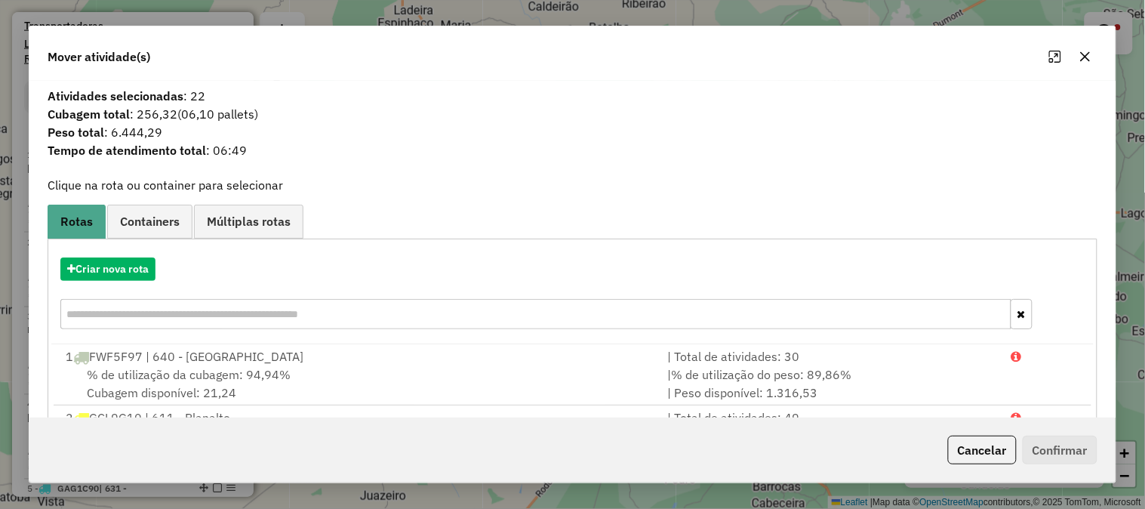
drag, startPoint x: 172, startPoint y: 132, endPoint x: 109, endPoint y: 136, distance: 62.8
click at [109, 136] on span "Peso total : 6.444,29" at bounding box center [573, 132] width 1068 height 18
click at [984, 456] on button "Cancelar" at bounding box center [982, 450] width 69 height 29
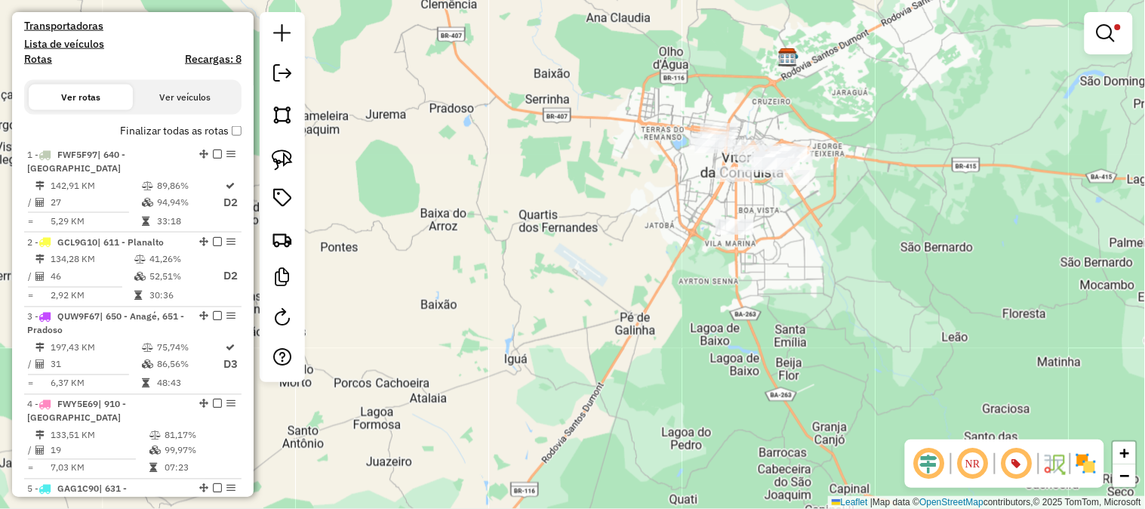
drag, startPoint x: 859, startPoint y: 294, endPoint x: 865, endPoint y: 261, distance: 33.8
click at [865, 261] on div "Limpar filtros Janela de atendimento Grade de atendimento Capacidade Transporta…" at bounding box center [572, 254] width 1145 height 509
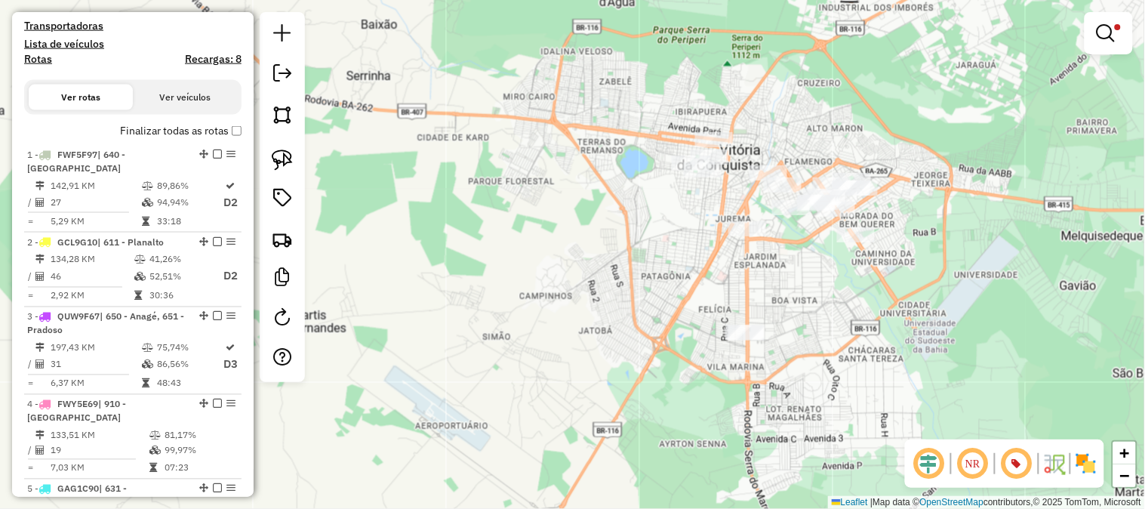
drag, startPoint x: 783, startPoint y: 127, endPoint x: 803, endPoint y: 140, distance: 23.5
click at [803, 140] on div "Limpar filtros Janela de atendimento Grade de atendimento Capacidade Transporta…" at bounding box center [572, 254] width 1145 height 509
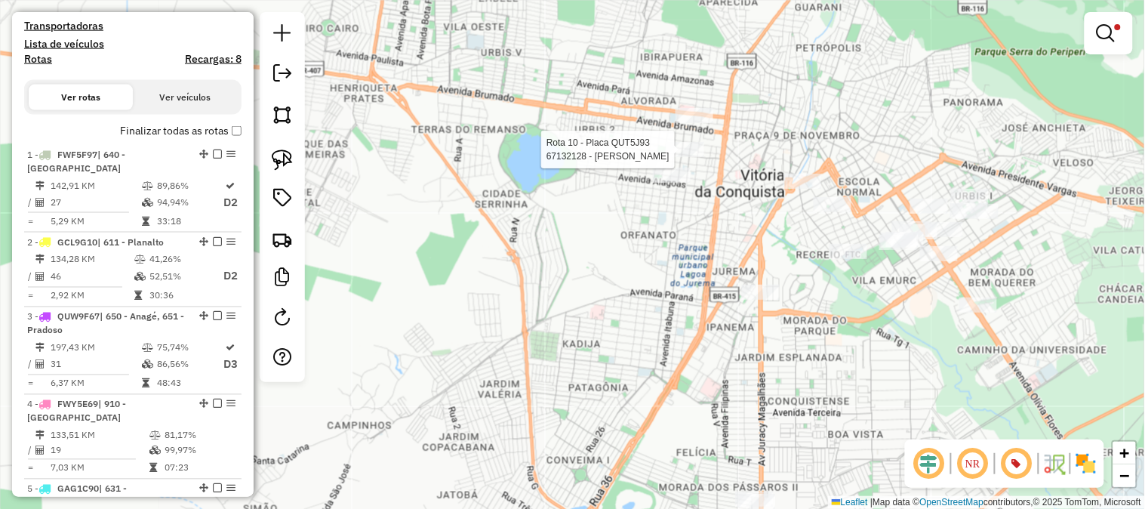
select select "**********"
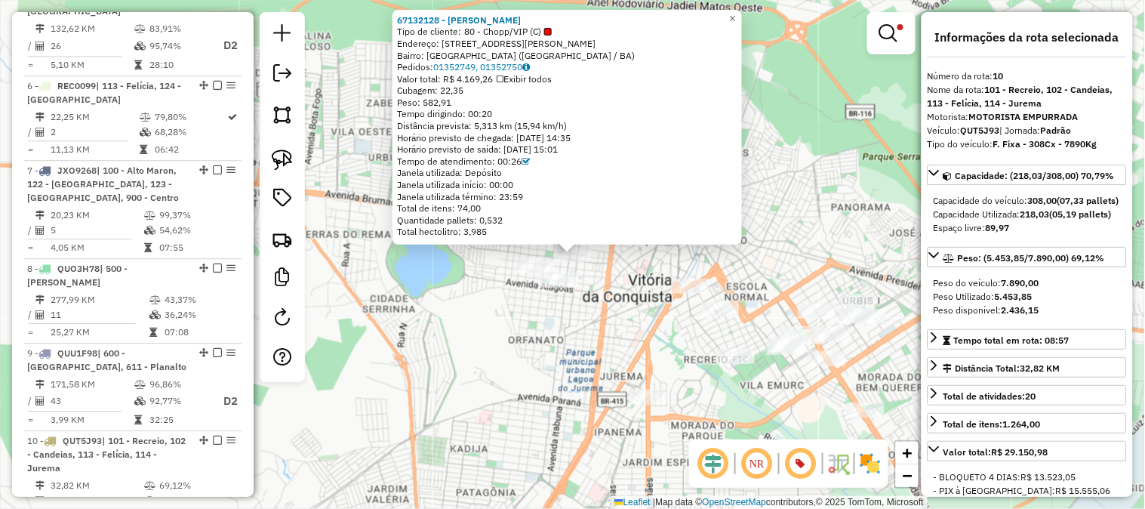
scroll to position [1399, 0]
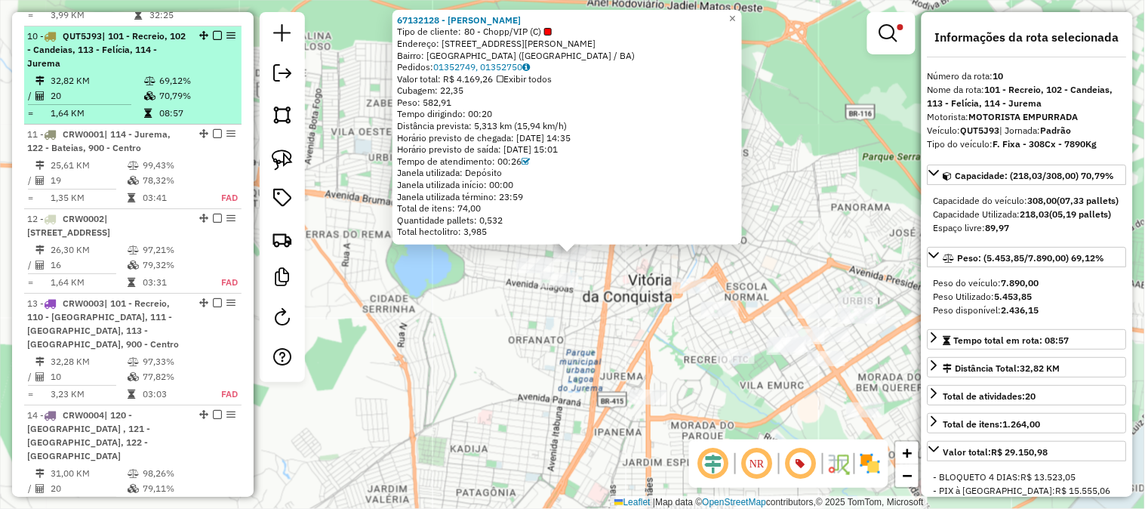
click at [114, 47] on div "10 - QUT5J93 | 101 - Recreio, 102 - Candeias, 113 - Felícia, 114 - [GEOGRAPHIC_…" at bounding box center [107, 49] width 160 height 41
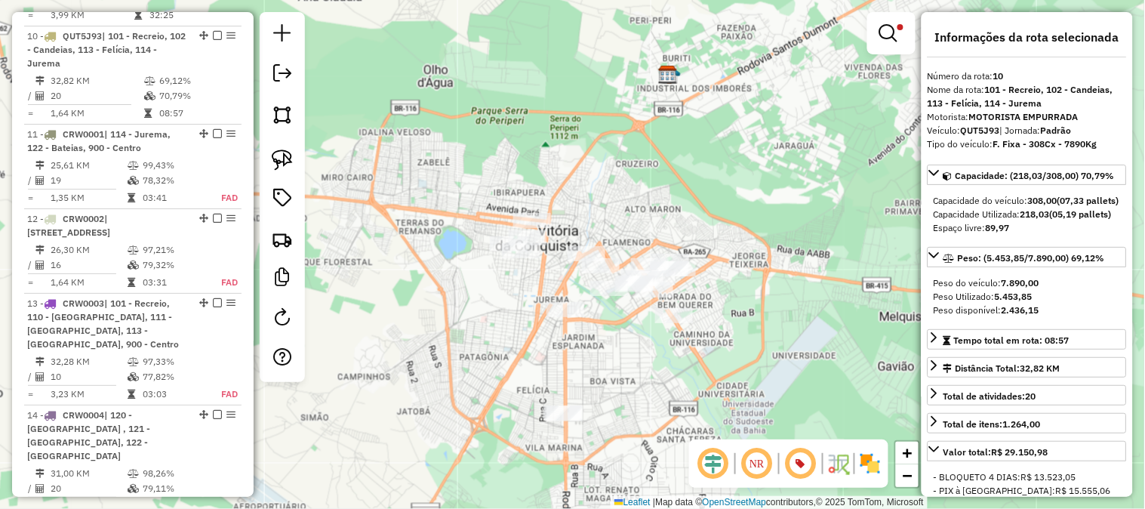
drag, startPoint x: 658, startPoint y: 165, endPoint x: 766, endPoint y: 142, distance: 110.3
click at [766, 142] on div "Limpar filtros Janela de atendimento Grade de atendimento Capacidade Transporta…" at bounding box center [572, 254] width 1145 height 509
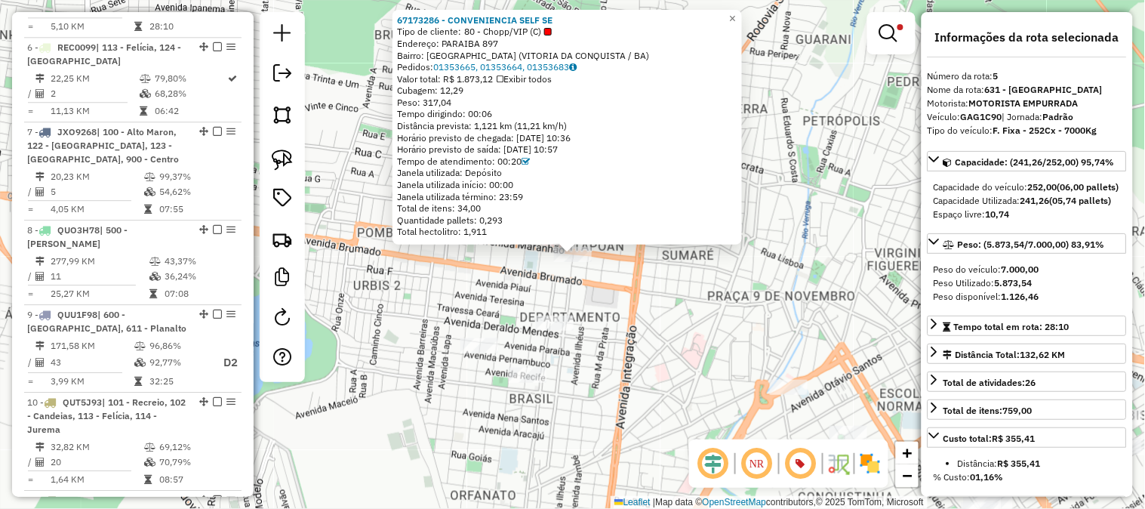
scroll to position [969, 0]
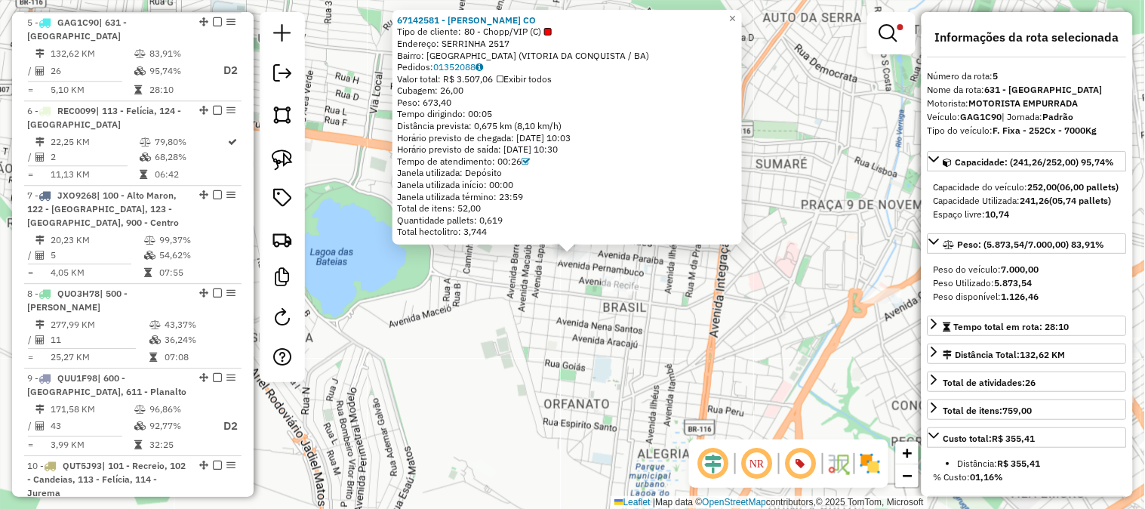
click at [760, 277] on div "Rota 5 - Placa GAG1C90 67142581 - [GEOGRAPHIC_DATA] CO 67142581 - DORALICE DE S…" at bounding box center [572, 254] width 1145 height 509
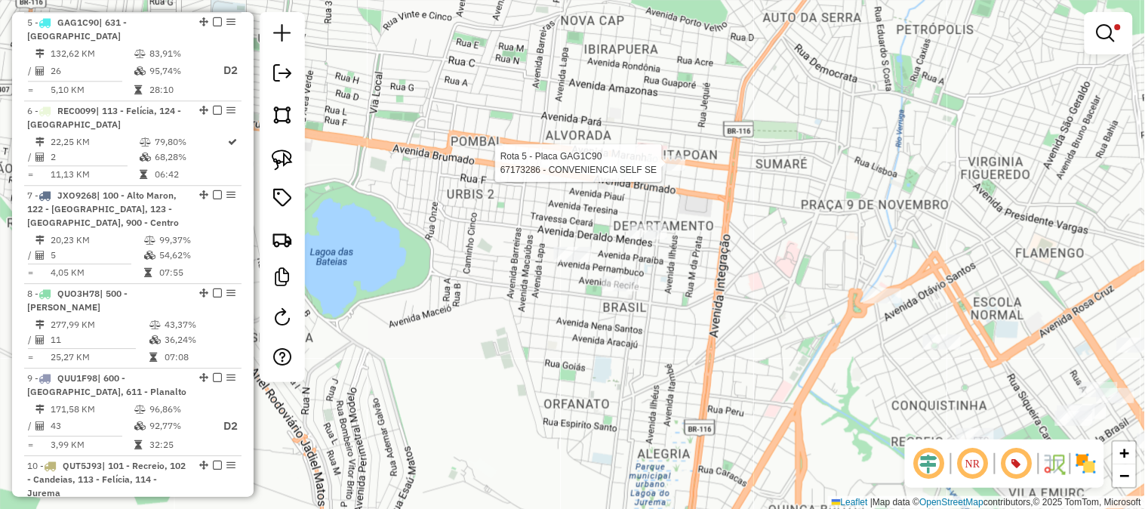
select select "**********"
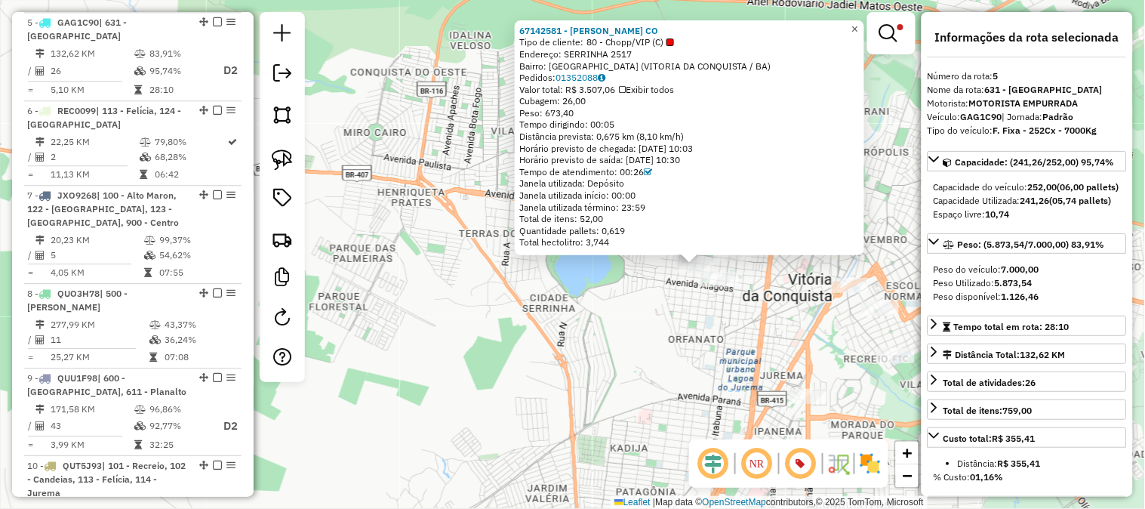
click at [858, 26] on span "×" at bounding box center [855, 29] width 7 height 13
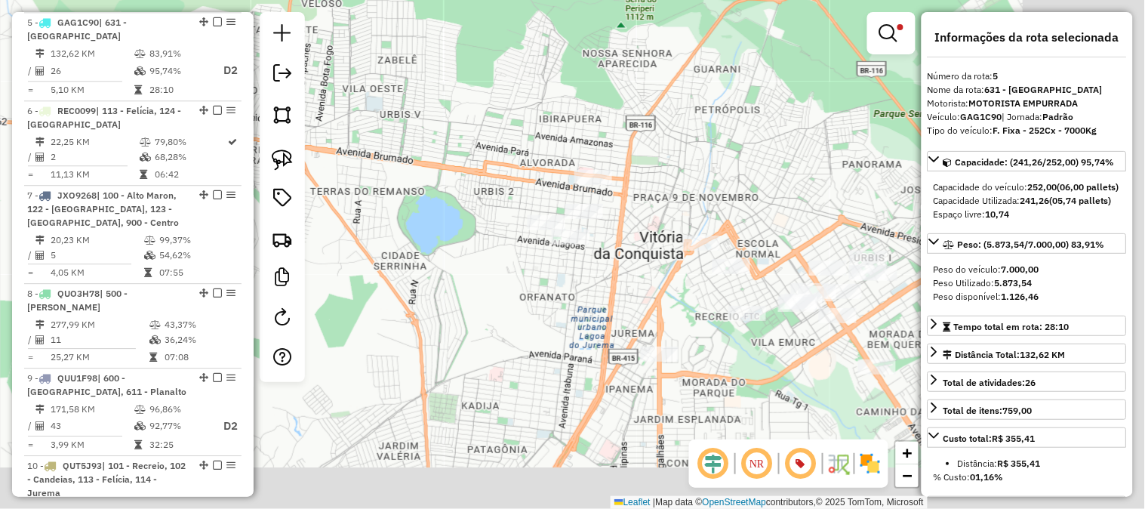
drag, startPoint x: 828, startPoint y: 186, endPoint x: 676, endPoint y: 141, distance: 158.9
click at [676, 141] on div "Limpar filtros Janela de atendimento Grade de atendimento Capacidade Transporta…" at bounding box center [572, 254] width 1145 height 509
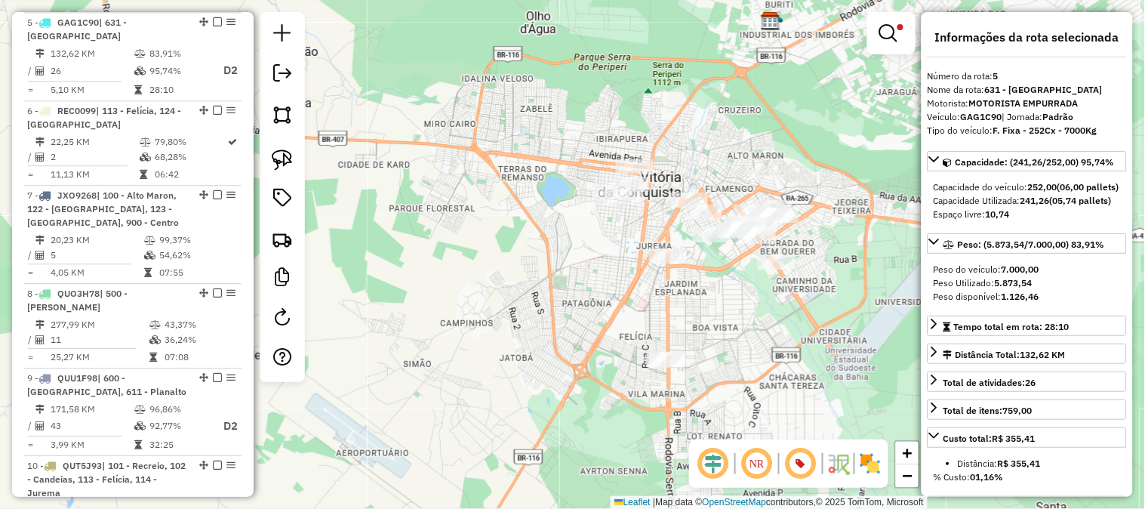
drag, startPoint x: 775, startPoint y: 166, endPoint x: 738, endPoint y: 128, distance: 53.4
click at [742, 133] on div "Limpar filtros Janela de atendimento Grade de atendimento Capacidade Transporta…" at bounding box center [572, 254] width 1145 height 509
click at [738, 128] on div "Limpar filtros Janela de atendimento Grade de atendimento Capacidade Transporta…" at bounding box center [572, 254] width 1145 height 509
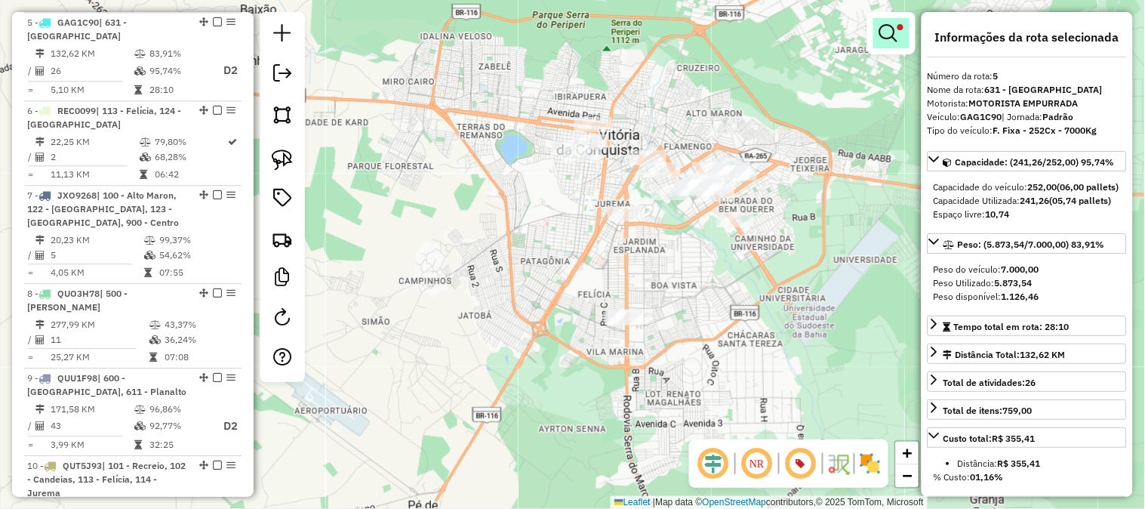
click at [889, 24] on em at bounding box center [889, 33] width 18 height 18
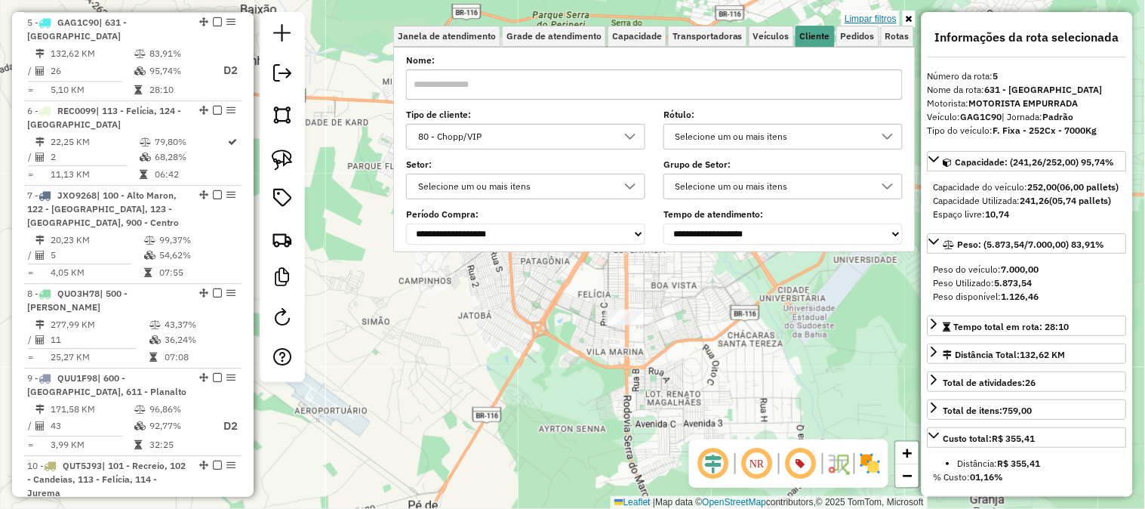
click at [868, 20] on link "Limpar filtros" at bounding box center [871, 19] width 58 height 17
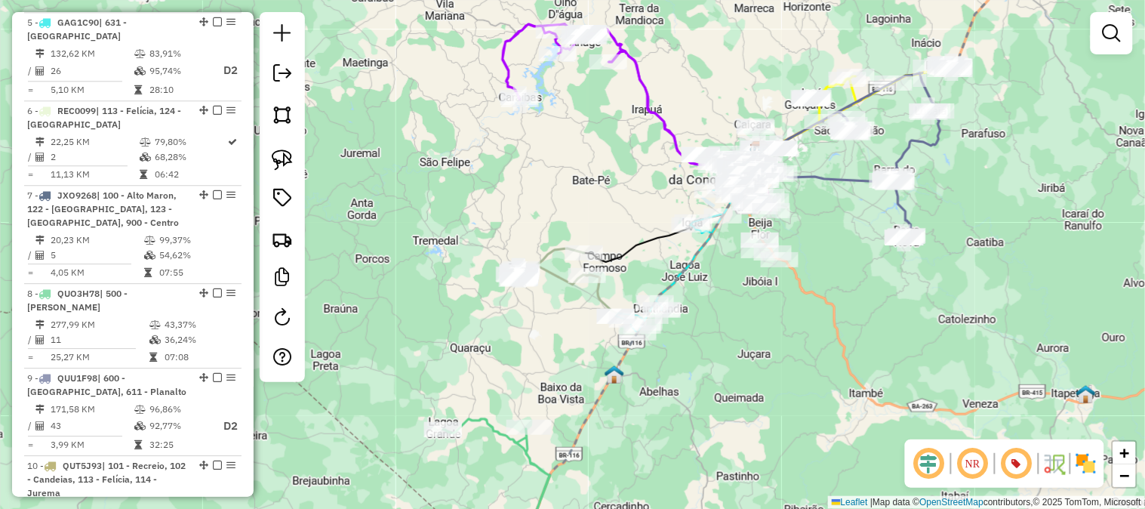
drag, startPoint x: 975, startPoint y: 140, endPoint x: 976, endPoint y: 192, distance: 51.3
click at [976, 192] on div "Janela de atendimento Grade de atendimento Capacidade Transportadoras Veículos …" at bounding box center [572, 254] width 1145 height 509
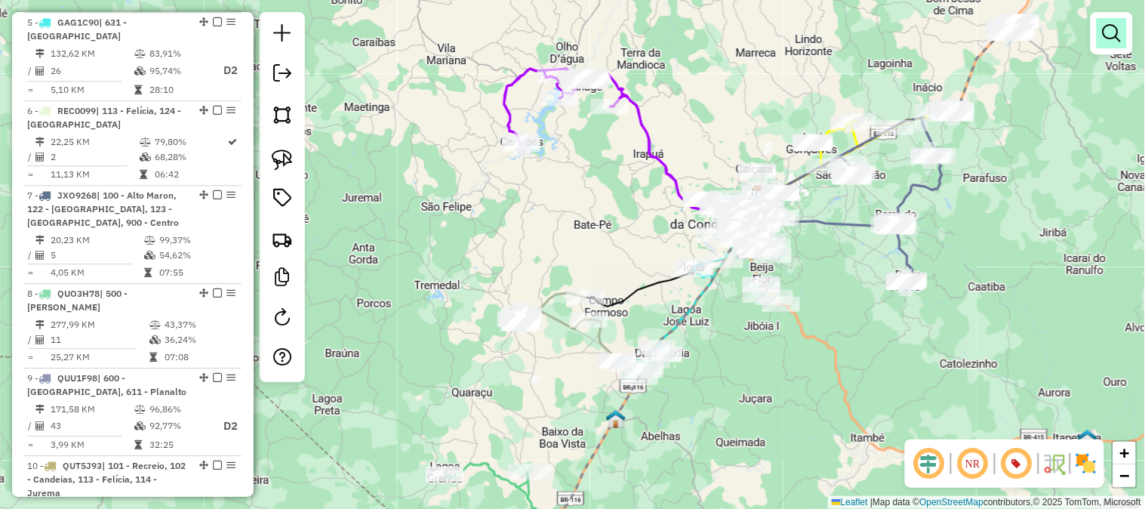
click at [1108, 32] on em at bounding box center [1112, 33] width 18 height 18
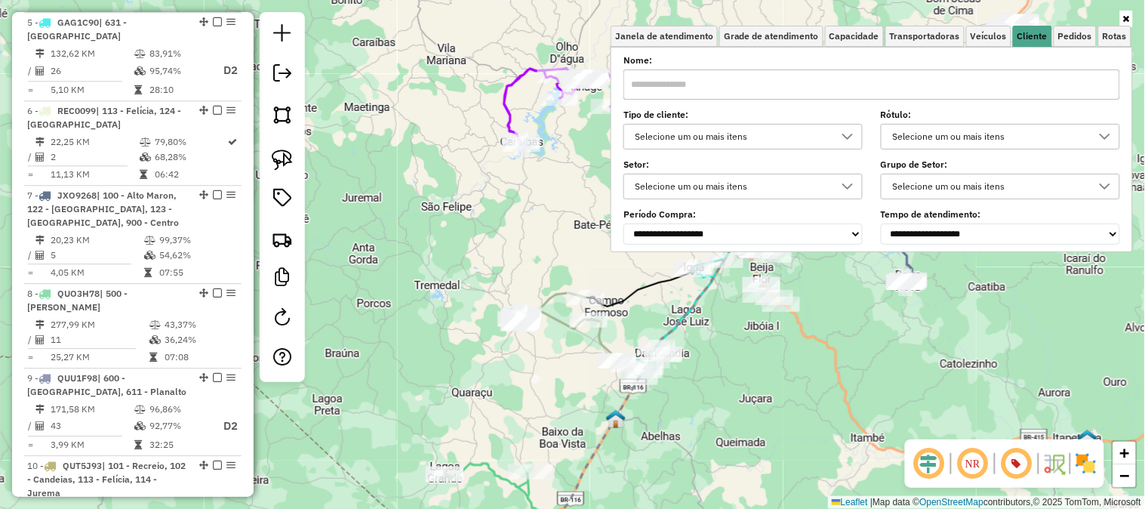
click at [689, 134] on div "Selecione um ou mais itens" at bounding box center [731, 137] width 203 height 24
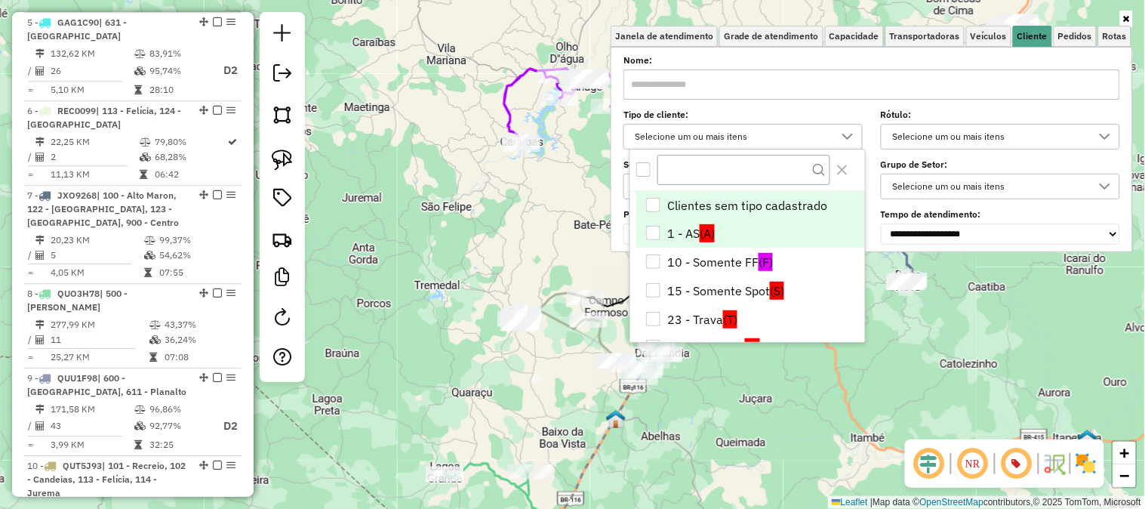
scroll to position [260, 0]
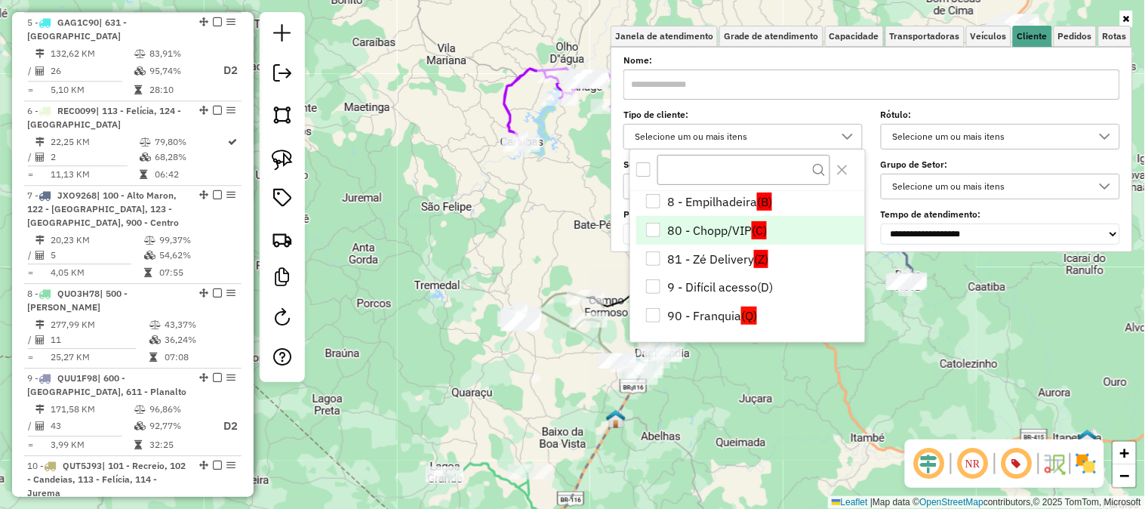
click at [702, 233] on li "80 - Chopp/VIP (C)" at bounding box center [750, 230] width 229 height 29
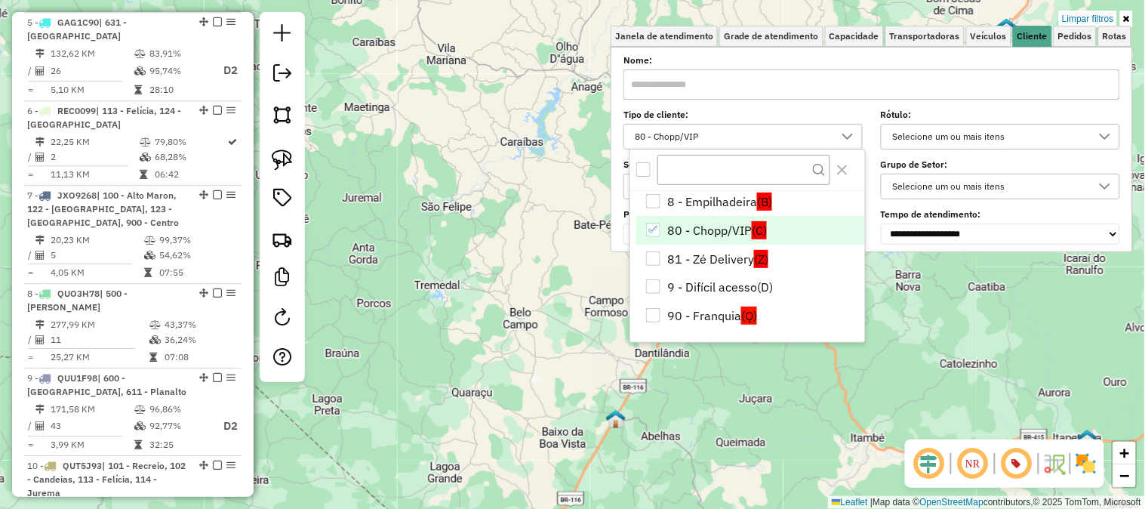
click at [715, 230] on li "80 - Chopp/VIP (C)" at bounding box center [750, 230] width 229 height 29
click at [710, 252] on li "81 - Zé Delivery (Z)" at bounding box center [750, 259] width 229 height 29
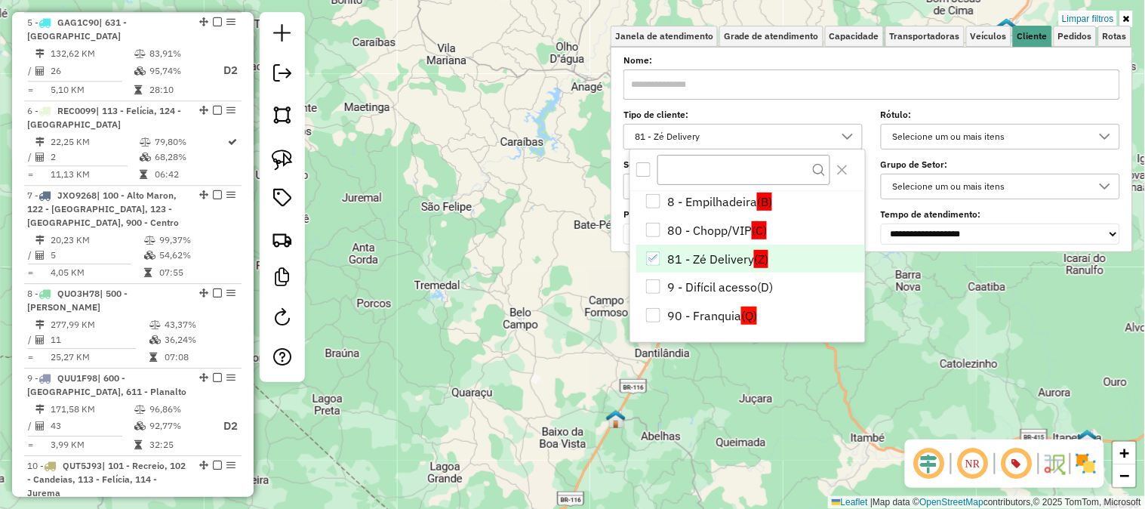
click at [960, 290] on div "Limpar filtros Janela de atendimento Grade de atendimento Capacidade Transporta…" at bounding box center [572, 254] width 1145 height 509
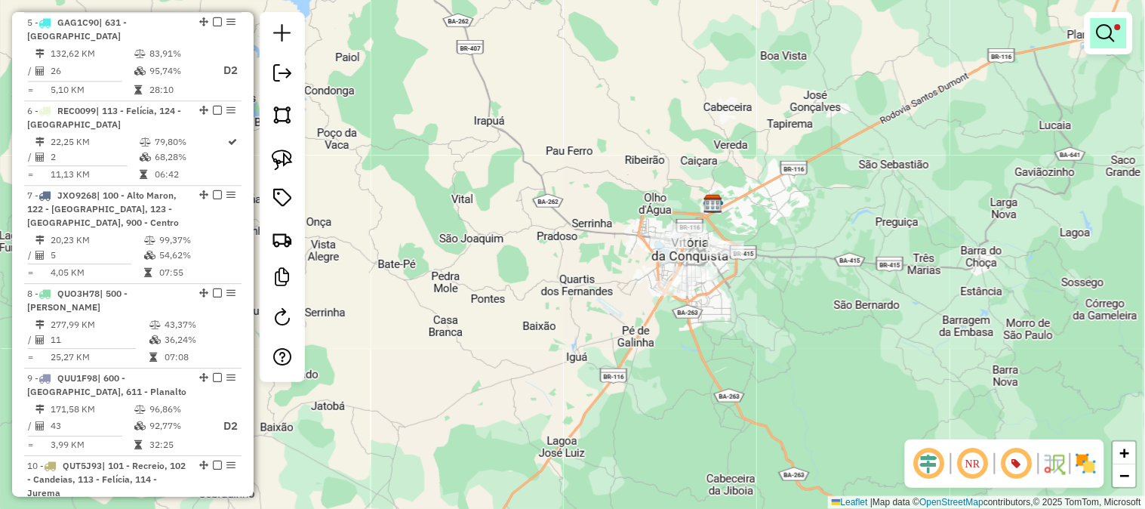
click at [1111, 35] on em at bounding box center [1106, 33] width 18 height 18
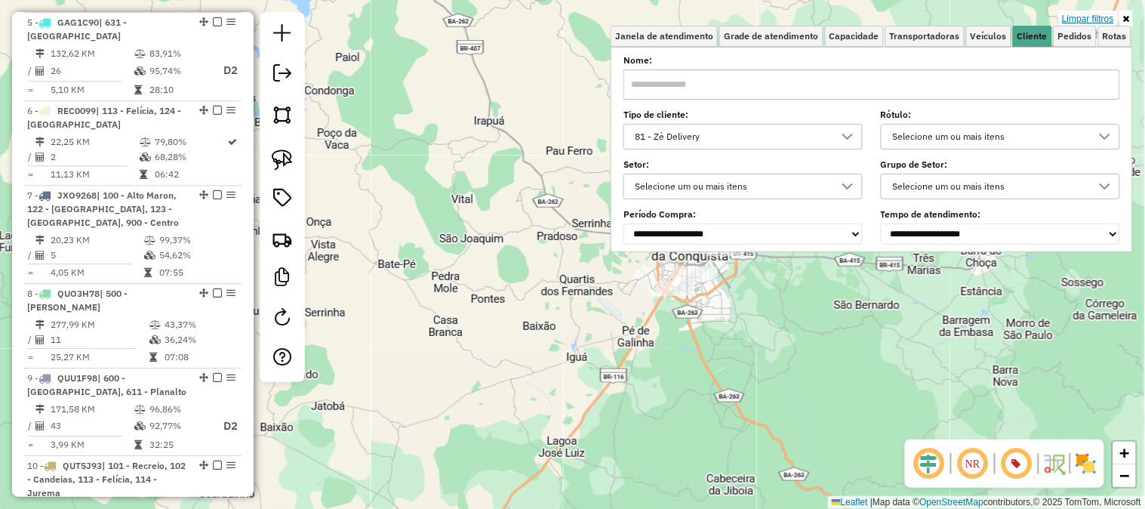
click at [1097, 19] on link "Limpar filtros" at bounding box center [1088, 19] width 58 height 17
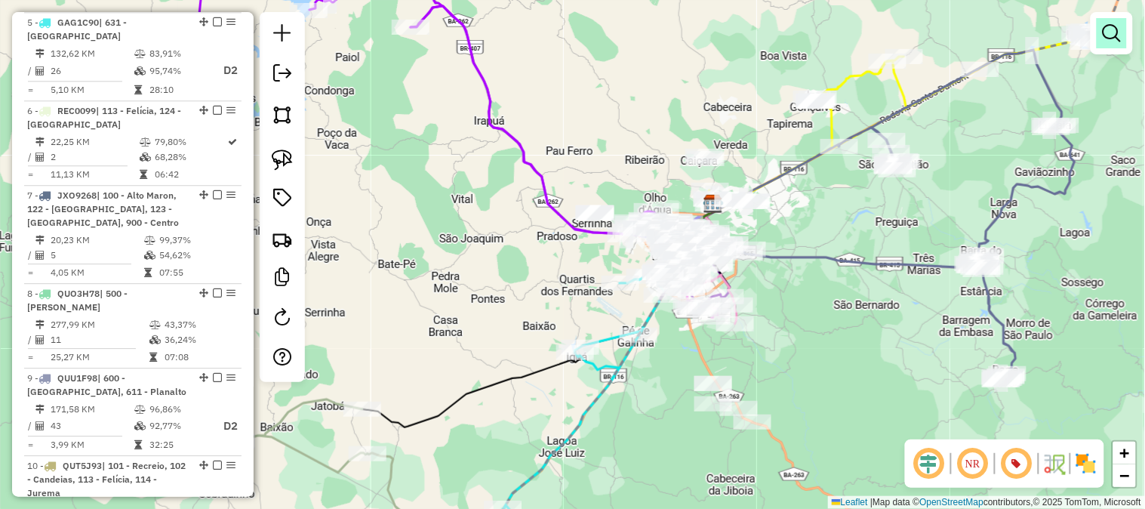
click at [1117, 31] on em at bounding box center [1112, 33] width 18 height 18
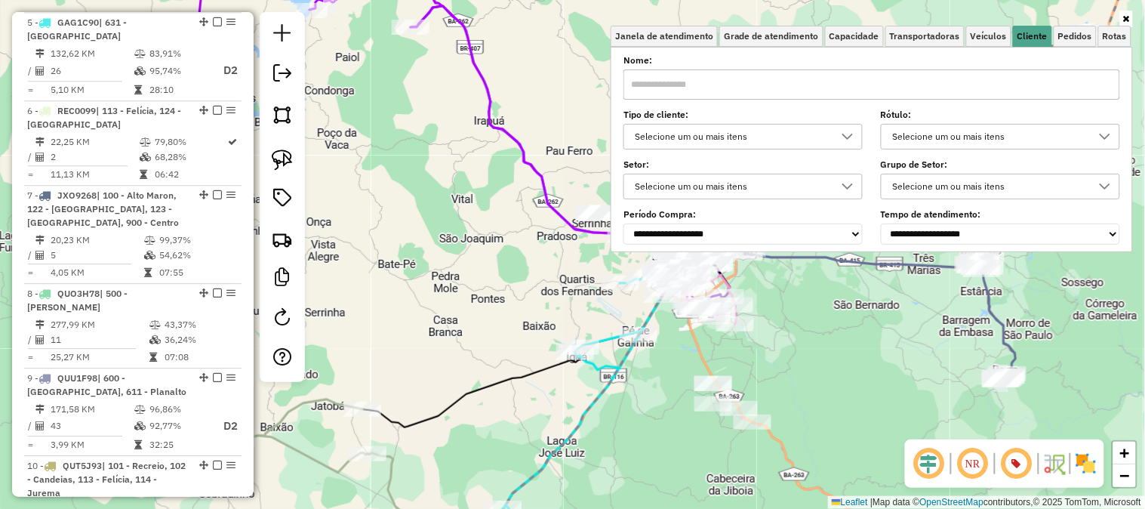
click at [728, 131] on div "Selecione um ou mais itens" at bounding box center [731, 137] width 203 height 24
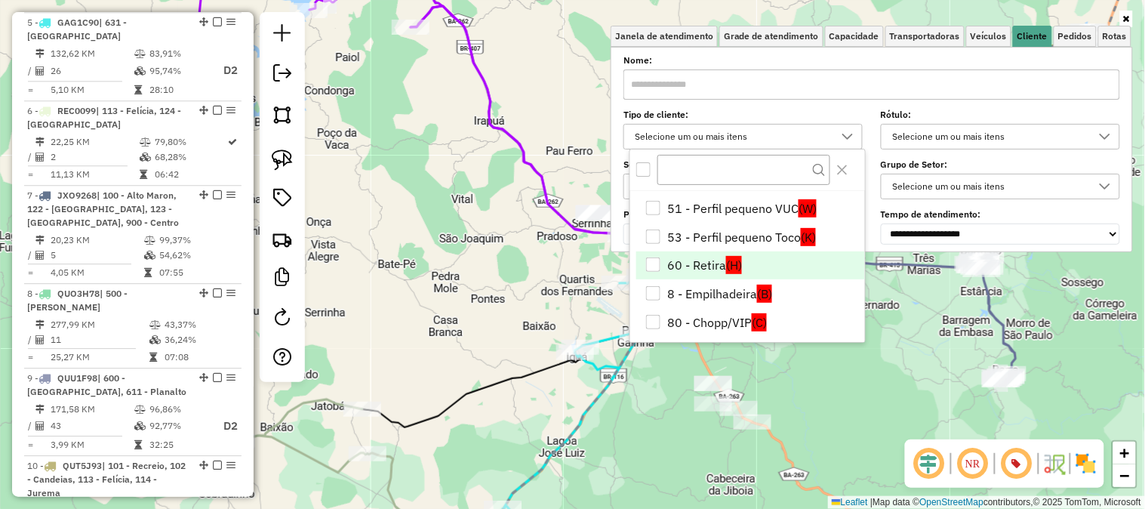
scroll to position [251, 0]
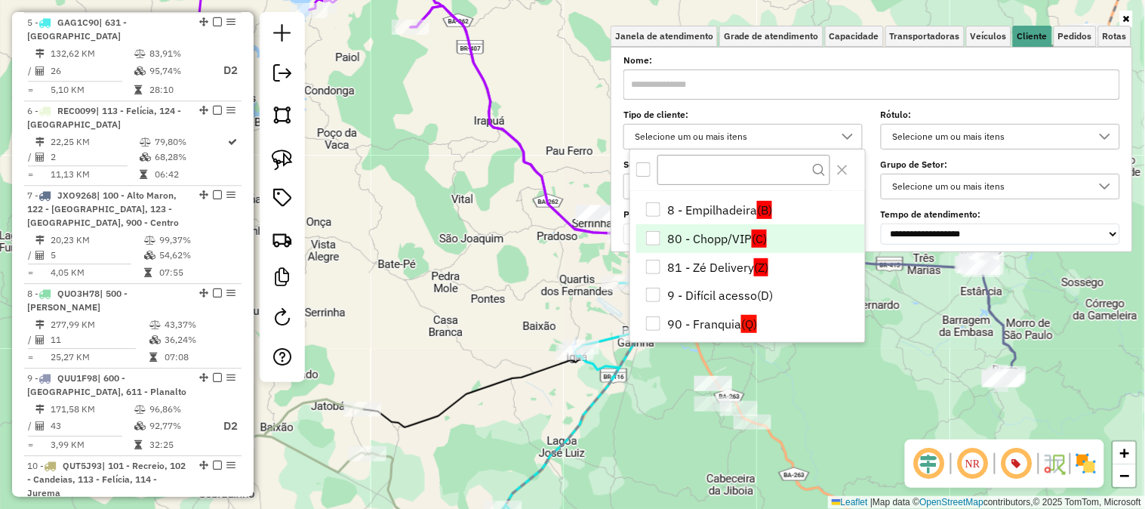
click at [718, 234] on li "80 - Chopp/VIP (C)" at bounding box center [750, 238] width 229 height 29
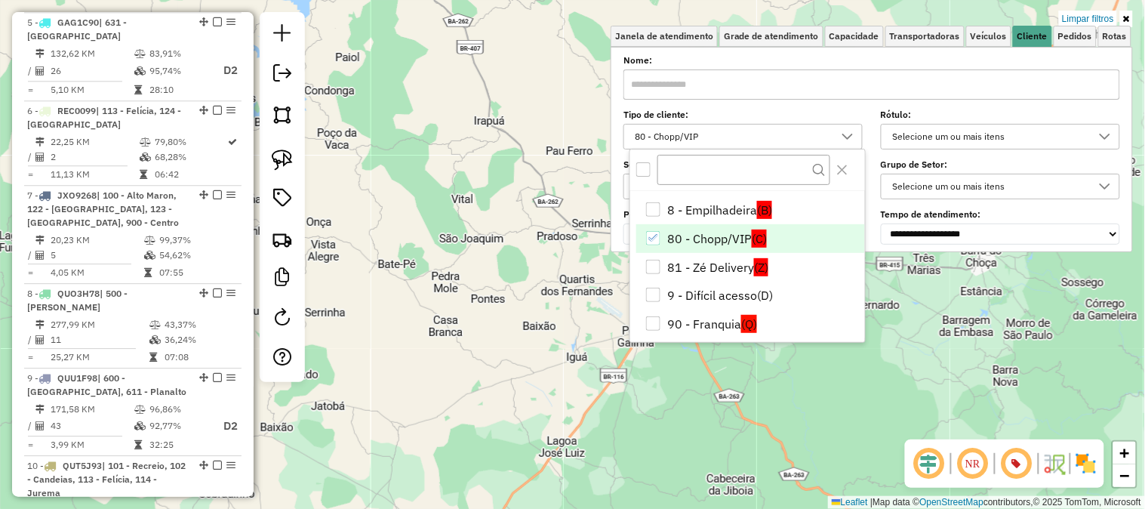
click at [924, 304] on div "Limpar filtros Janela de atendimento Grade de atendimento Capacidade Transporta…" at bounding box center [572, 254] width 1145 height 509
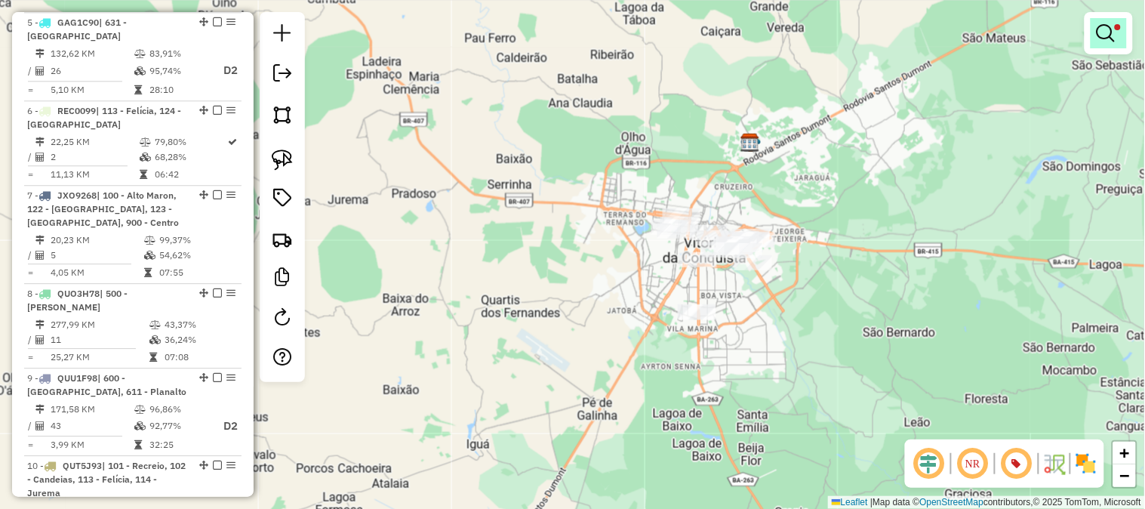
click at [1106, 24] on em at bounding box center [1106, 33] width 18 height 18
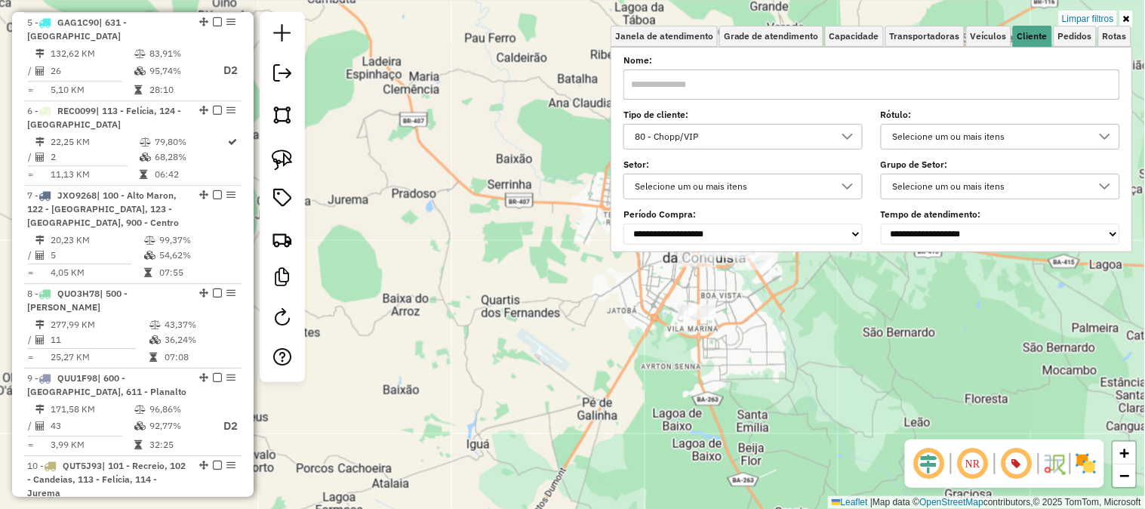
click at [557, 146] on div "Limpar filtros Janela de atendimento Grade de atendimento Capacidade Transporta…" at bounding box center [572, 254] width 1145 height 509
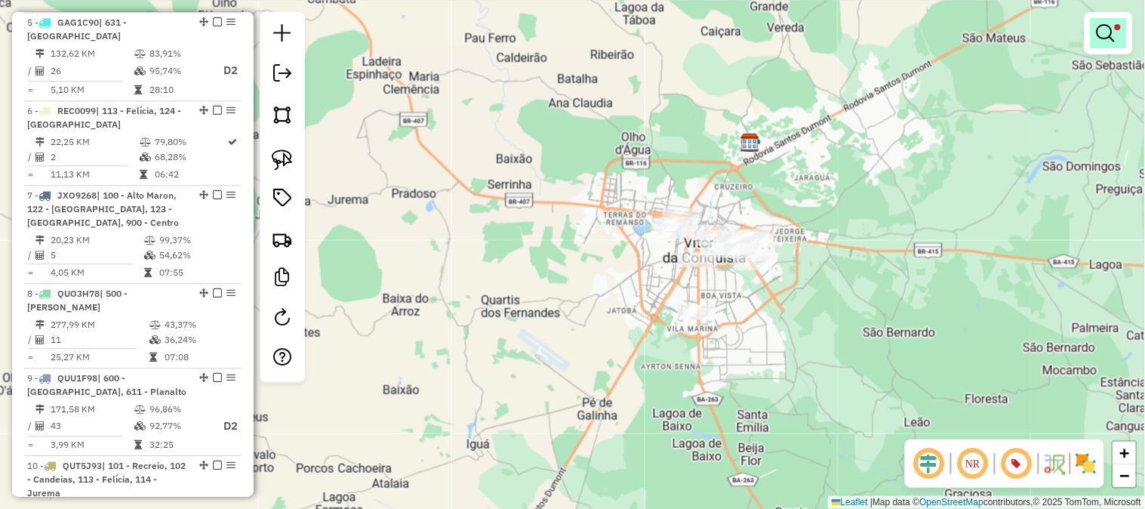
click at [1114, 32] on em at bounding box center [1106, 33] width 18 height 18
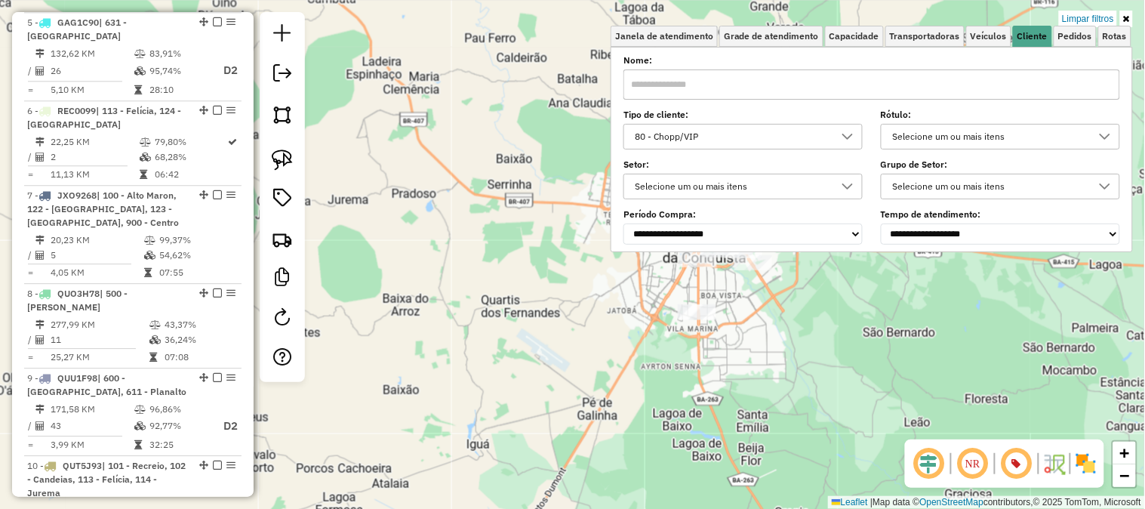
click at [716, 140] on div "80 - Chopp/VIP" at bounding box center [731, 137] width 203 height 24
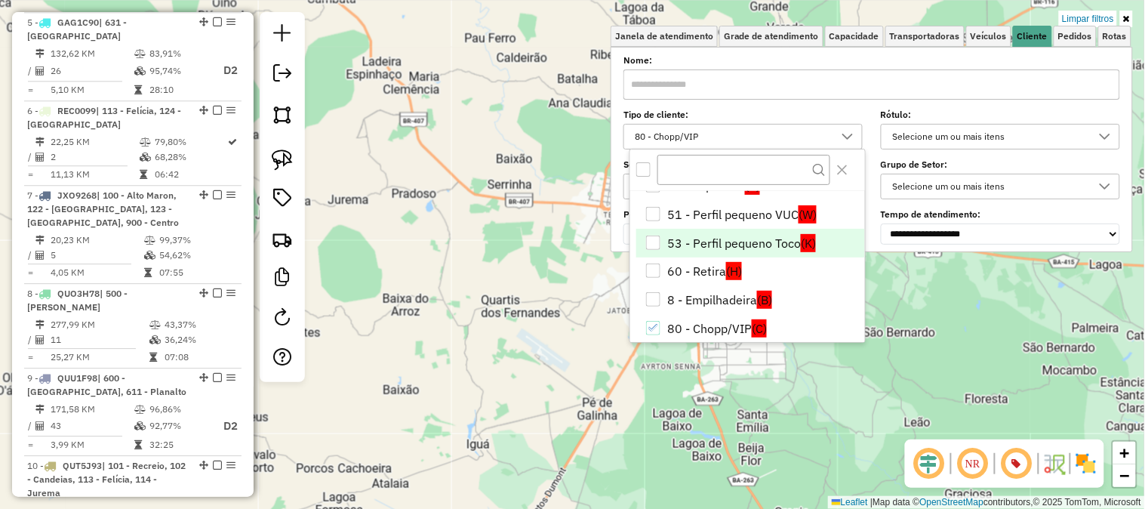
scroll to position [245, 0]
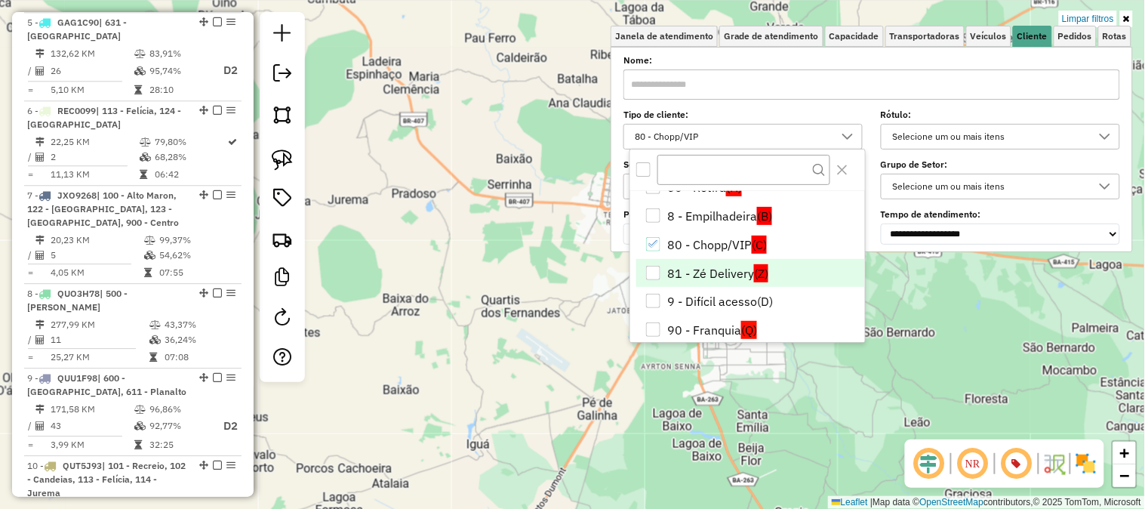
click at [692, 263] on li "81 - Zé Delivery (Z)" at bounding box center [750, 273] width 229 height 29
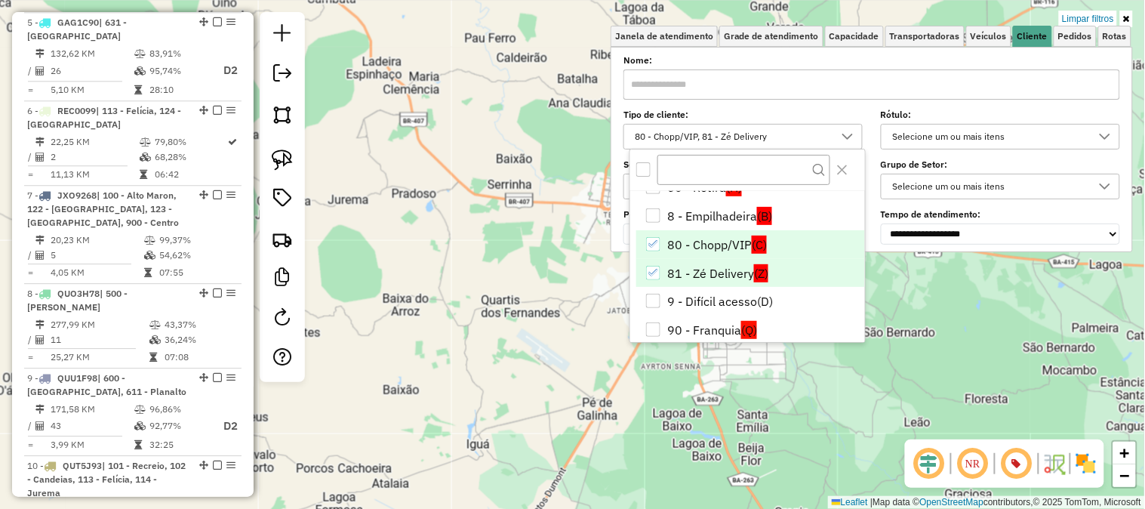
click at [696, 242] on li "80 - Chopp/VIP (C)" at bounding box center [750, 244] width 229 height 29
click at [964, 296] on div "Limpar filtros Janela de atendimento Grade de atendimento Capacidade Transporta…" at bounding box center [572, 254] width 1145 height 509
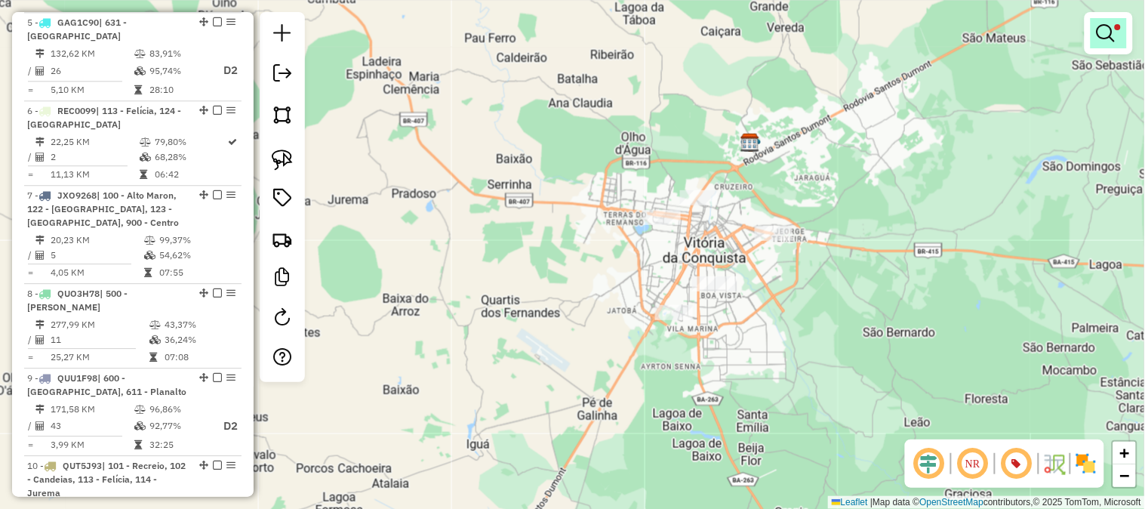
click at [1102, 28] on em at bounding box center [1106, 33] width 18 height 18
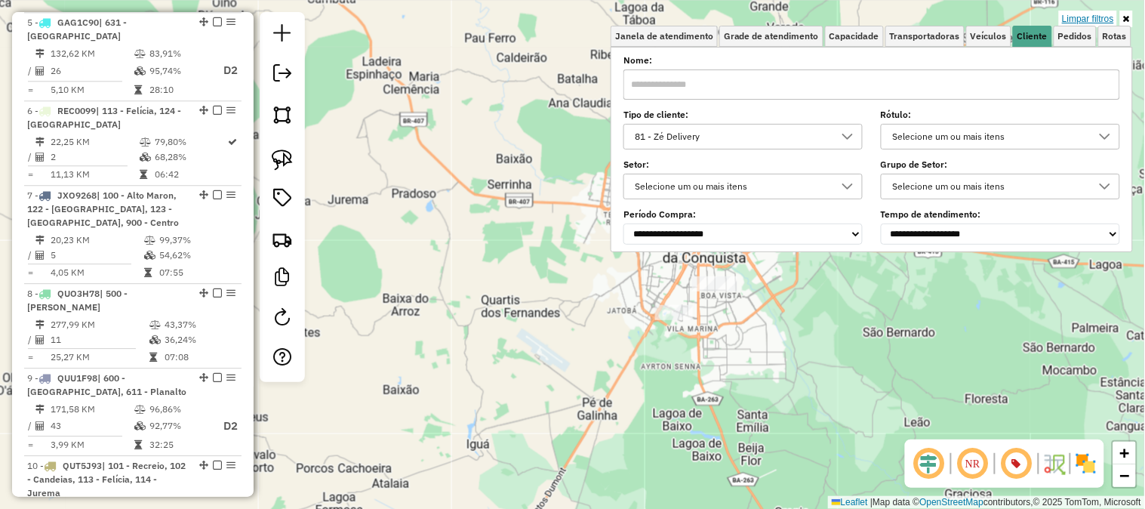
click at [1102, 17] on link "Limpar filtros" at bounding box center [1088, 19] width 58 height 17
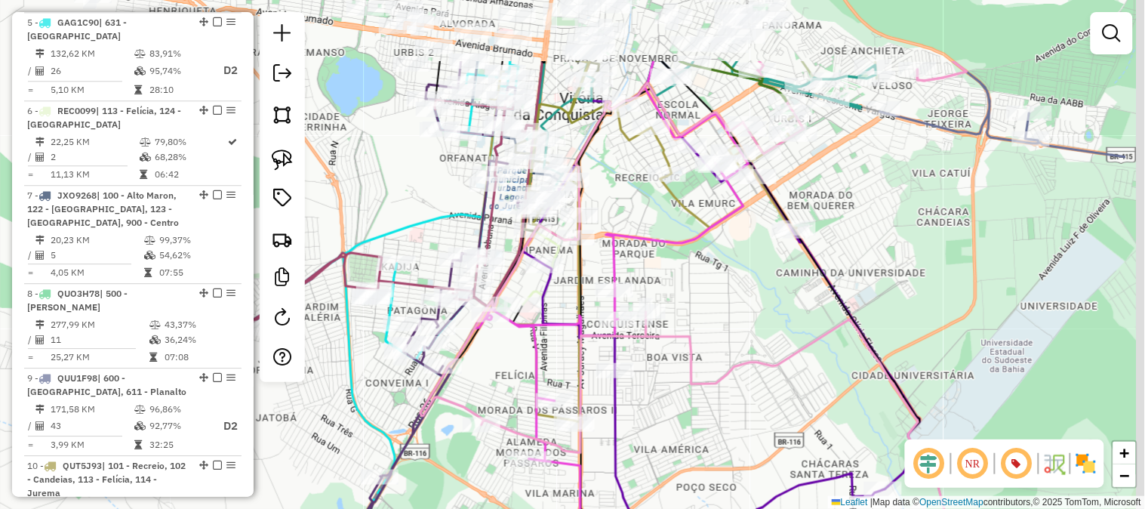
drag, startPoint x: 1030, startPoint y: 168, endPoint x: 896, endPoint y: 275, distance: 170.9
click at [896, 275] on div "Janela de atendimento Grade de atendimento Capacidade Transportadoras Veículos …" at bounding box center [572, 254] width 1145 height 509
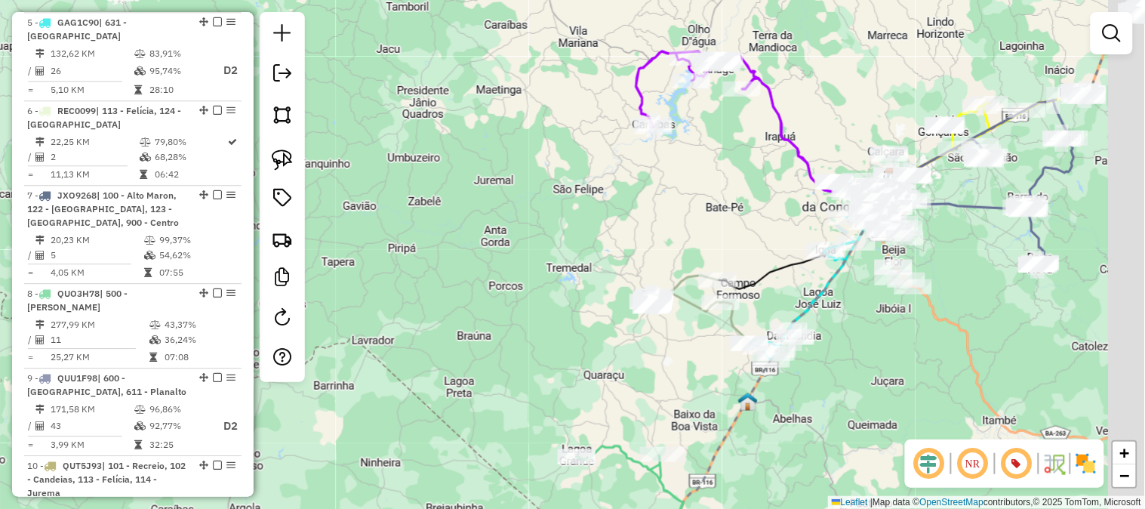
drag, startPoint x: 907, startPoint y: 114, endPoint x: 788, endPoint y: 109, distance: 118.6
click at [795, 111] on div "Janela de atendimento Grade de atendimento Capacidade Transportadoras Veículos …" at bounding box center [572, 254] width 1145 height 509
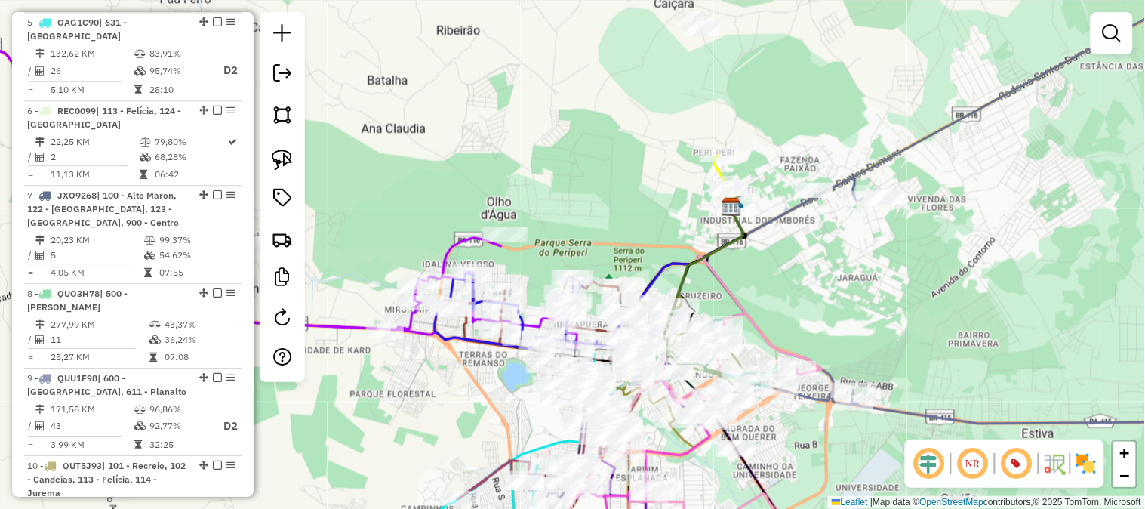
drag, startPoint x: 812, startPoint y: 289, endPoint x: 857, endPoint y: 146, distance: 150.2
click at [857, 146] on div "Janela de atendimento Grade de atendimento Capacidade Transportadoras Veículos …" at bounding box center [572, 254] width 1145 height 509
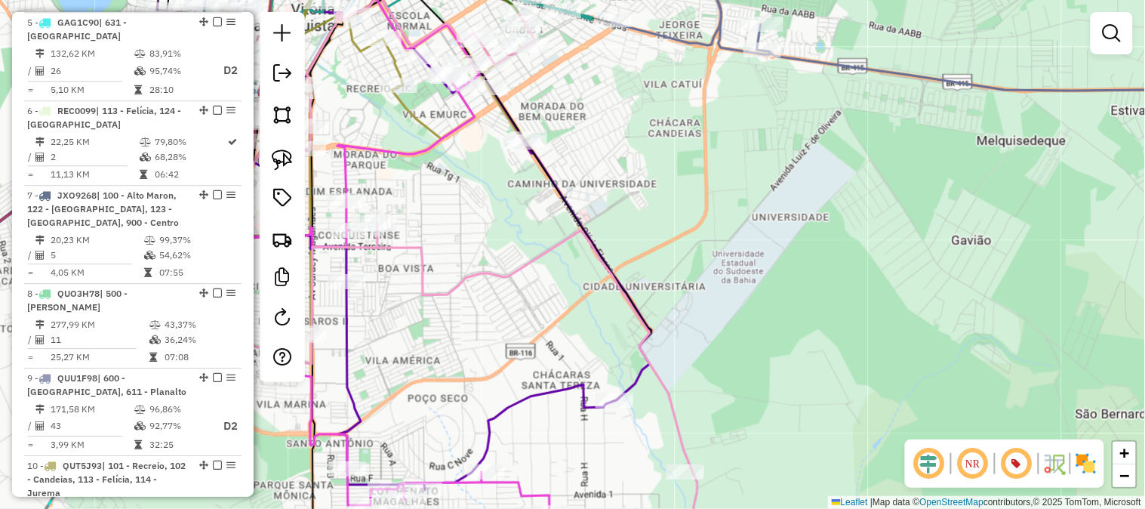
drag, startPoint x: 678, startPoint y: 154, endPoint x: 904, endPoint y: 254, distance: 246.8
click at [900, 254] on div "Janela de atendimento Grade de atendimento Capacidade Transportadoras Veículos …" at bounding box center [572, 254] width 1145 height 509
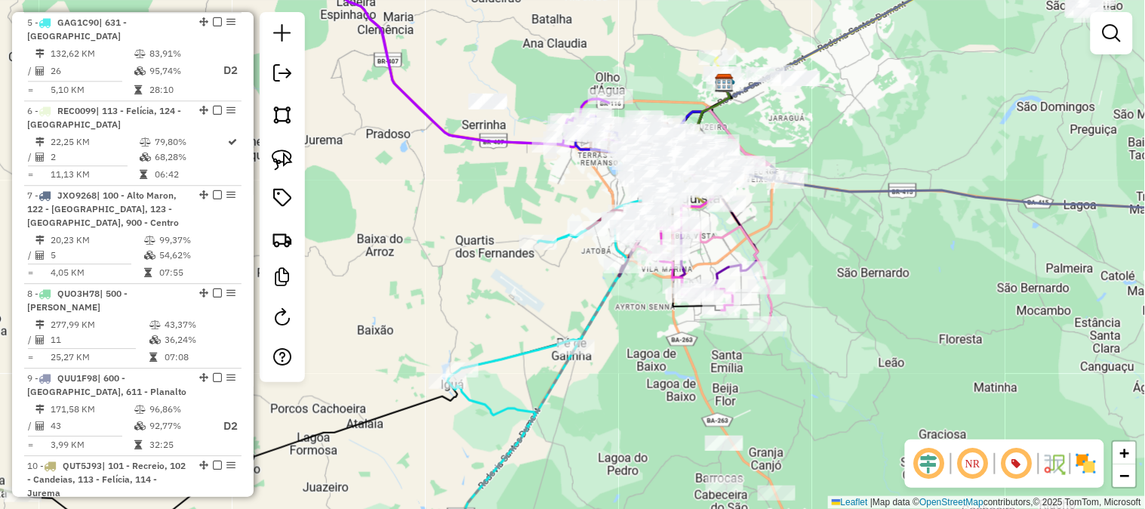
drag, startPoint x: 892, startPoint y: 186, endPoint x: 969, endPoint y: 220, distance: 83.9
click at [969, 220] on div "Janela de atendimento Grade de atendimento Capacidade Transportadoras Veículos …" at bounding box center [572, 254] width 1145 height 509
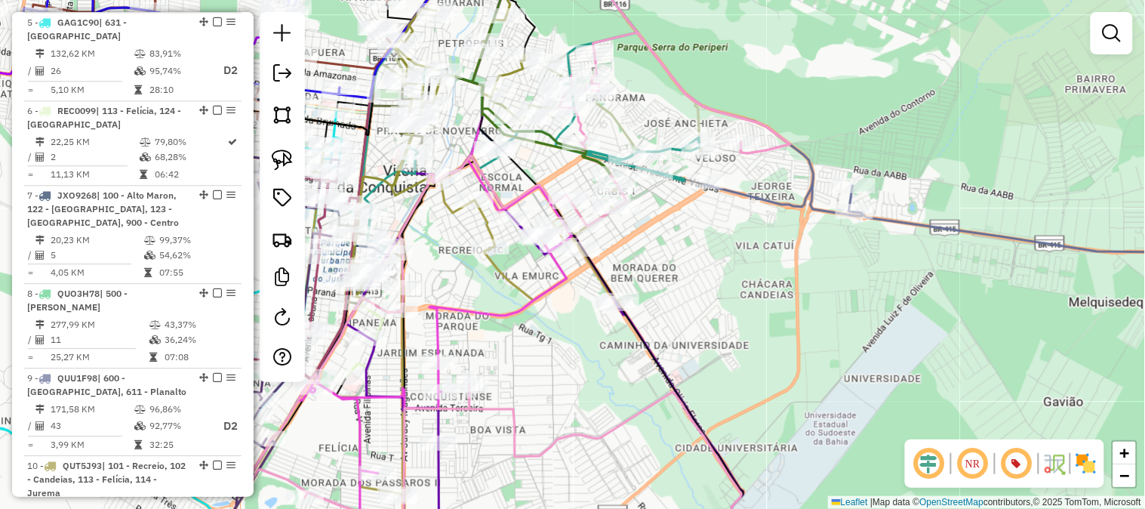
drag, startPoint x: 806, startPoint y: 112, endPoint x: 929, endPoint y: 148, distance: 128.3
click at [926, 148] on div "Janela de atendimento Grade de atendimento Capacidade Transportadoras Veículos …" at bounding box center [572, 254] width 1145 height 509
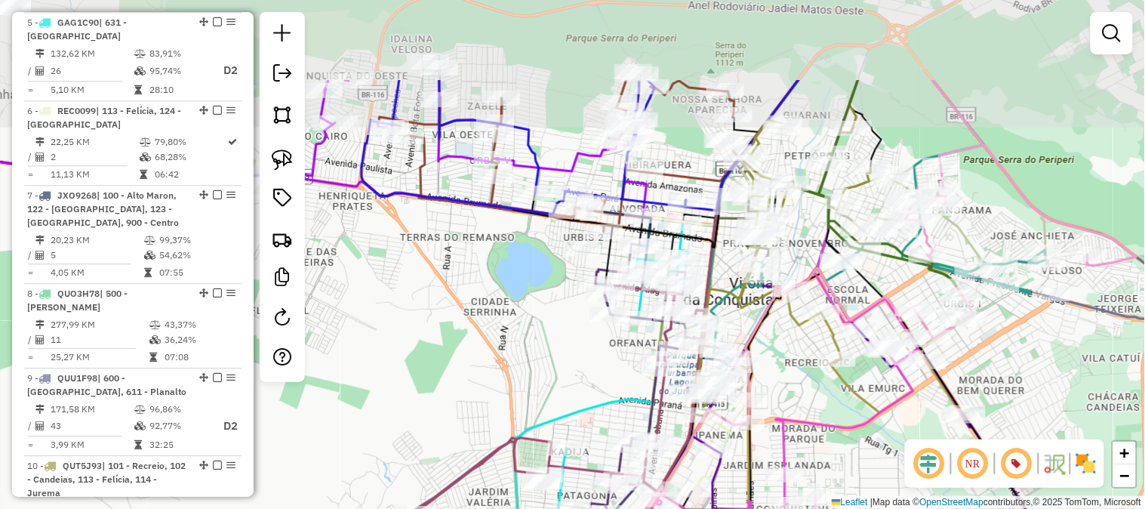
drag, startPoint x: 498, startPoint y: 263, endPoint x: 504, endPoint y: 325, distance: 62.1
click at [502, 318] on div "Janela de atendimento Grade de atendimento Capacidade Transportadoras Veículos …" at bounding box center [572, 254] width 1145 height 509
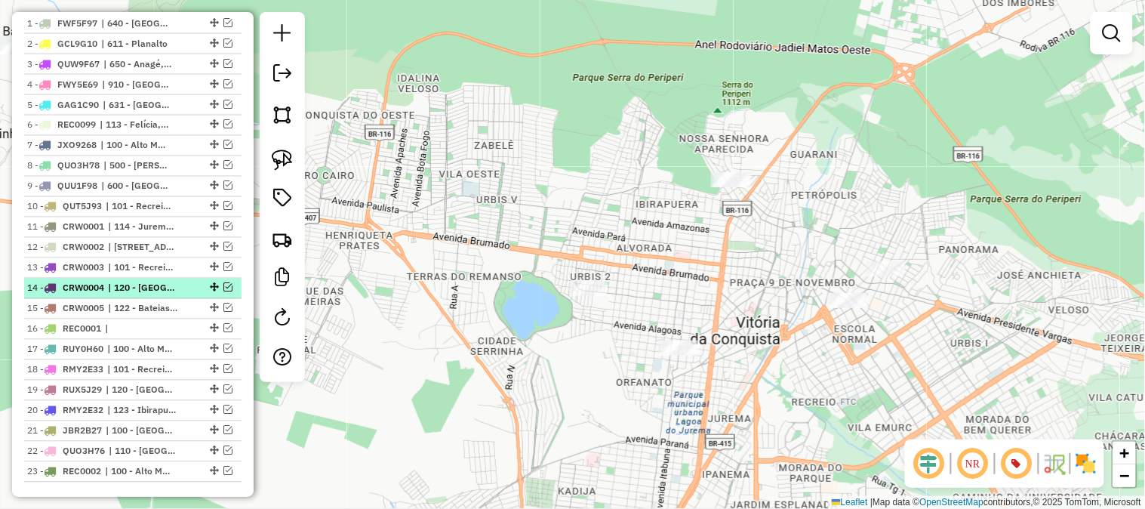
scroll to position [718, 0]
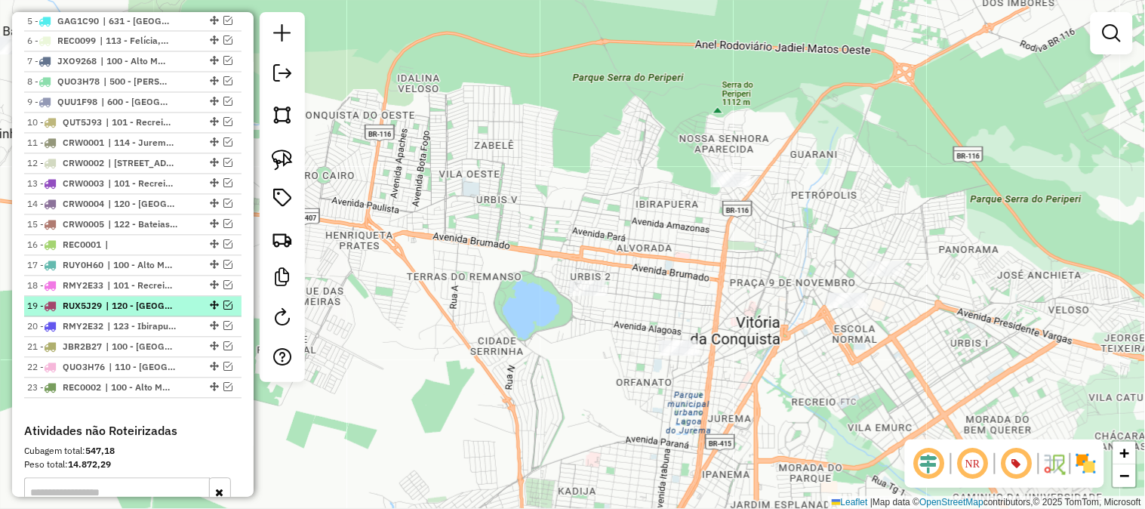
click at [227, 310] on em at bounding box center [227, 305] width 9 height 9
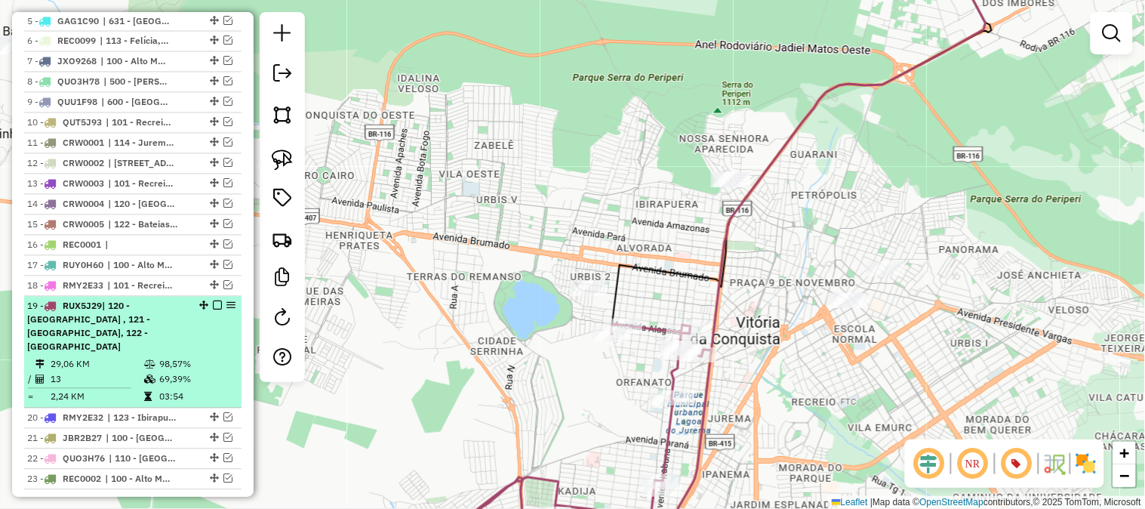
click at [213, 310] on em at bounding box center [217, 305] width 9 height 9
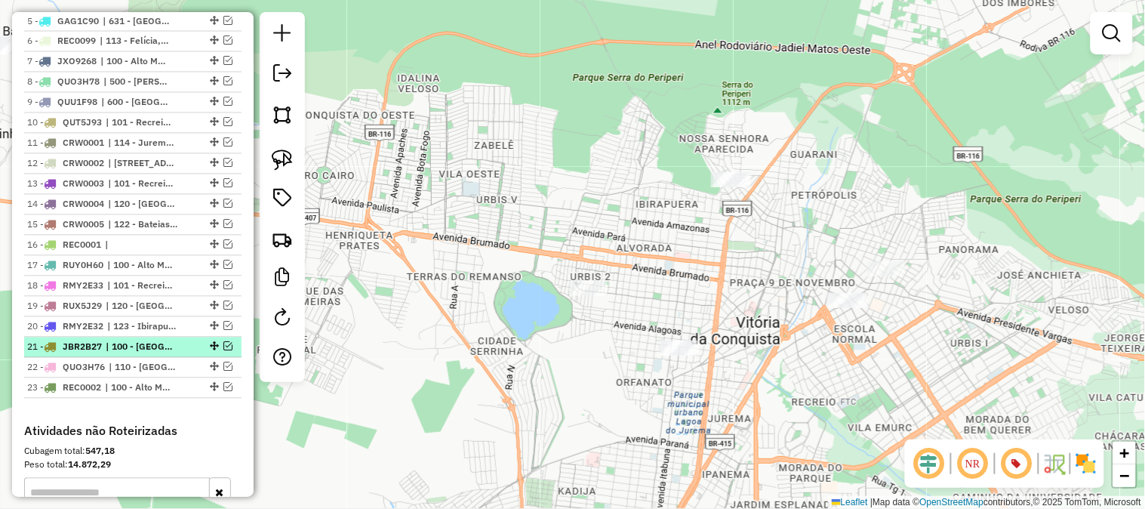
click at [223, 351] on em at bounding box center [227, 346] width 9 height 9
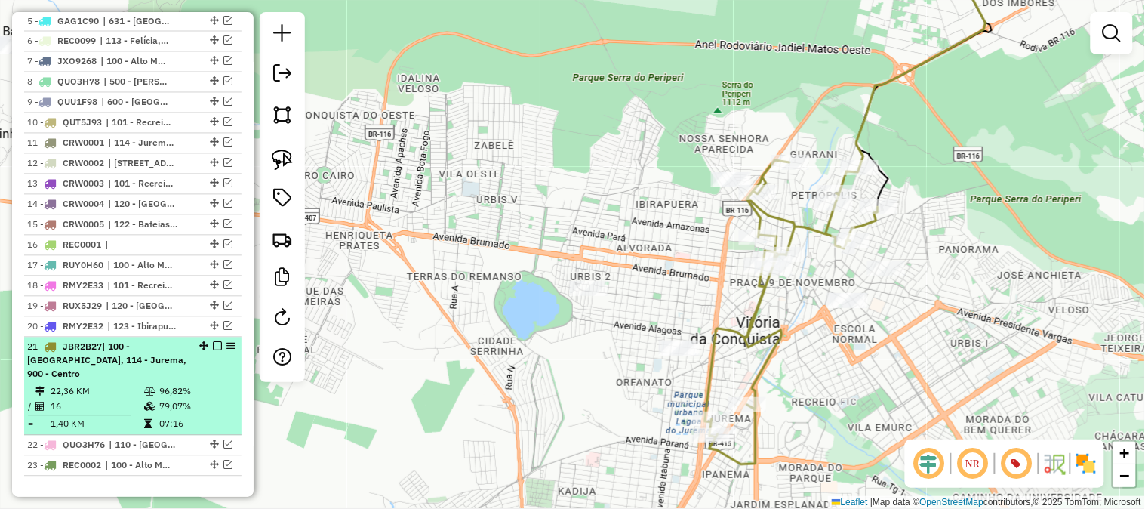
click at [213, 351] on em at bounding box center [217, 346] width 9 height 9
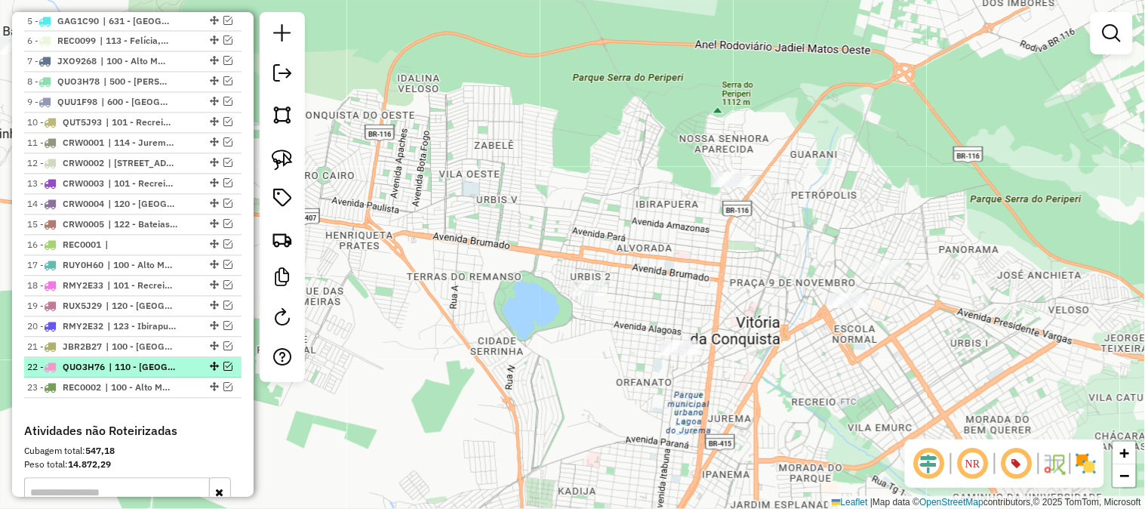
click at [223, 371] on em at bounding box center [227, 366] width 9 height 9
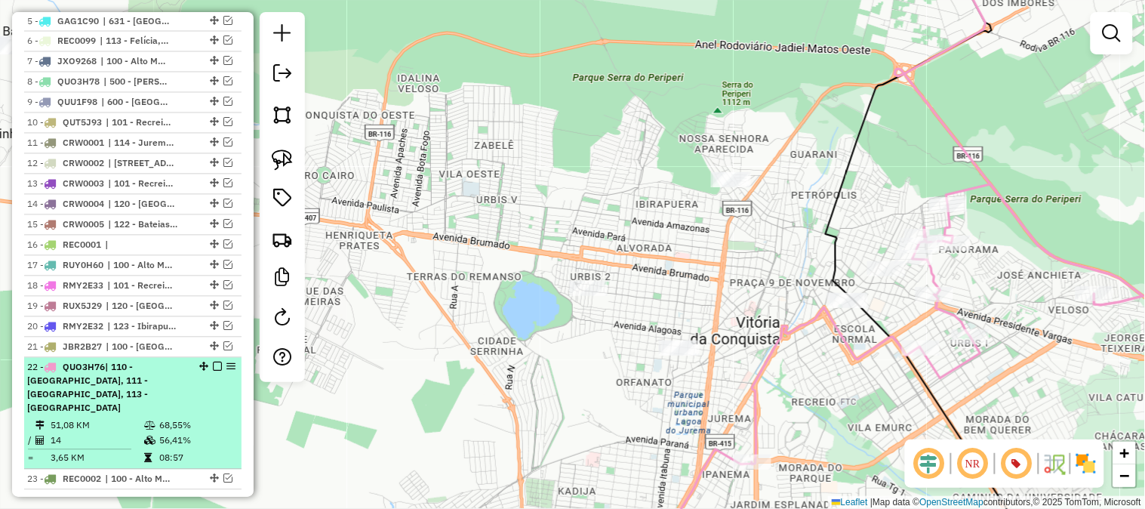
click at [213, 371] on em at bounding box center [217, 366] width 9 height 9
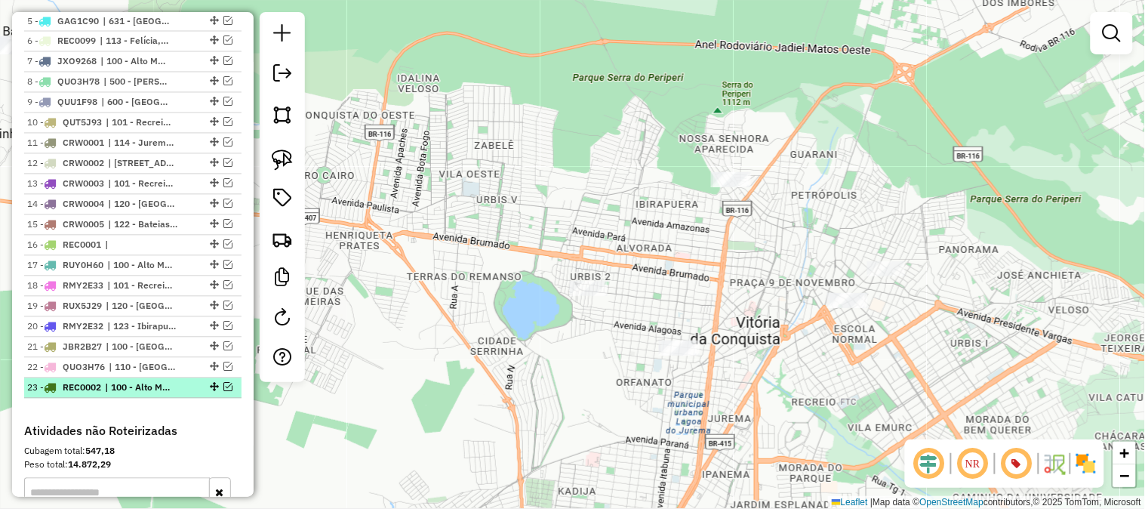
click at [223, 392] on em at bounding box center [227, 387] width 9 height 9
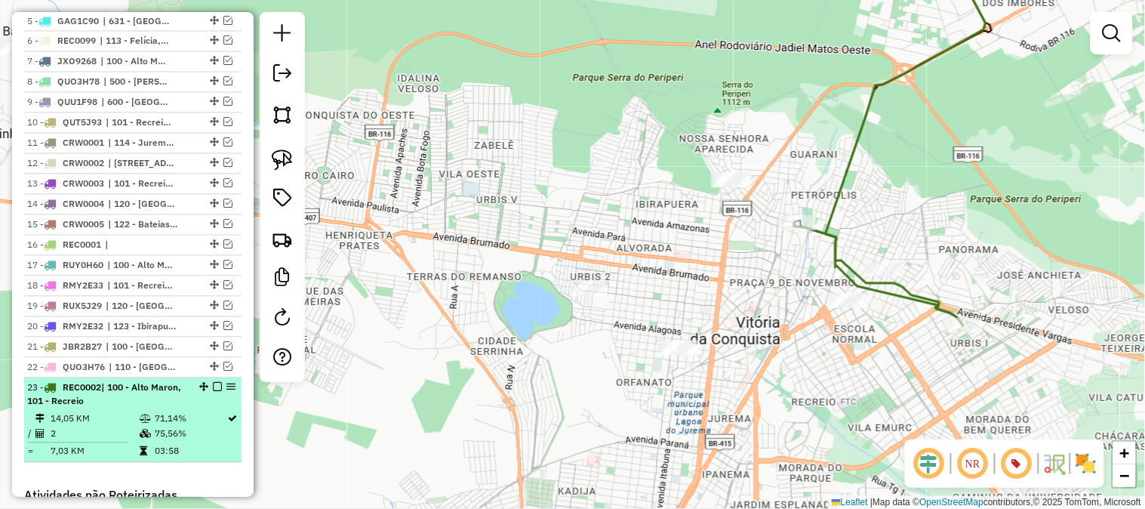
click at [214, 392] on em at bounding box center [217, 387] width 9 height 9
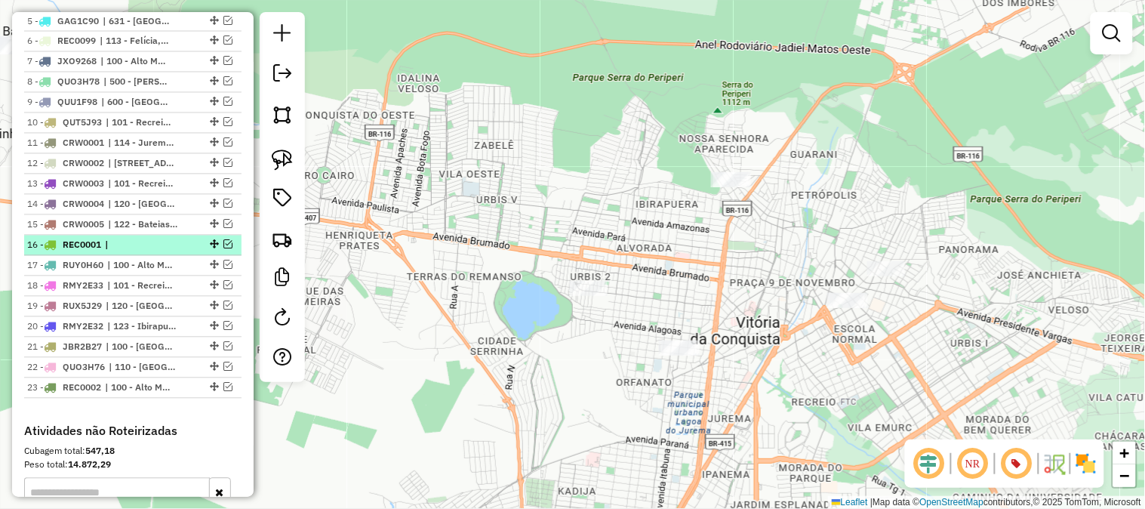
scroll to position [634, 0]
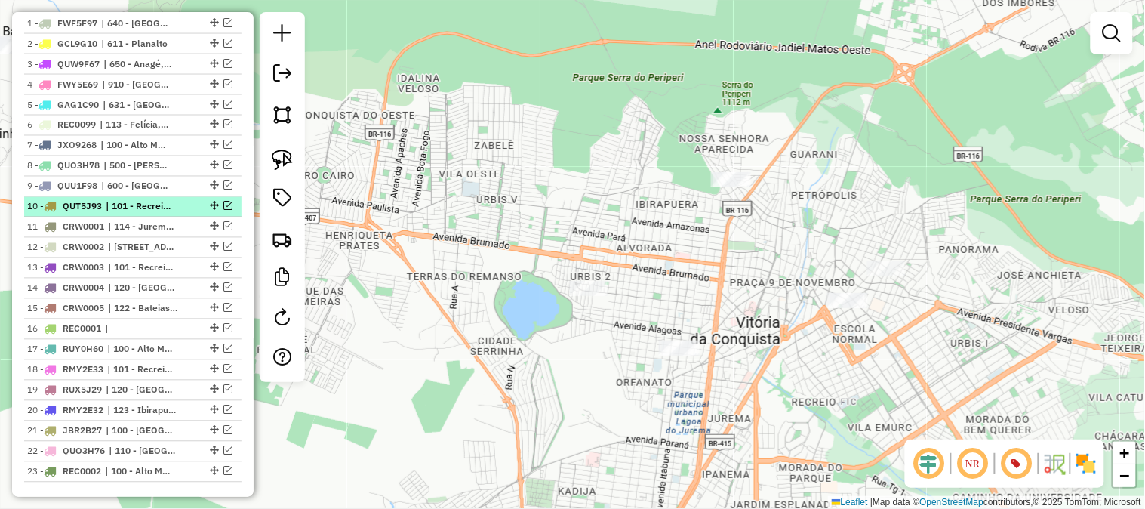
click at [223, 211] on em at bounding box center [227, 206] width 9 height 9
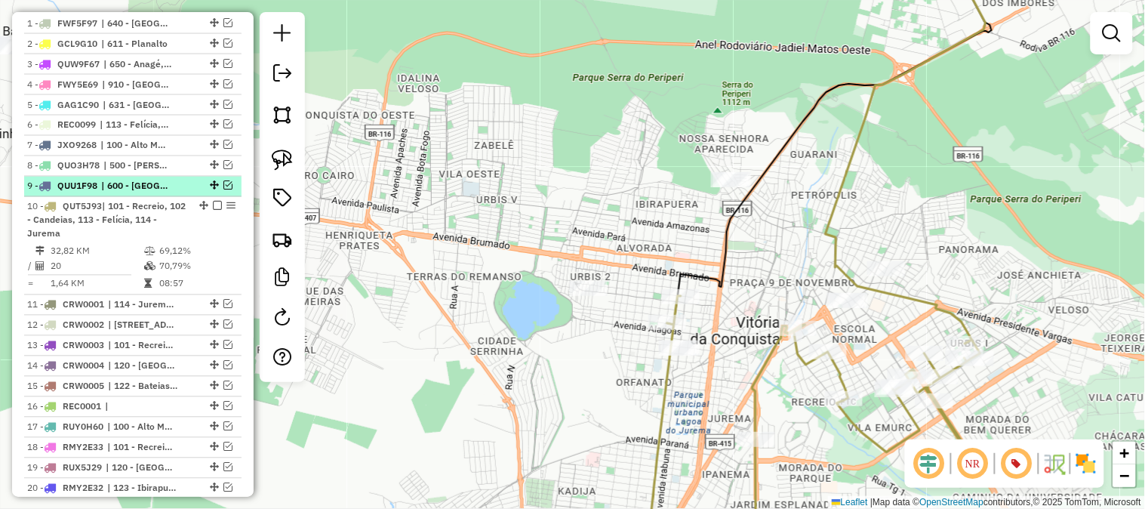
click at [223, 190] on em at bounding box center [227, 185] width 9 height 9
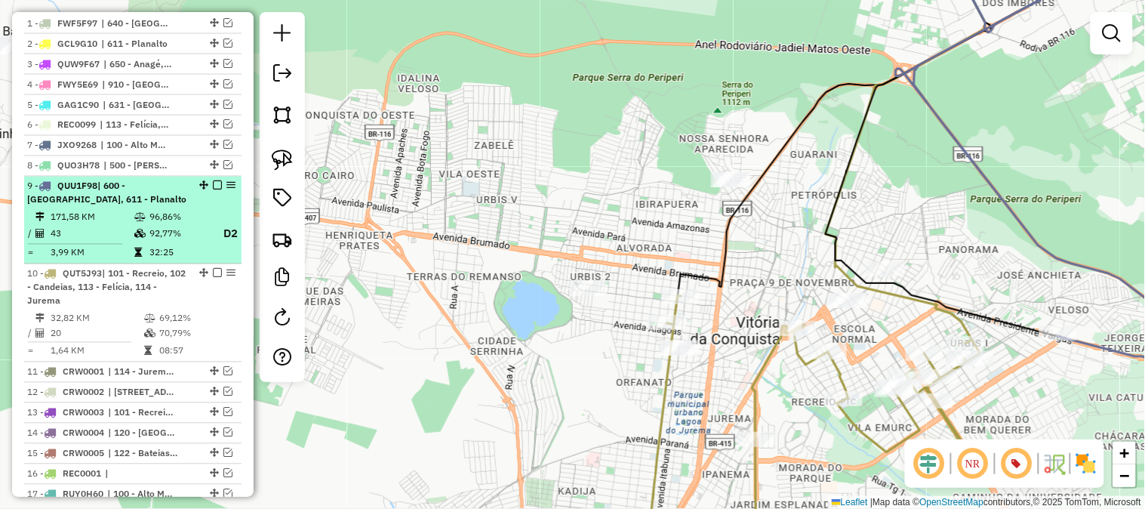
click at [214, 190] on em at bounding box center [217, 185] width 9 height 9
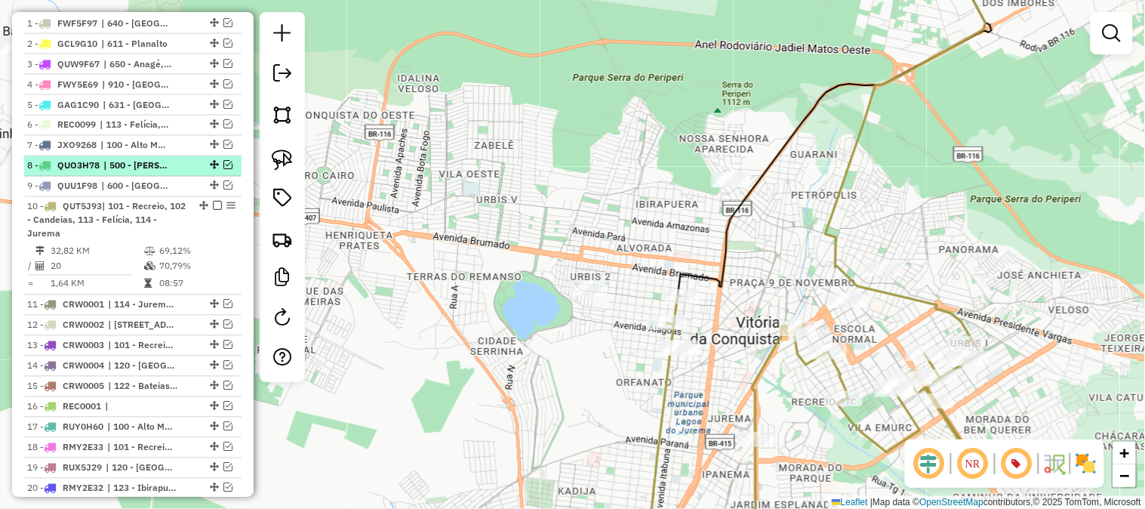
click at [223, 170] on em at bounding box center [227, 165] width 9 height 9
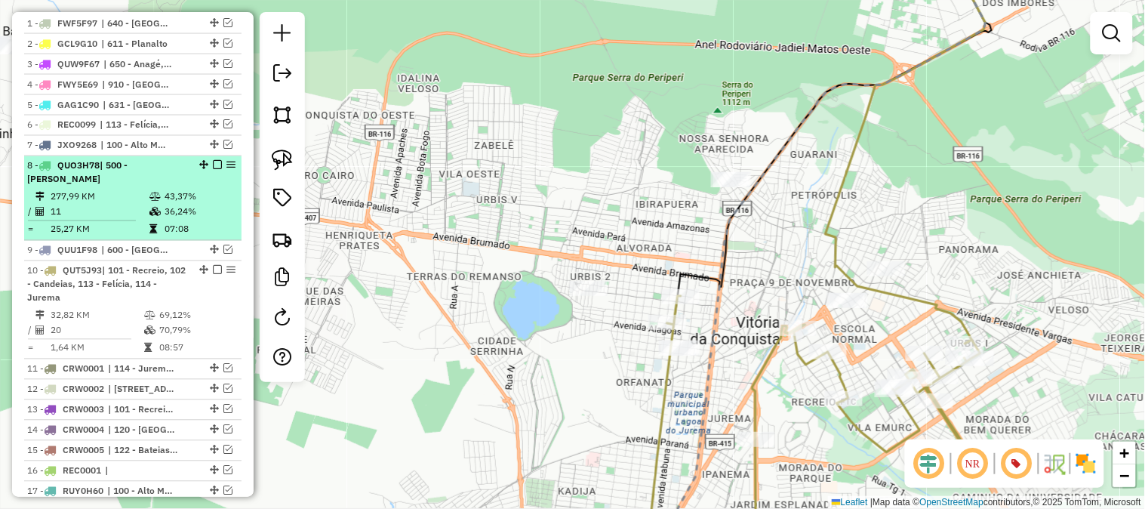
click at [213, 170] on em at bounding box center [217, 165] width 9 height 9
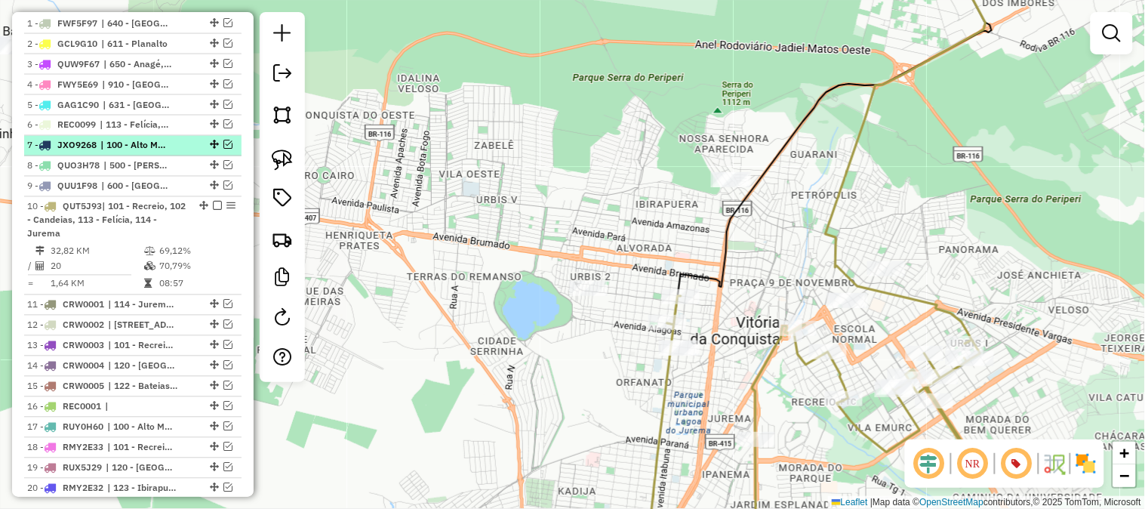
click at [223, 149] on em at bounding box center [227, 144] width 9 height 9
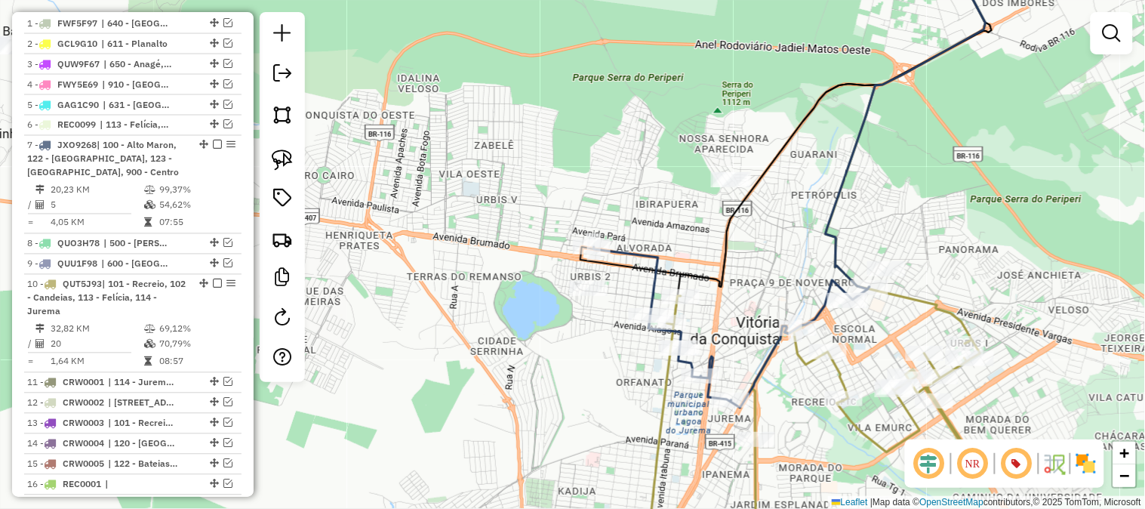
drag, startPoint x: 634, startPoint y: 161, endPoint x: 621, endPoint y: 117, distance: 45.6
click at [621, 117] on div "Janela de atendimento Grade de atendimento Capacidade Transportadoras Veículos …" at bounding box center [572, 254] width 1145 height 509
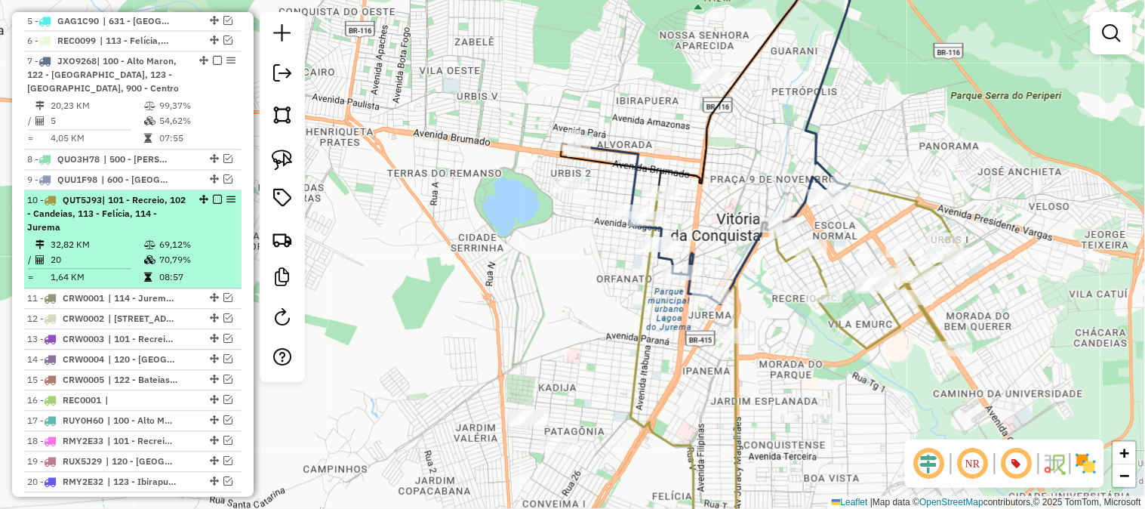
scroll to position [886, 0]
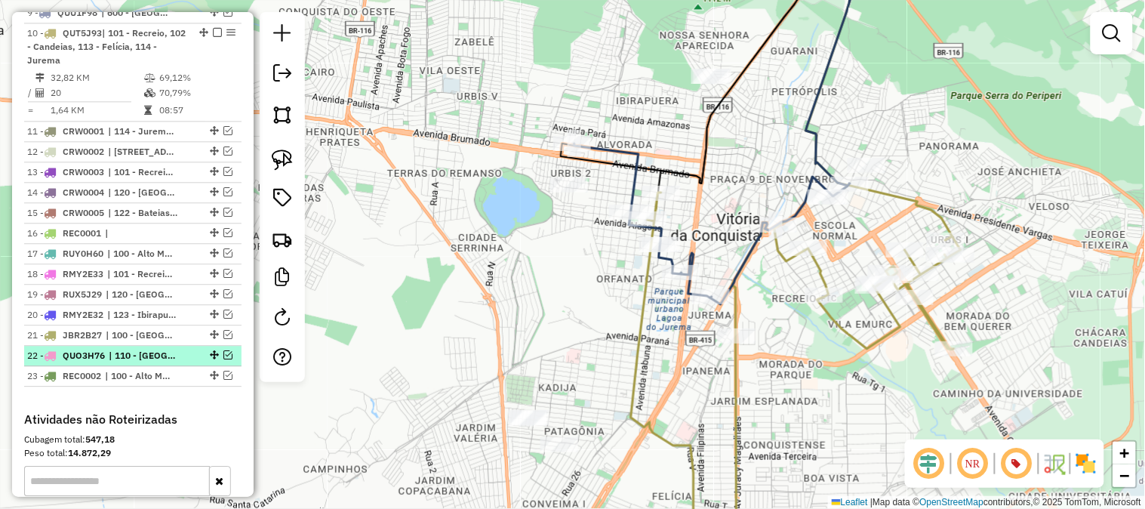
click at [227, 359] on em at bounding box center [227, 354] width 9 height 9
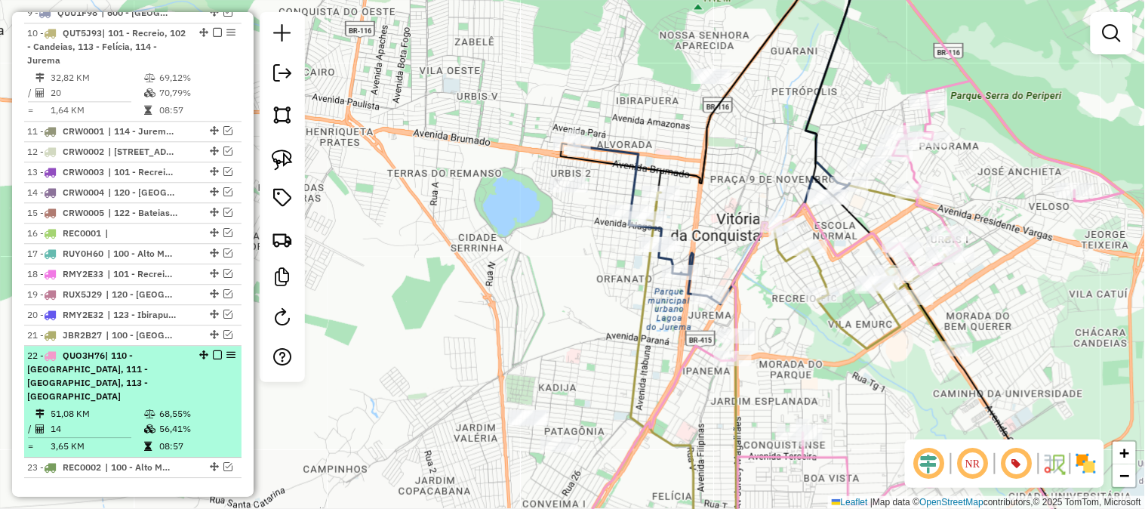
click at [214, 359] on em at bounding box center [217, 354] width 9 height 9
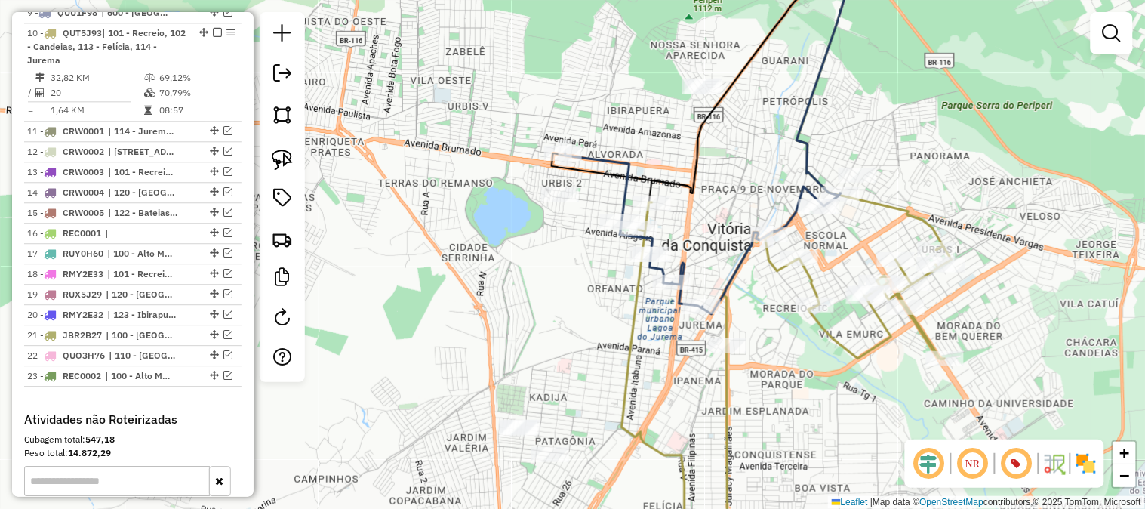
drag, startPoint x: 765, startPoint y: 170, endPoint x: 737, endPoint y: 196, distance: 38.5
click at [737, 196] on div "Janela de atendimento Grade de atendimento Capacidade Transportadoras Veículos …" at bounding box center [572, 254] width 1145 height 509
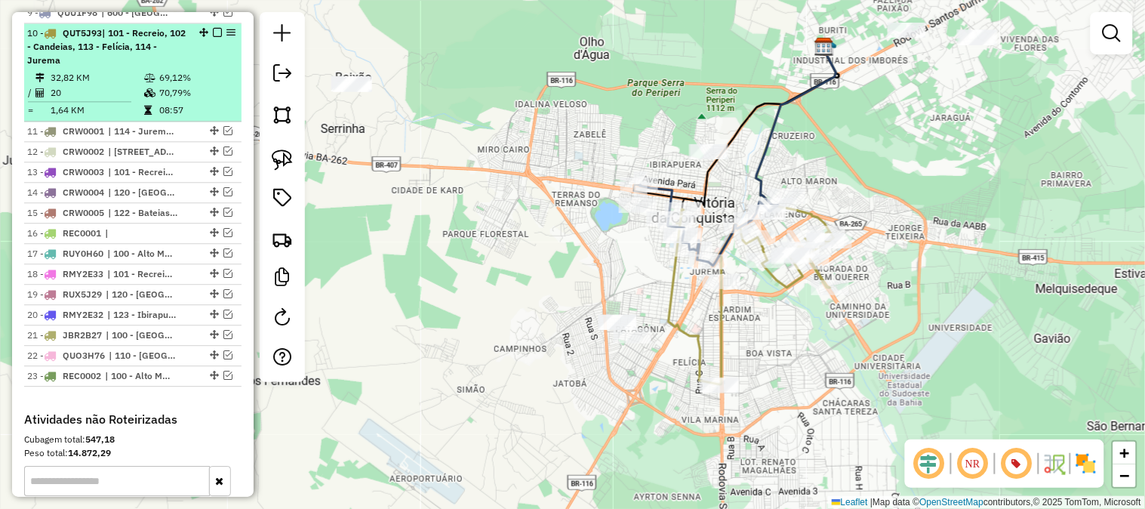
click at [213, 37] on em at bounding box center [217, 32] width 9 height 9
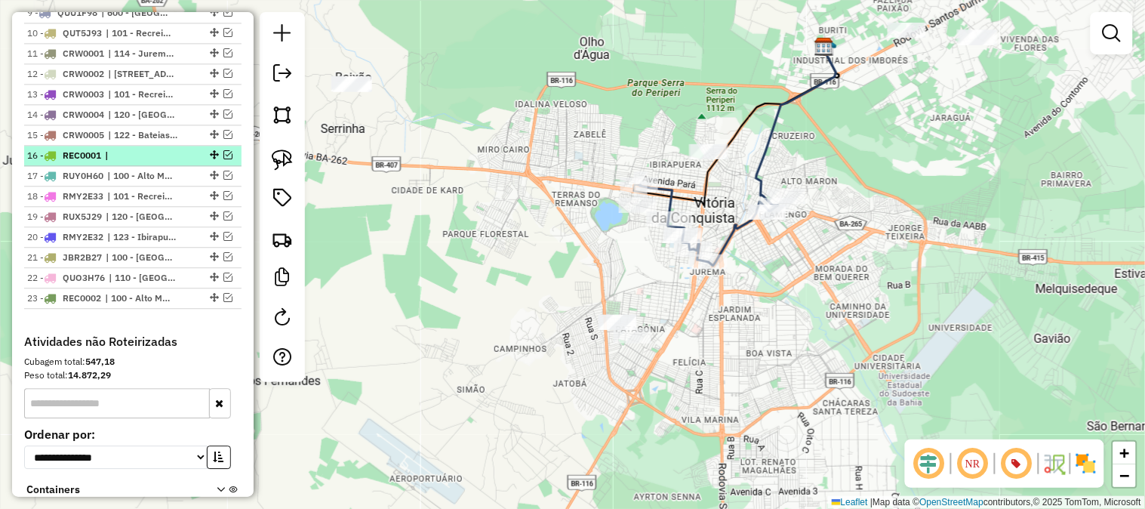
scroll to position [382, 0]
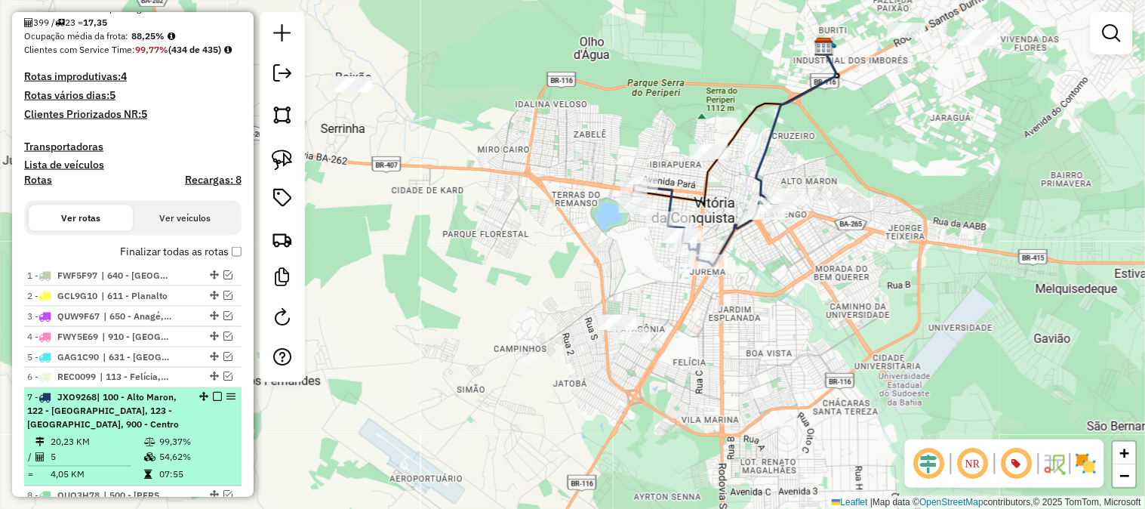
click at [215, 402] on em at bounding box center [217, 397] width 9 height 9
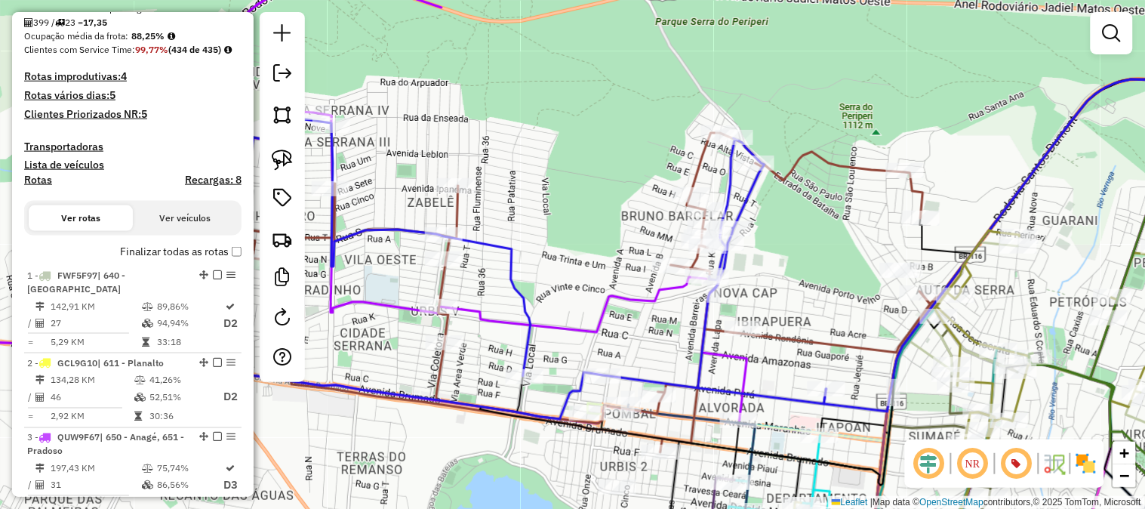
click at [701, 166] on icon at bounding box center [570, 292] width 722 height 319
select select "**********"
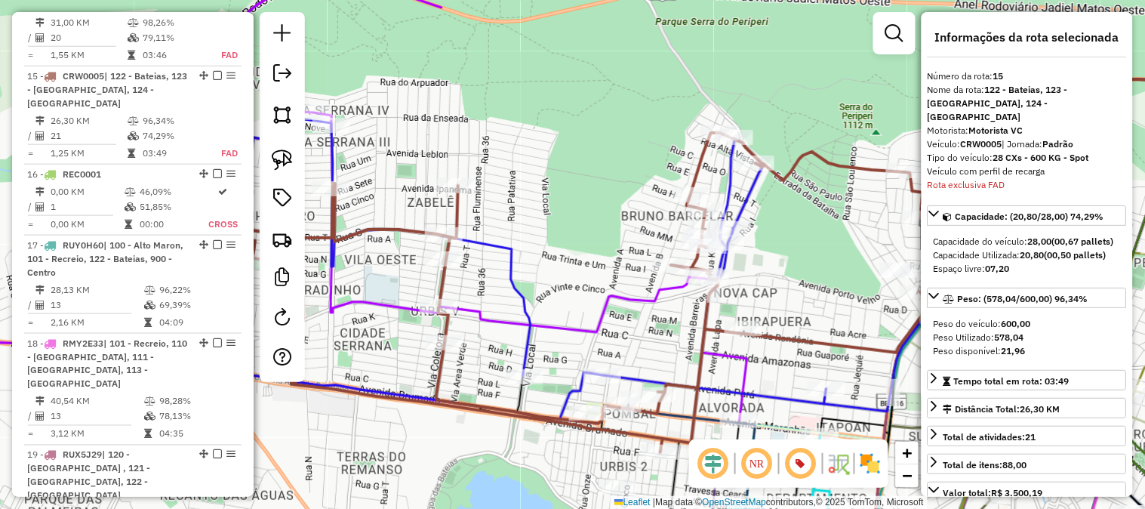
scroll to position [1846, 0]
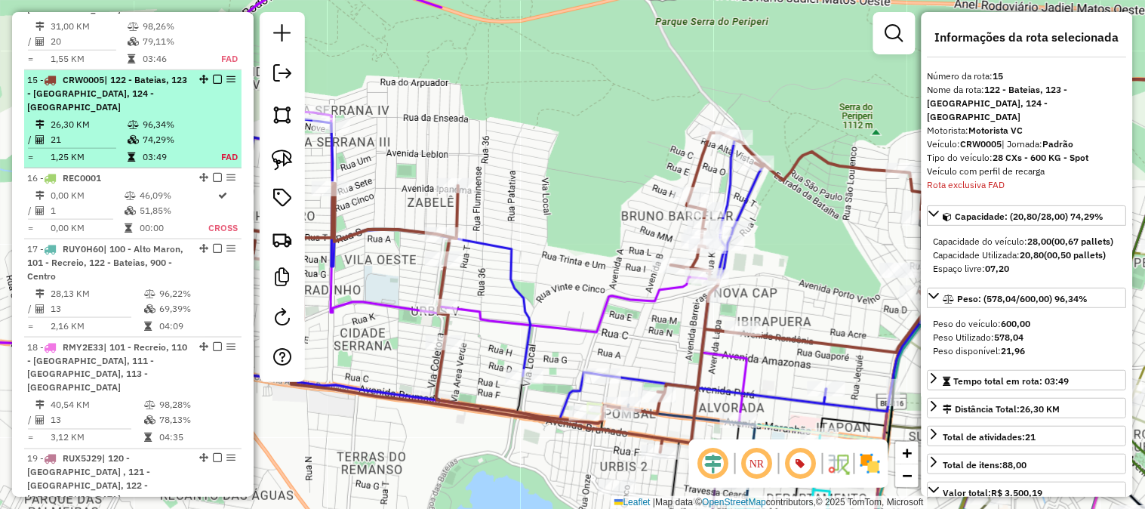
click at [216, 75] on em at bounding box center [217, 79] width 9 height 9
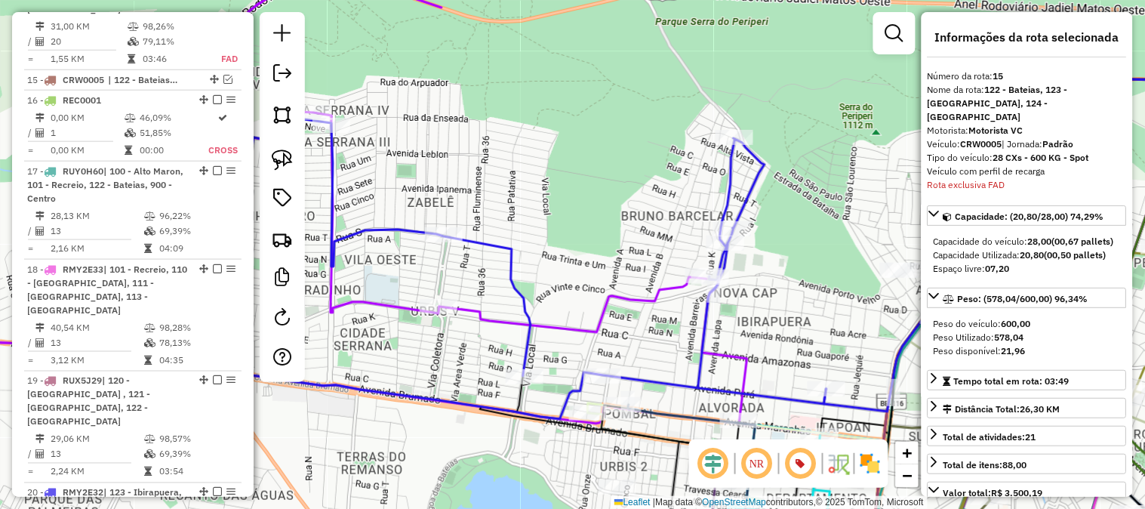
click at [750, 181] on icon at bounding box center [502, 269] width 650 height 300
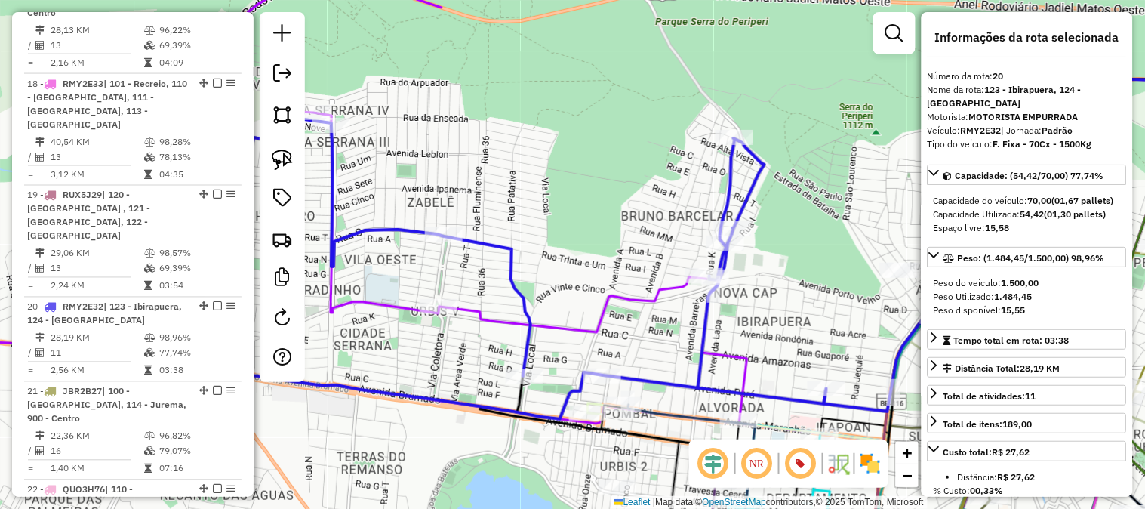
scroll to position [2220, 0]
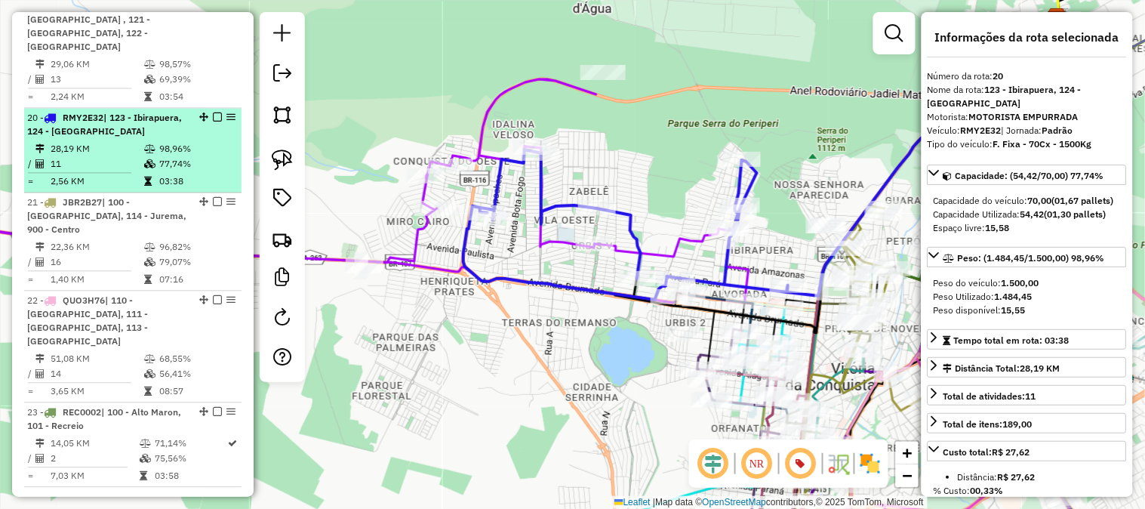
click at [215, 113] on em at bounding box center [217, 117] width 9 height 9
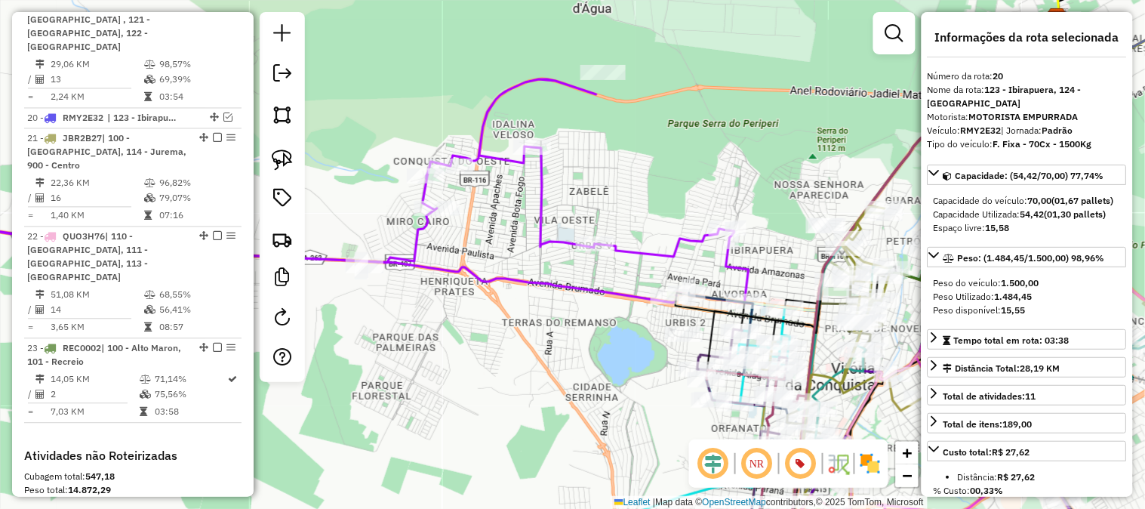
click at [649, 253] on icon at bounding box center [317, 190] width 864 height 222
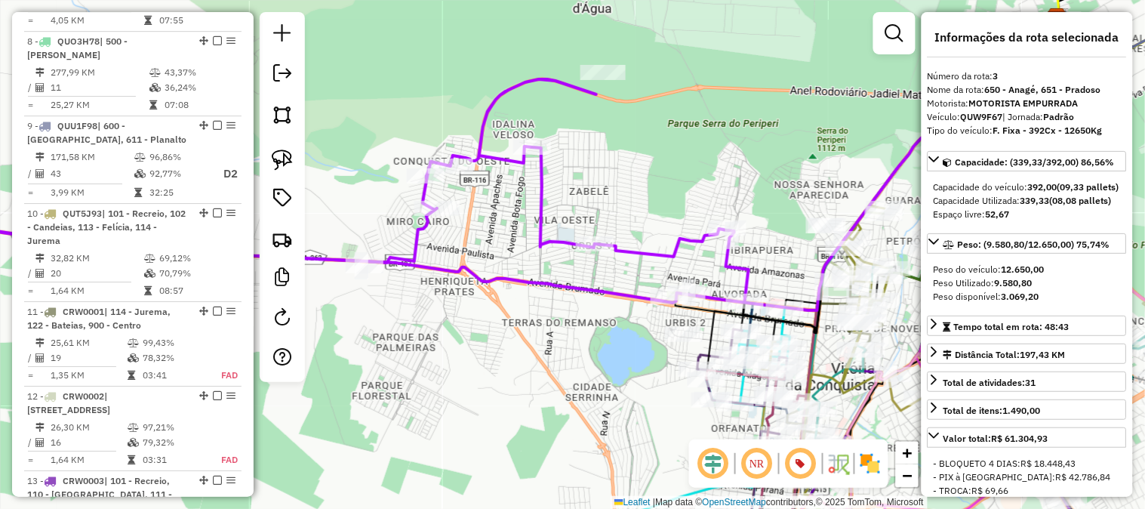
scroll to position [797, 0]
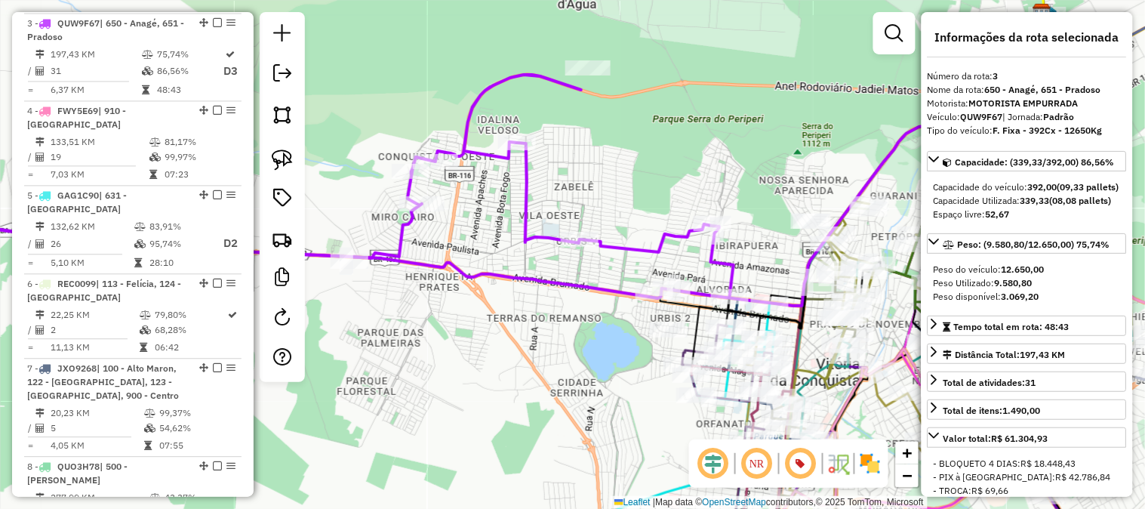
drag, startPoint x: 684, startPoint y: 183, endPoint x: 636, endPoint y: 171, distance: 50.0
click at [636, 171] on div "Janela de atendimento Grade de atendimento Capacidade Transportadoras Veículos …" at bounding box center [572, 254] width 1145 height 509
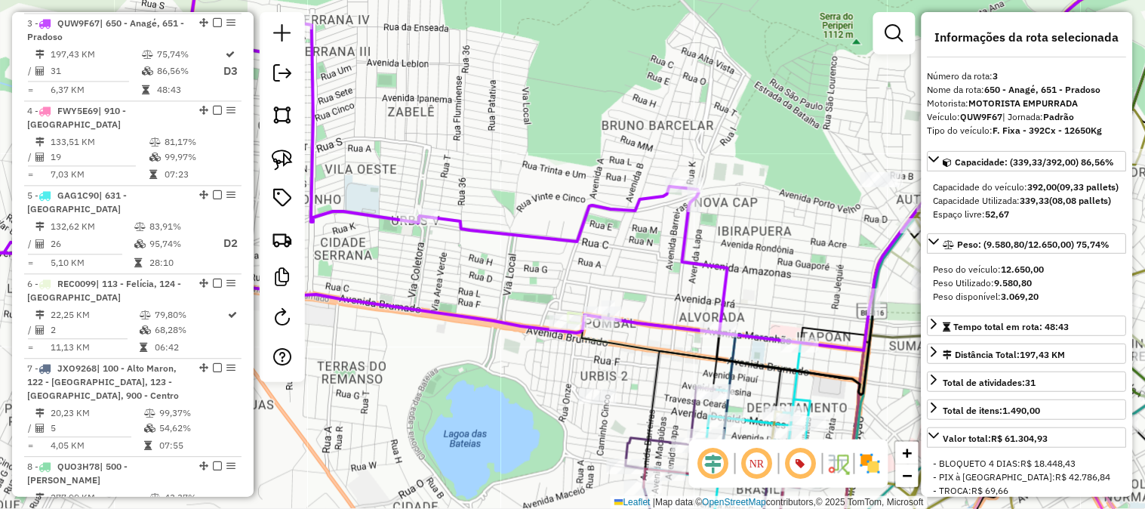
drag, startPoint x: 794, startPoint y: 273, endPoint x: 735, endPoint y: 177, distance: 112.5
click at [745, 198] on div "Janela de atendimento Grade de atendimento Capacidade Transportadoras Veículos …" at bounding box center [572, 254] width 1145 height 509
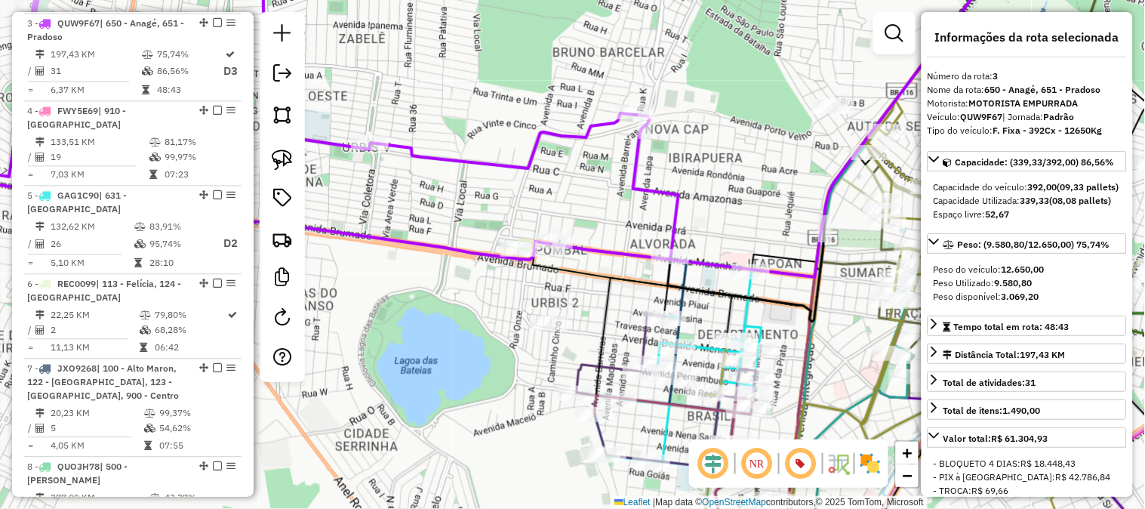
click at [678, 207] on icon at bounding box center [282, 102] width 794 height 307
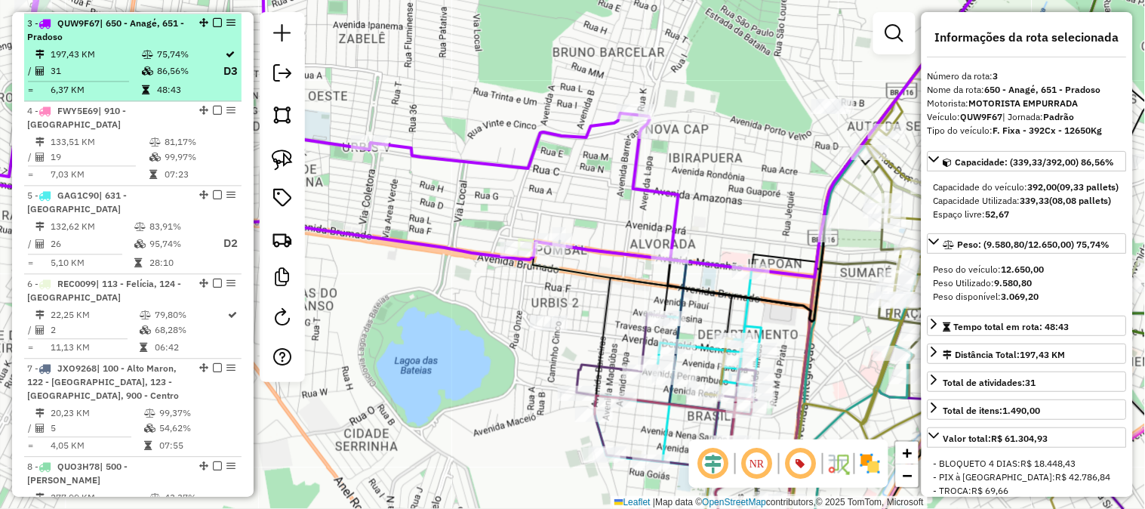
click at [213, 19] on em at bounding box center [217, 22] width 9 height 9
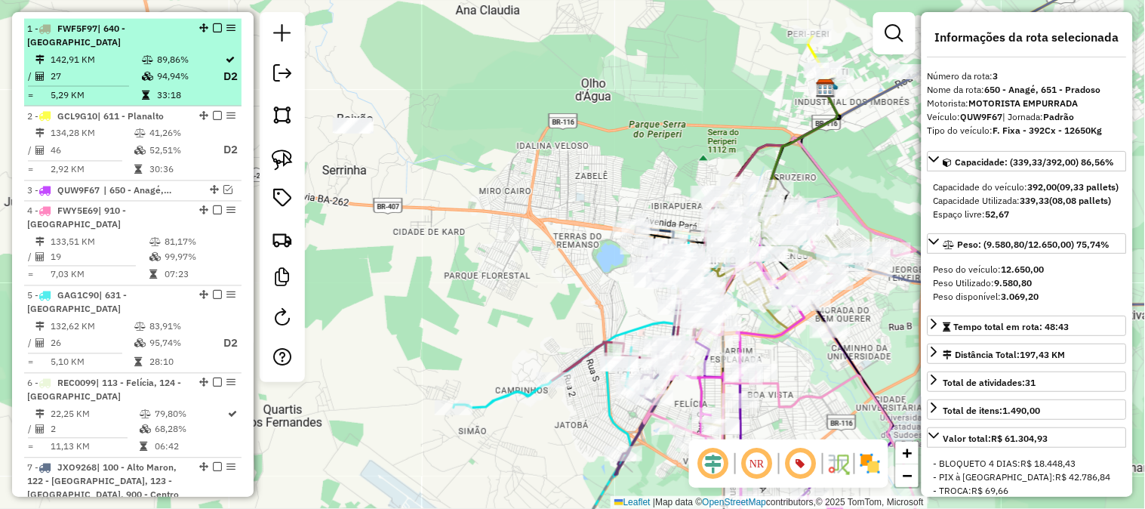
scroll to position [545, 0]
